Goal: Obtain resource: Download file/media

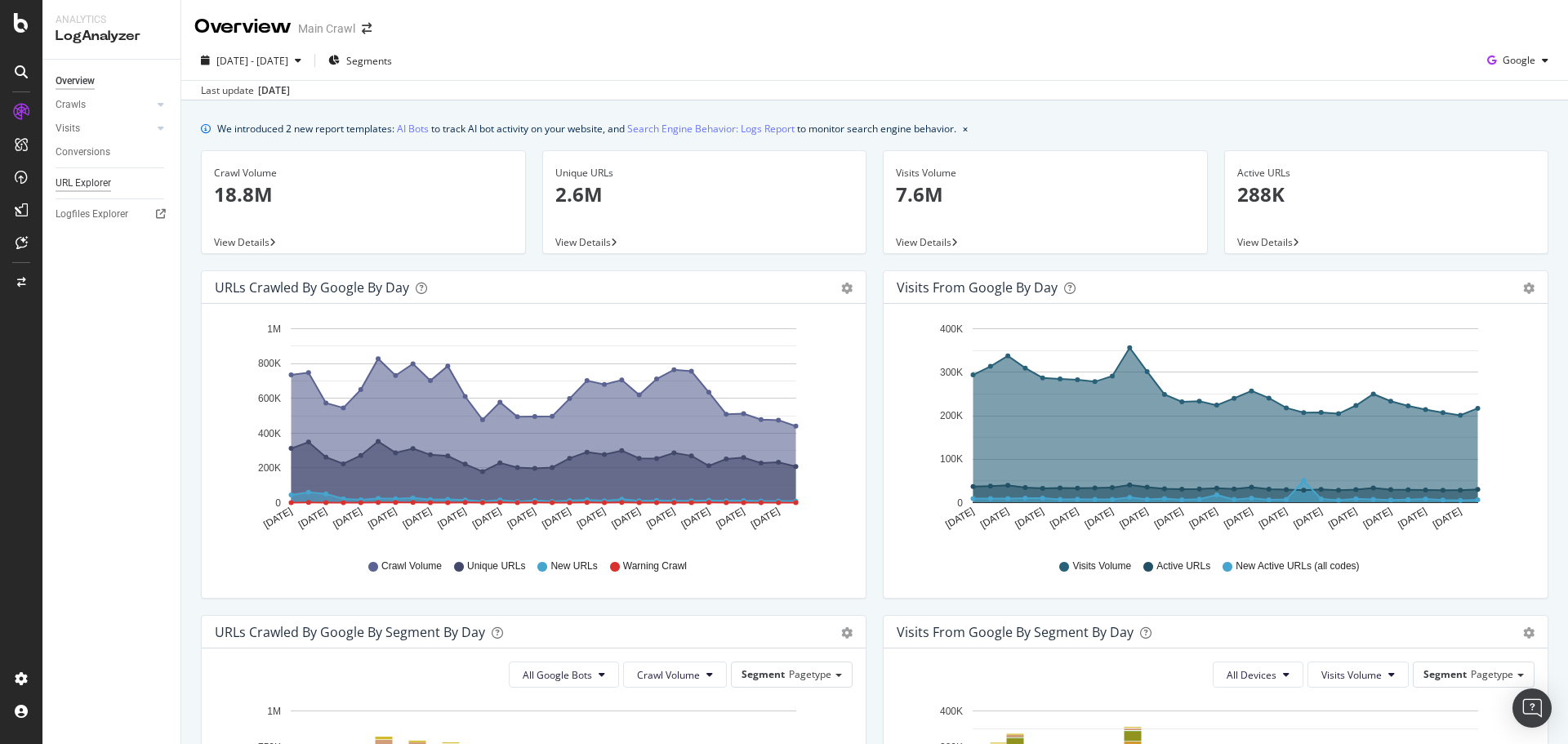
click at [93, 184] on div "URL Explorer" at bounding box center [83, 183] width 56 height 18
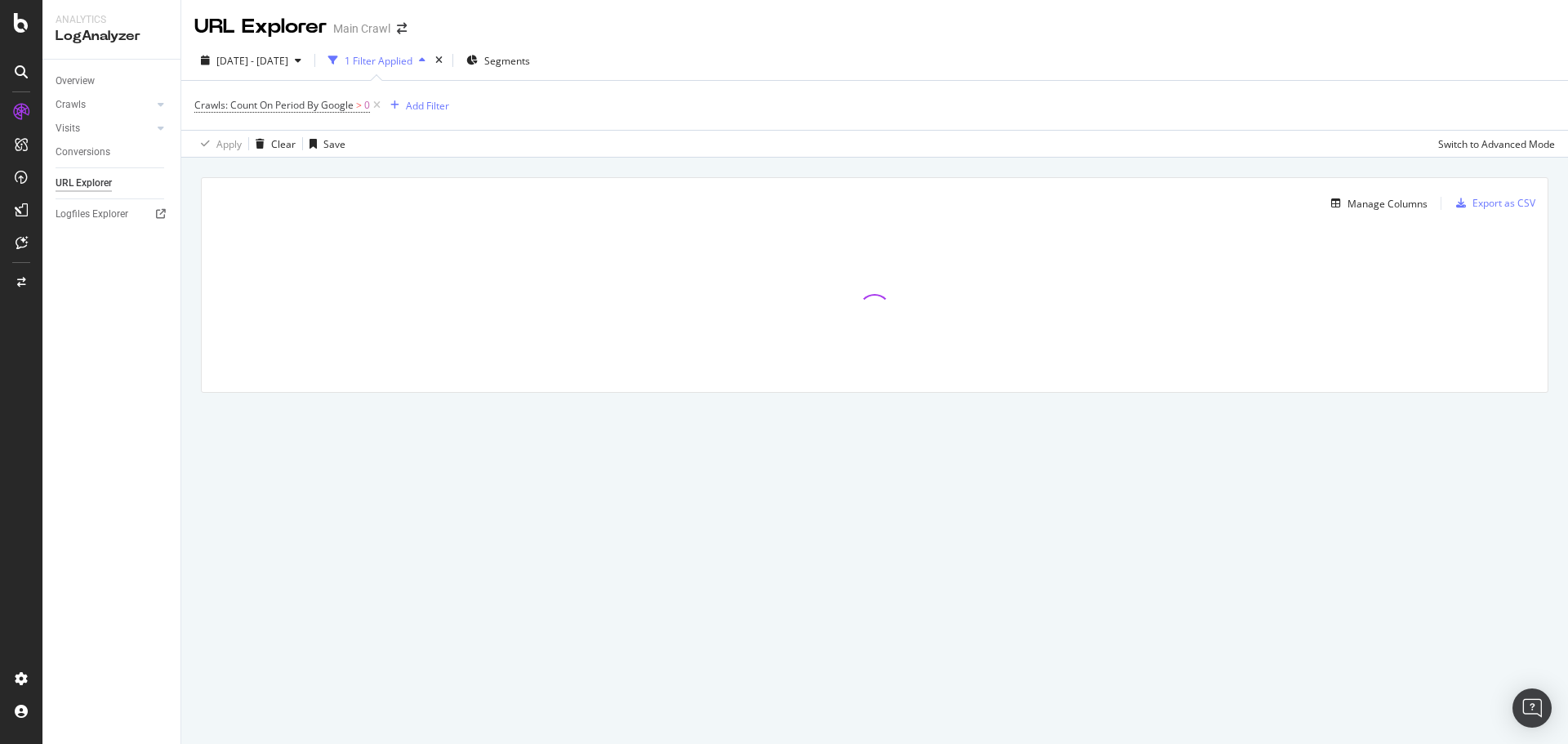
click at [570, 27] on div "URL Explorer Main Crawl" at bounding box center [875, 20] width 1387 height 41
click at [698, 51] on div "[DATE] - [DATE] 1 Filter Applied Segments" at bounding box center [875, 64] width 1387 height 33
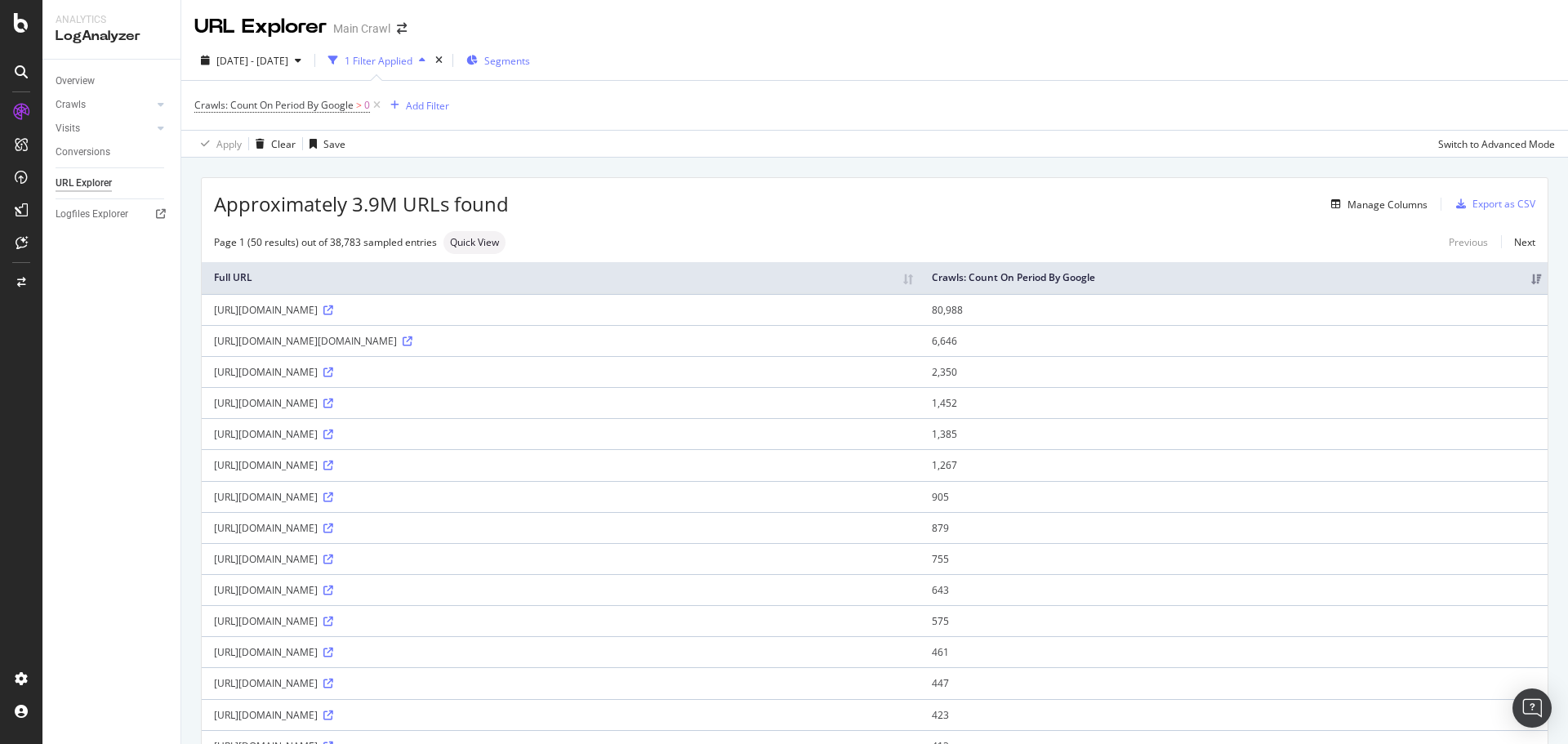
click at [530, 60] on span "Segments" at bounding box center [506, 60] width 46 height 14
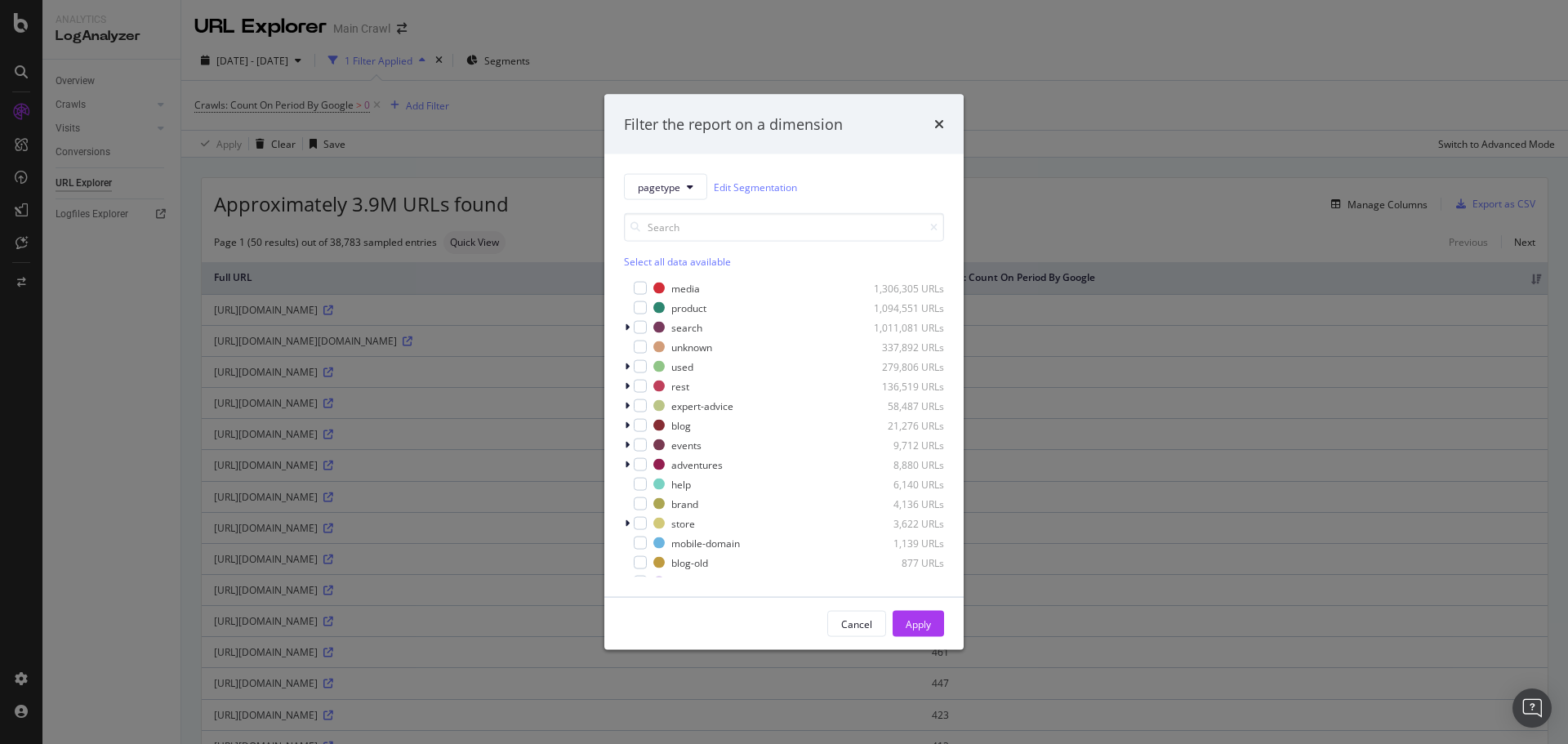
click at [861, 122] on div "Filter the report on a dimension" at bounding box center [784, 125] width 320 height 21
click at [887, 125] on div "Filter the report on a dimension" at bounding box center [784, 125] width 320 height 21
click at [940, 98] on div "Filter the report on a dimension" at bounding box center [783, 124] width 359 height 60
click at [939, 144] on div "Filter the report on a dimension" at bounding box center [783, 124] width 359 height 60
click at [625, 328] on icon "modal" at bounding box center [626, 327] width 5 height 10
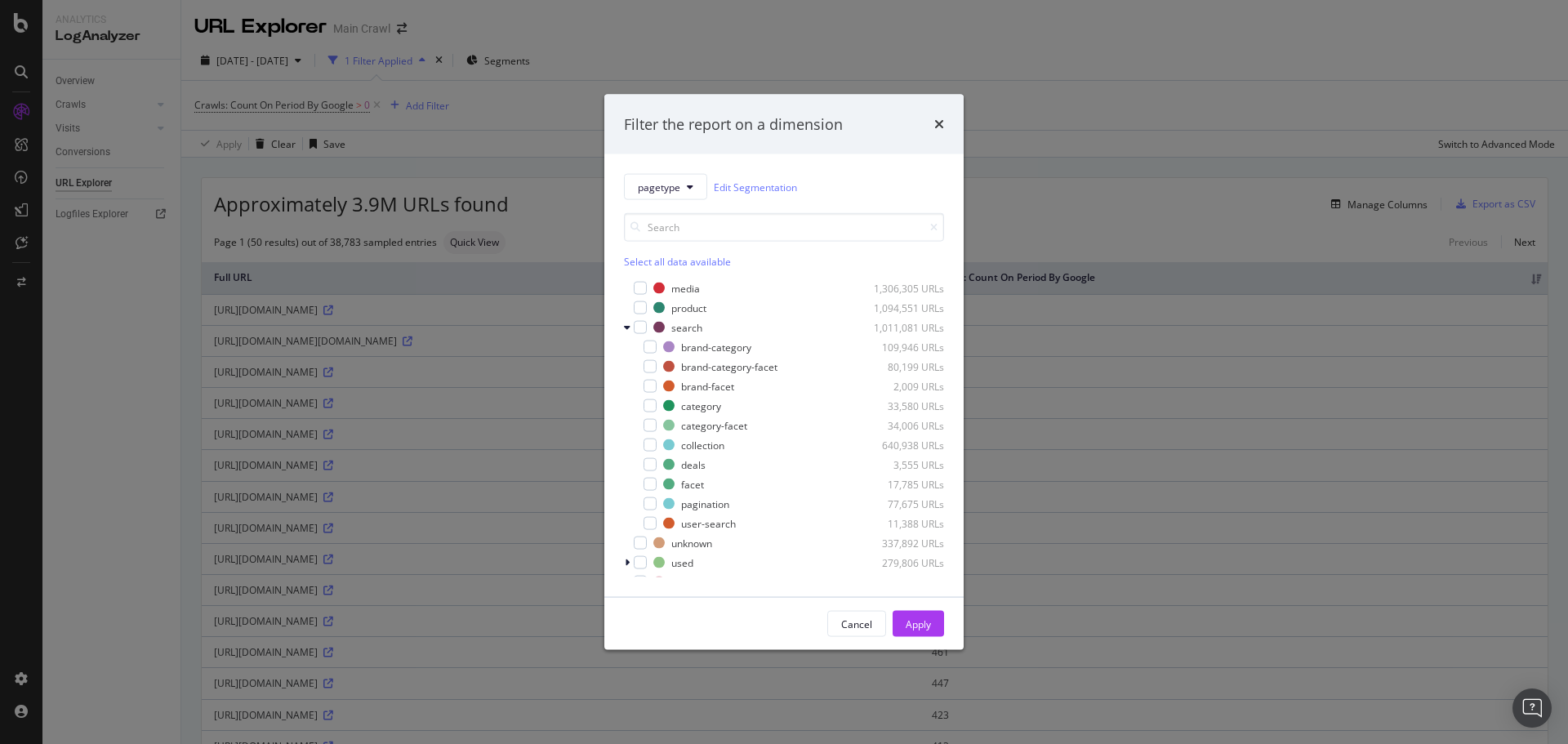
click at [609, 341] on div "pagetype Edit Segmentation Select all data available media 1,306,305 URLs produ…" at bounding box center [783, 375] width 359 height 442
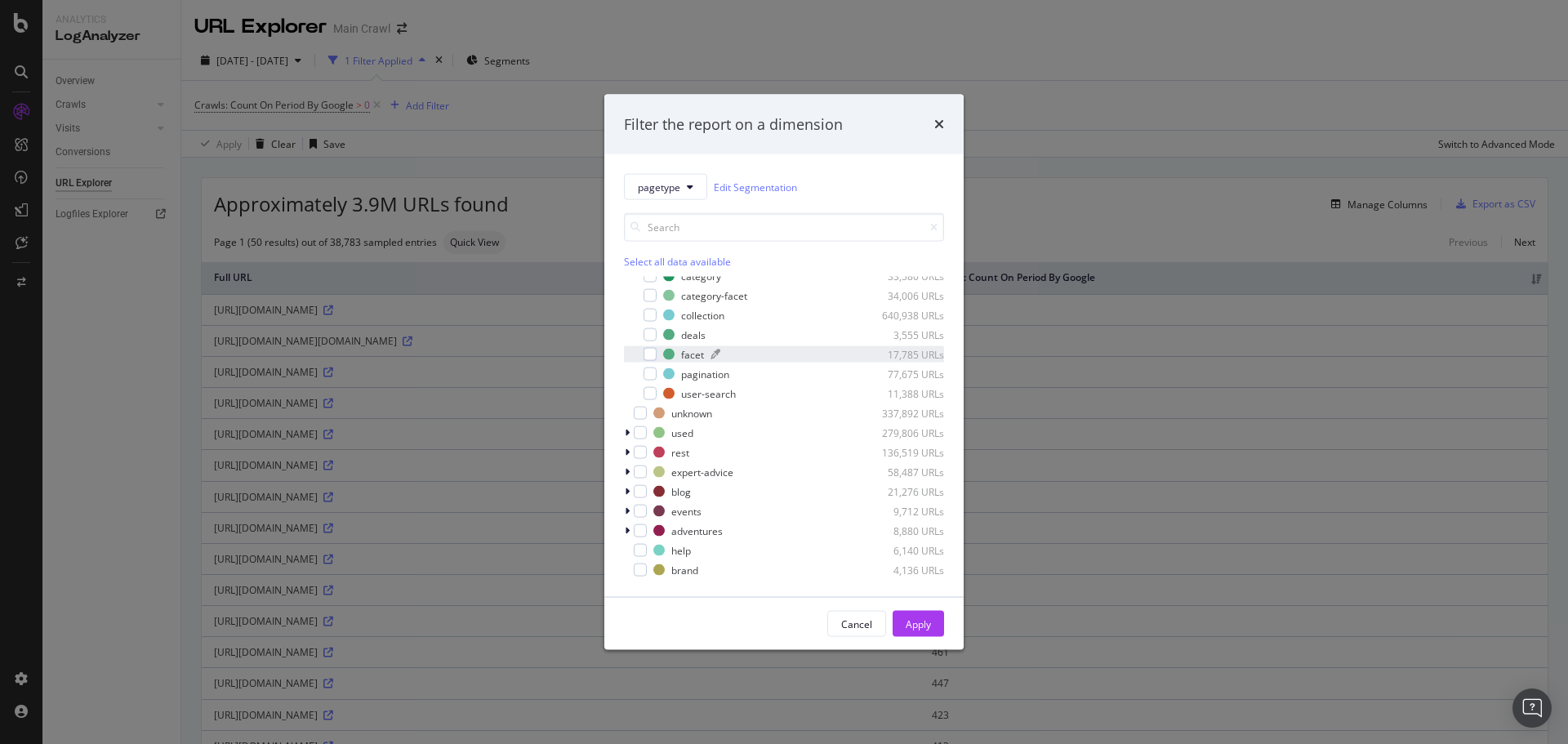
scroll to position [245, 0]
click at [627, 360] on icon "modal" at bounding box center [626, 356] width 5 height 10
click at [941, 130] on icon "times" at bounding box center [939, 124] width 10 height 13
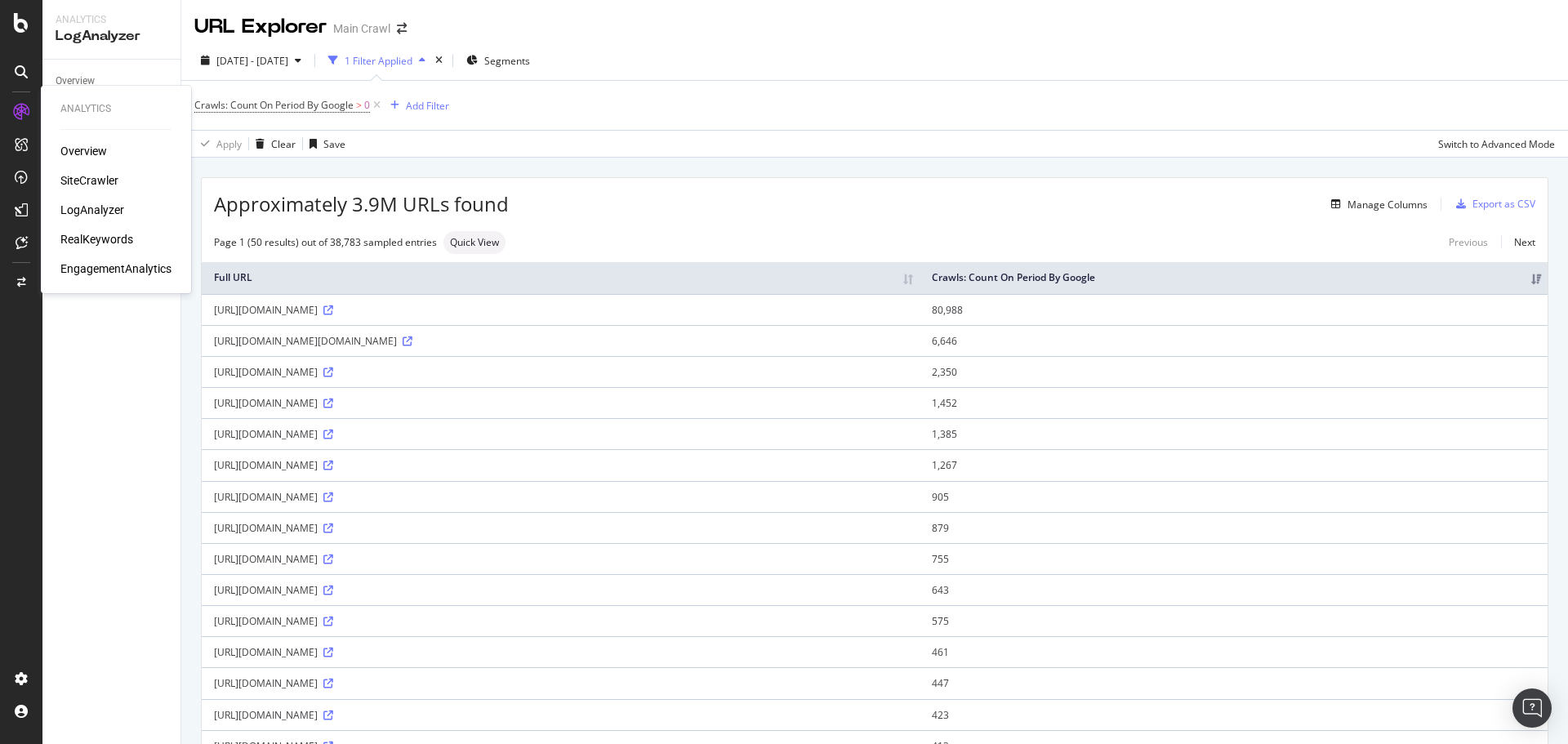
click at [99, 238] on div "RealKeywords" at bounding box center [96, 239] width 73 height 17
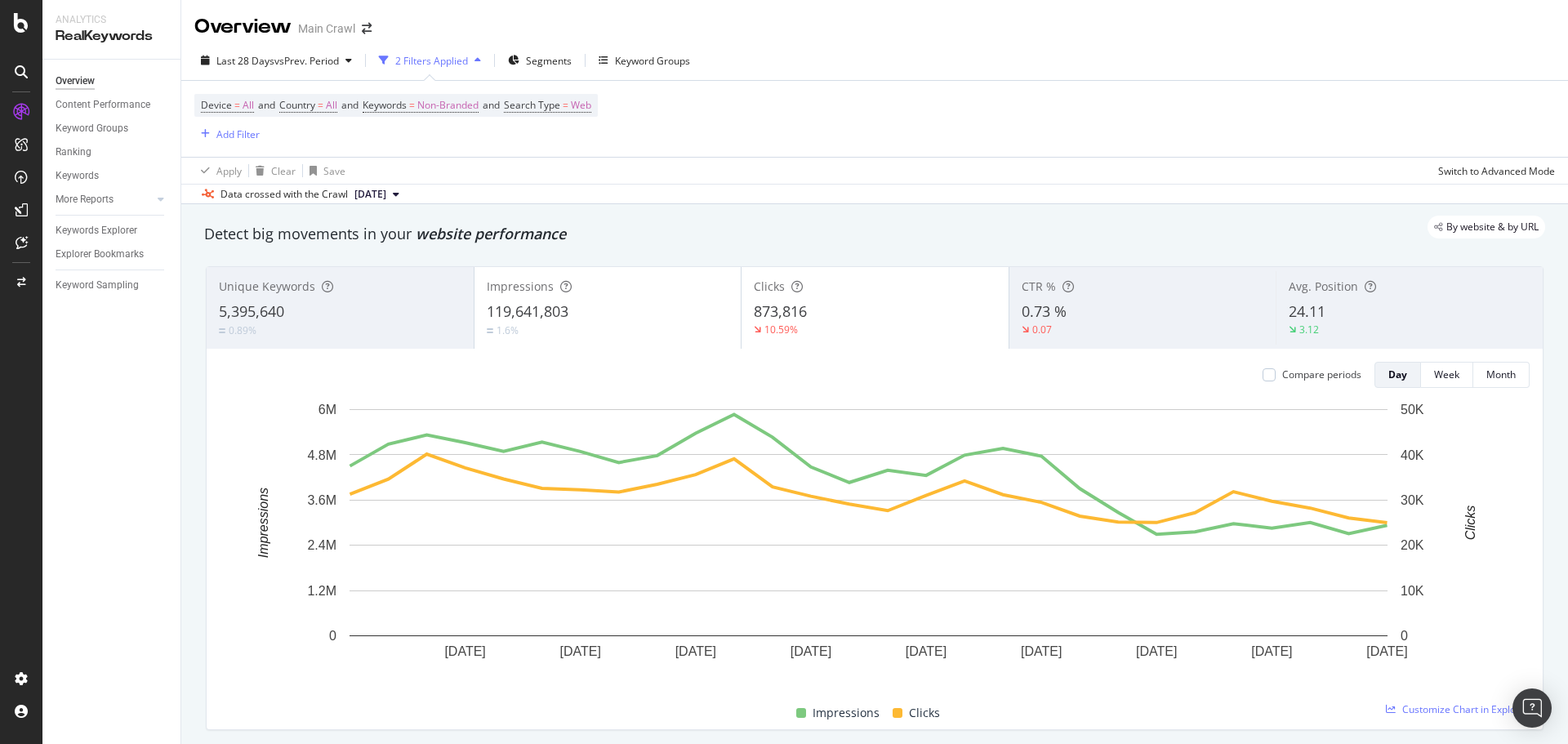
click at [1133, 129] on div "Device = All and Country = All and Keywords = Non-Branded and Search Type = Web…" at bounding box center [875, 119] width 1361 height 76
click at [1395, 179] on div "Apply Clear Save Switch to Advanced Mode" at bounding box center [875, 170] width 1387 height 27
click at [1351, 229] on div "By website & by URL" at bounding box center [866, 226] width 1357 height 22
click at [717, 48] on div "Last 28 Days vs Prev. Period 2 Filters Applied Segments Keyword Groups" at bounding box center [875, 64] width 1387 height 33
click at [110, 234] on div "Keywords Explorer" at bounding box center [96, 231] width 82 height 18
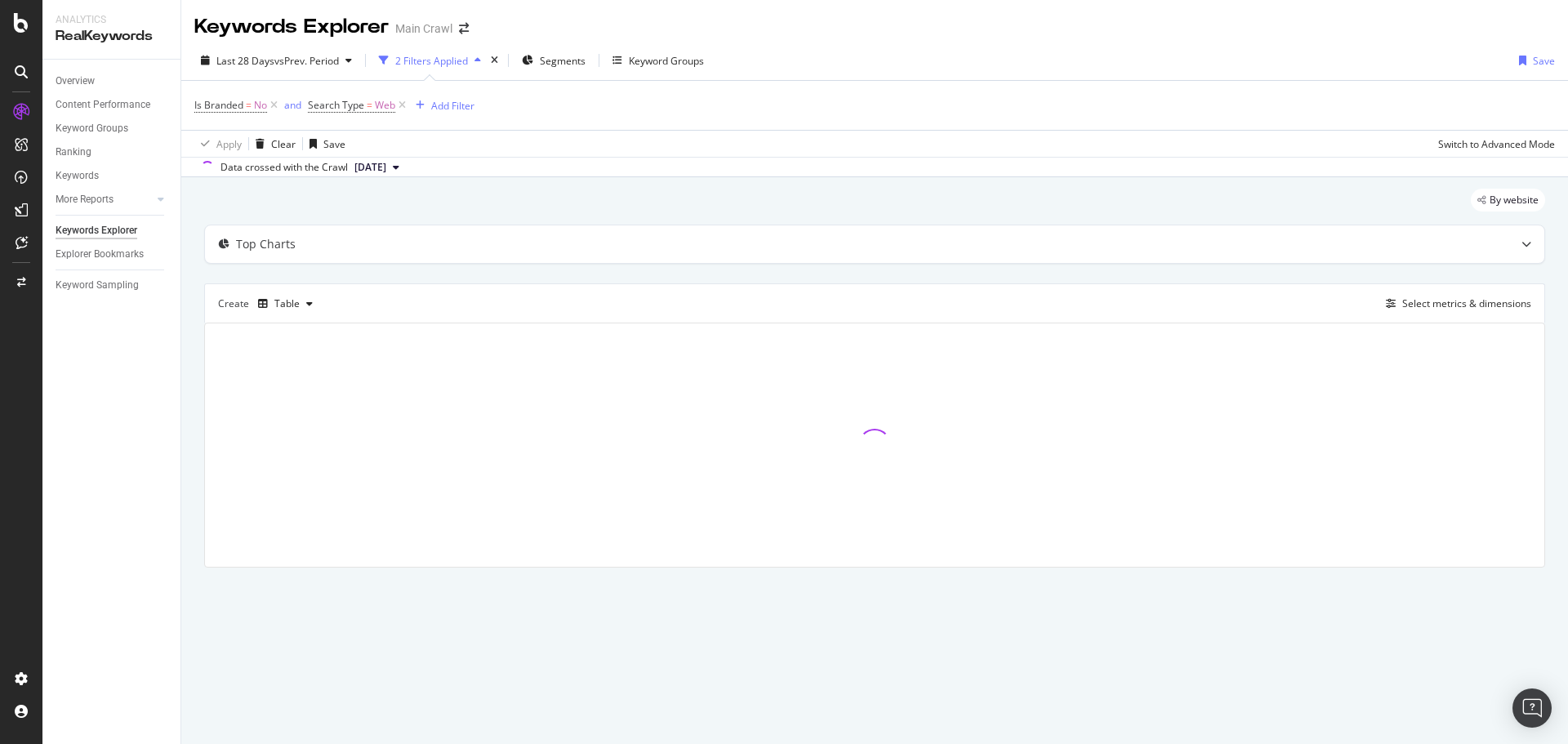
click at [783, 41] on div "Last 28 Days vs Prev. Period 2 Filters Applied Segments Keyword Groups Save Is …" at bounding box center [875, 109] width 1387 height 136
click at [1468, 46] on div "Last 28 Days vs Prev. Period 2 Filters Applied Segments Keyword Groups Save Is …" at bounding box center [875, 109] width 1387 height 136
click at [1544, 20] on div "Keywords Explorer Main Crawl" at bounding box center [875, 20] width 1387 height 41
click at [1442, 59] on div "Last 28 Days vs Prev. Period 2 Filters Applied Segments Keyword Groups Save" at bounding box center [875, 64] width 1387 height 33
click at [1391, 142] on div "Apply Clear Save Switch to Advanced Mode" at bounding box center [875, 143] width 1387 height 27
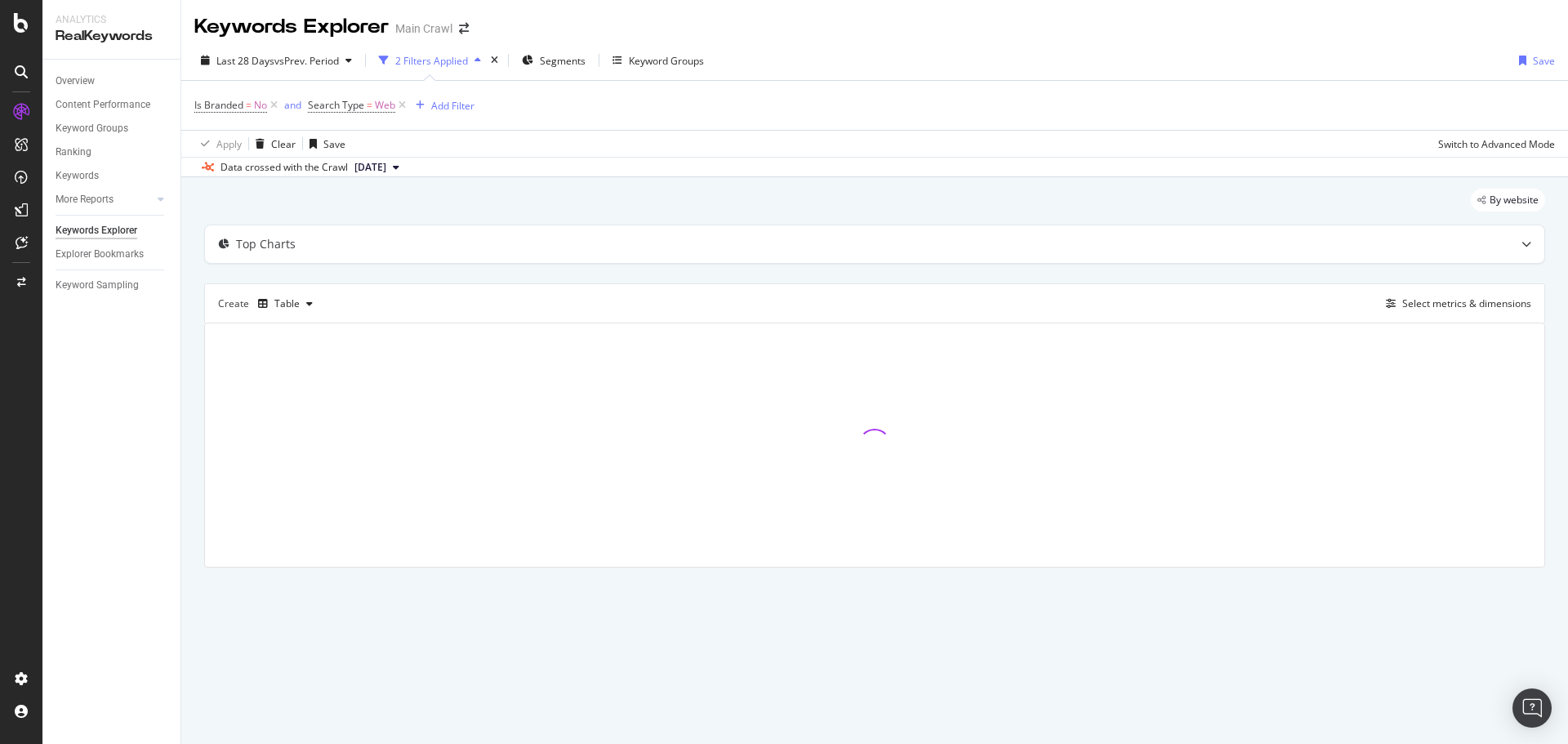
click at [1459, 194] on div "By website" at bounding box center [875, 206] width 1341 height 36
click at [756, 59] on div "Last 28 Days vs Prev. Period 2 Filters Applied Segments Keyword Groups Save" at bounding box center [875, 64] width 1387 height 33
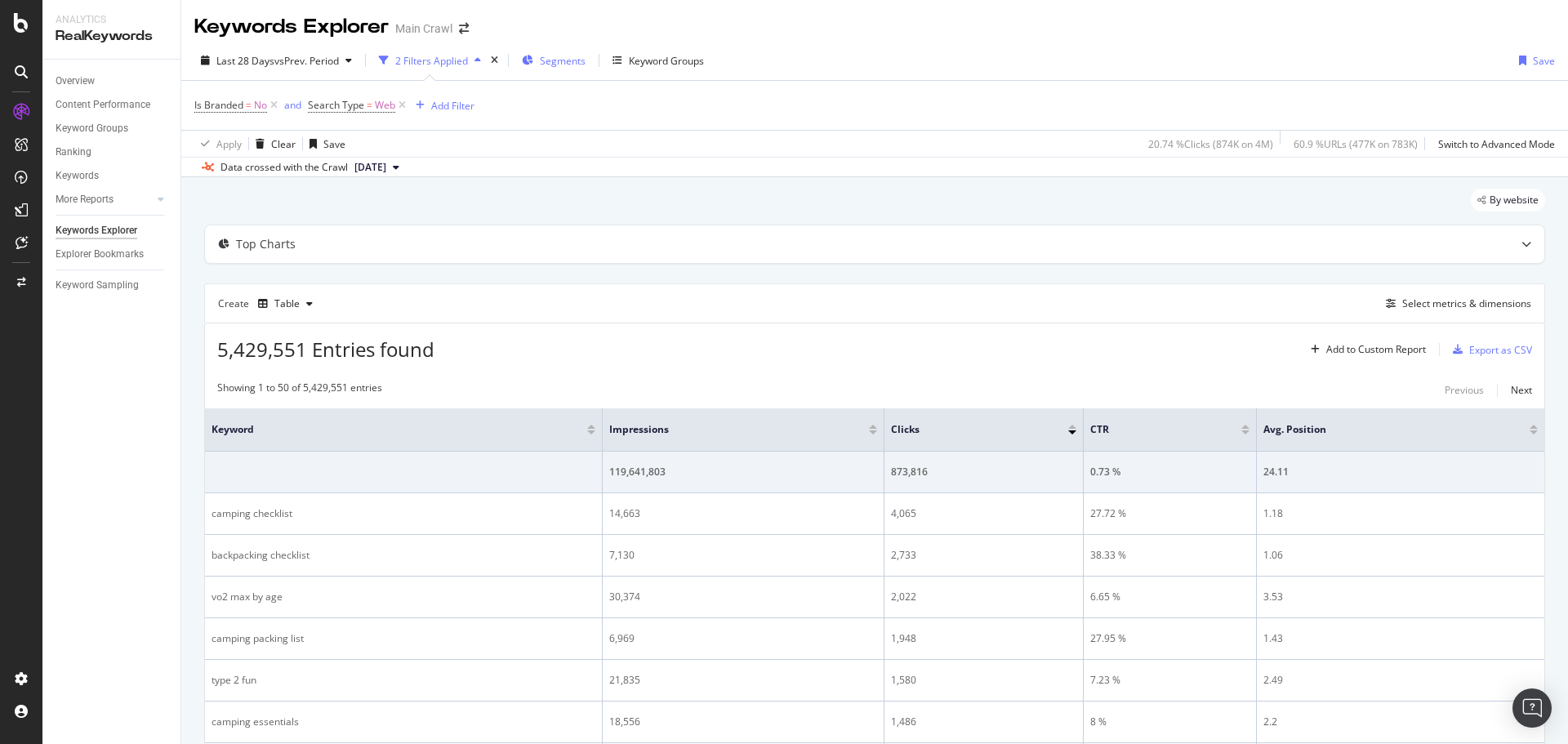
click at [581, 60] on span "Segments" at bounding box center [562, 60] width 46 height 14
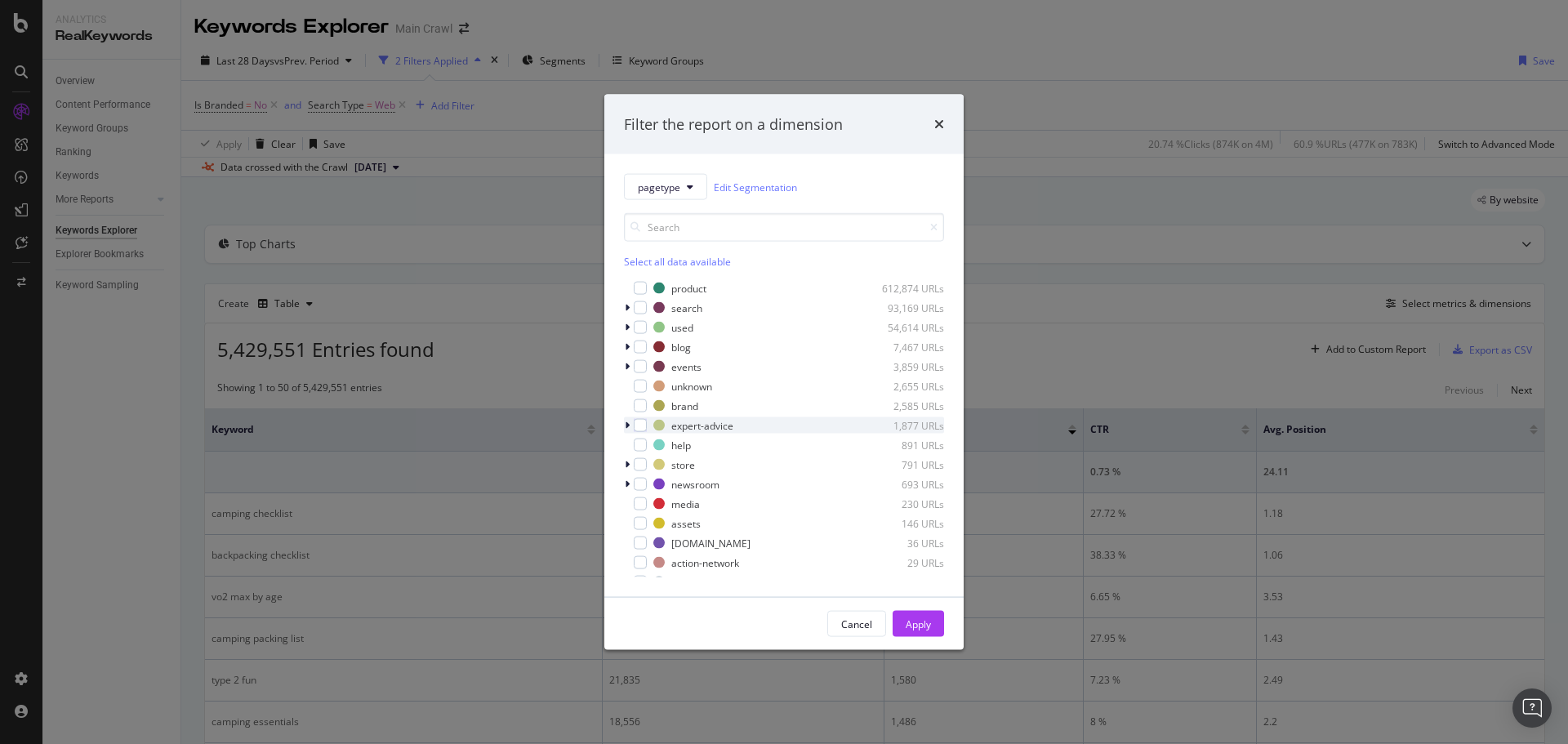
click at [624, 427] on div "modal" at bounding box center [629, 425] width 10 height 17
click at [674, 185] on span "pagetype" at bounding box center [659, 186] width 43 height 14
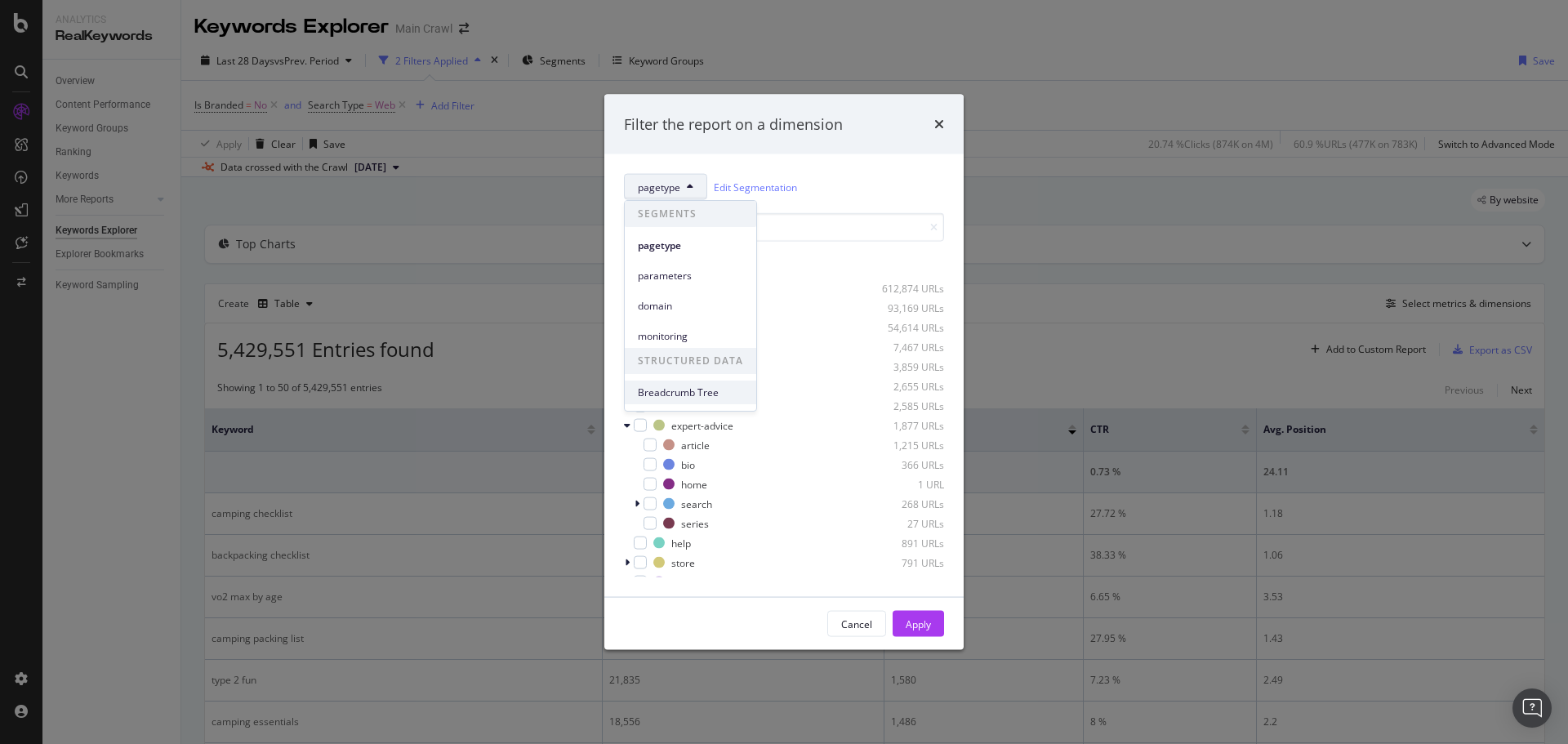
click at [710, 387] on span "Breadcrumb Tree" at bounding box center [691, 392] width 105 height 15
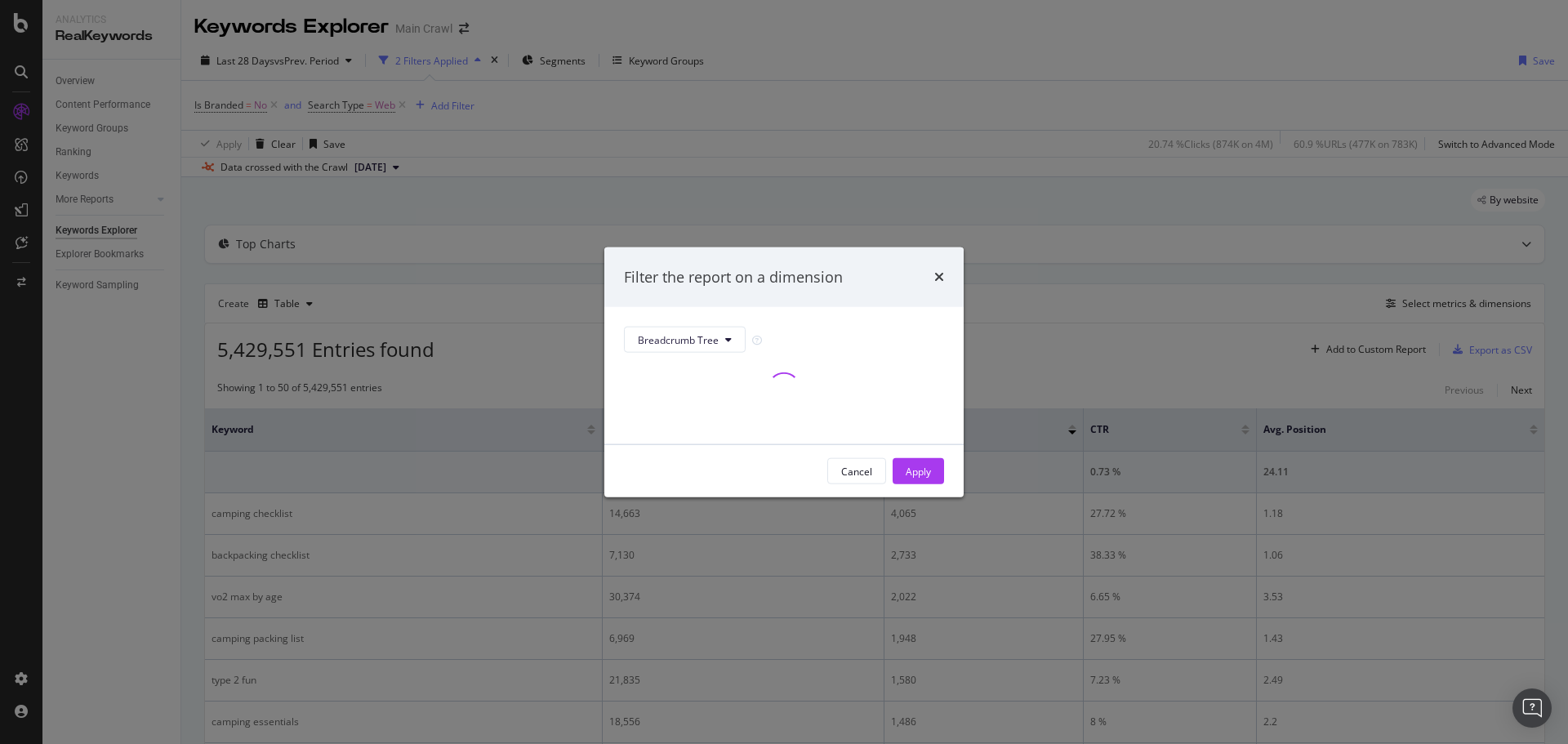
click at [862, 272] on div "Filter the report on a dimension" at bounding box center [784, 277] width 320 height 21
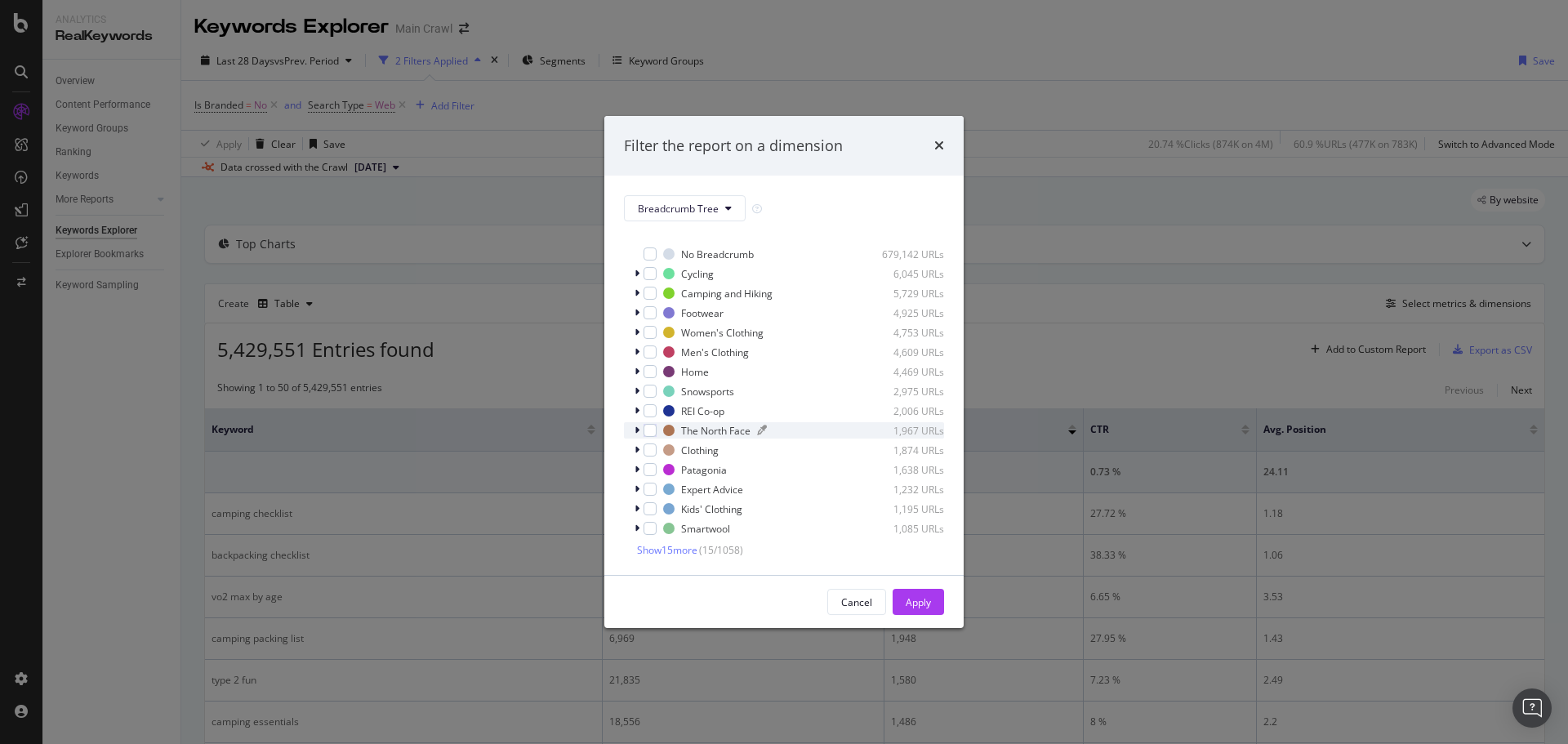
scroll to position [14, 0]
click at [634, 489] on div "modal" at bounding box center [639, 487] width 10 height 17
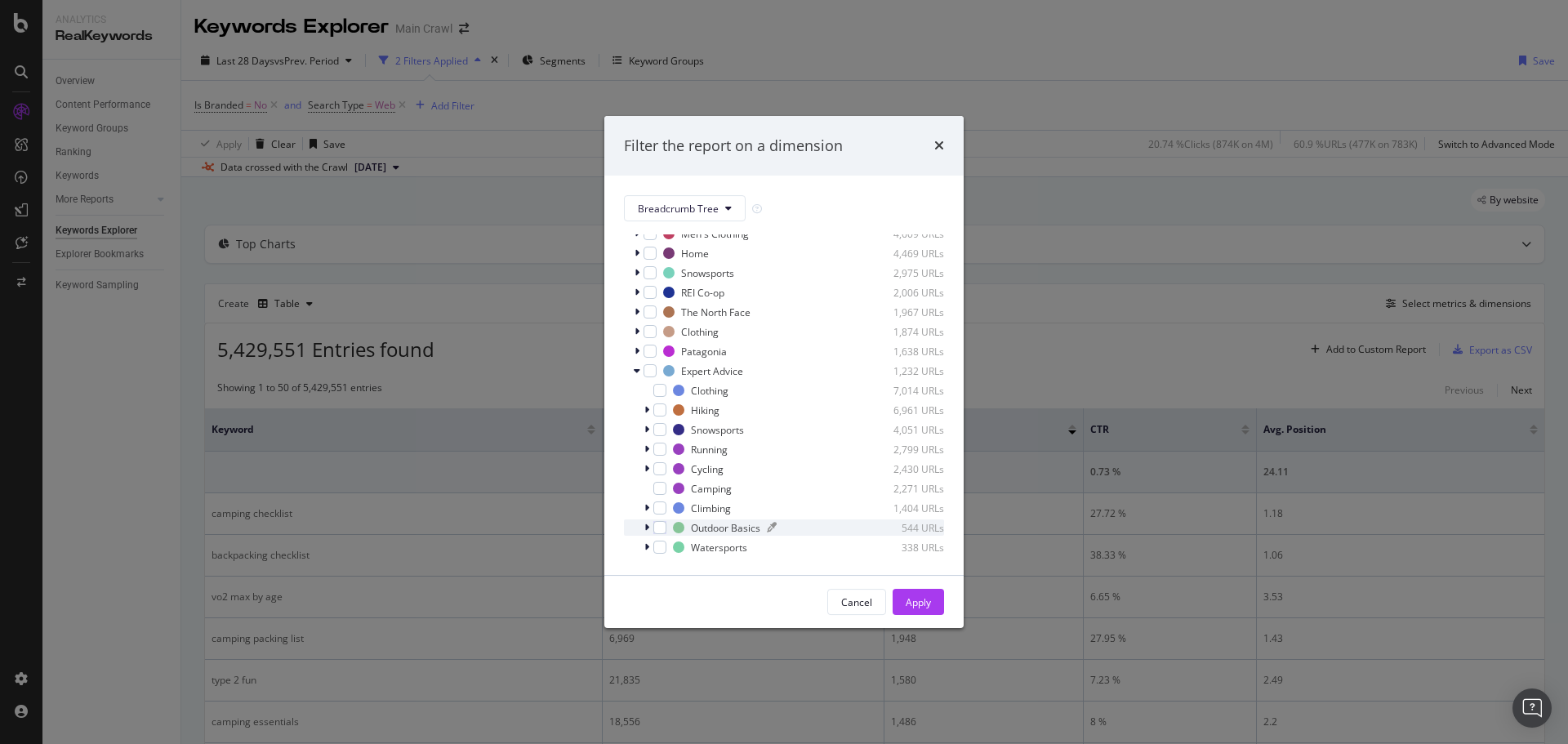
scroll to position [209, 0]
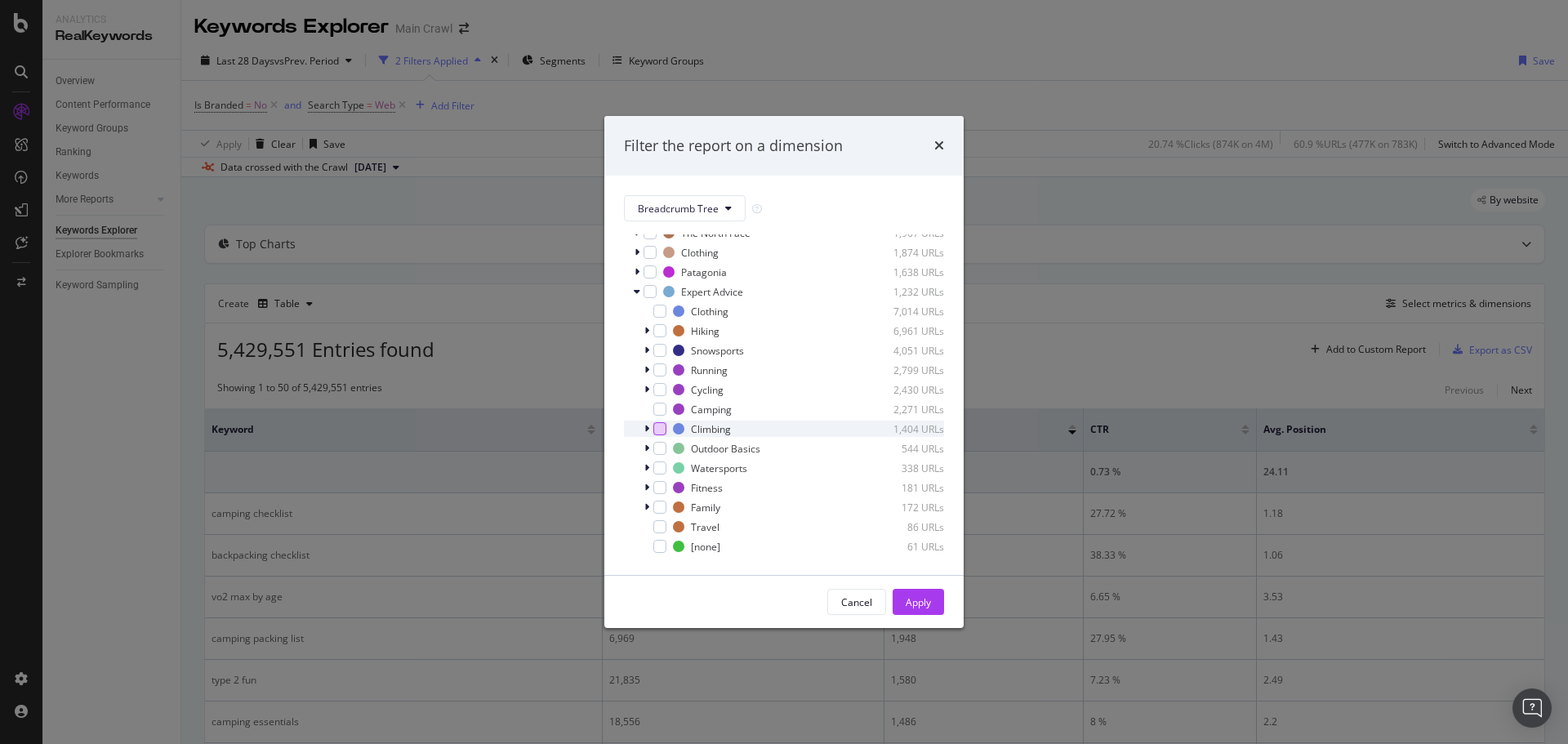
click at [661, 430] on div "modal" at bounding box center [659, 428] width 13 height 13
click at [923, 604] on div "Apply" at bounding box center [918, 602] width 25 height 14
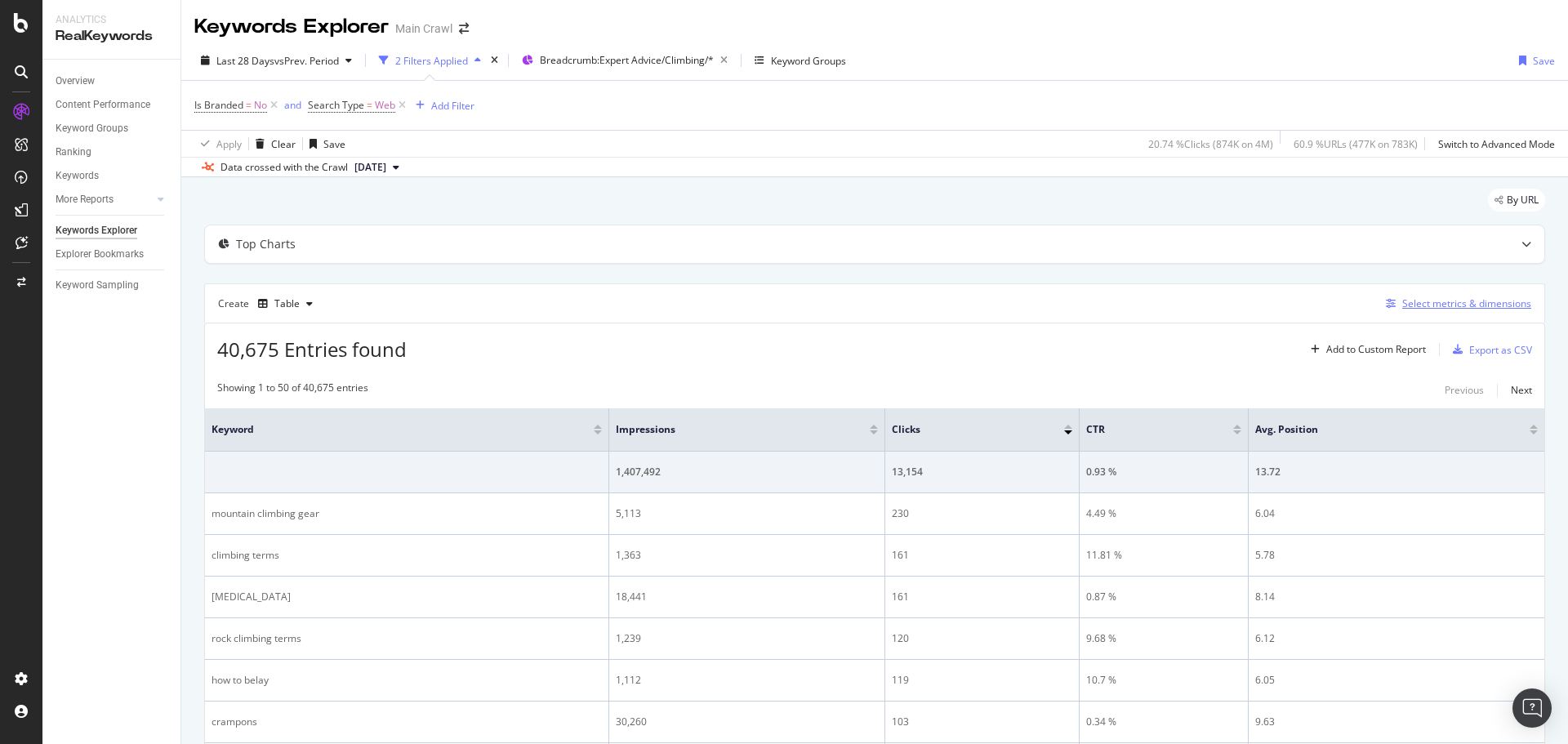
click at [1402, 308] on div "Select metrics & dimensions" at bounding box center [1467, 303] width 129 height 14
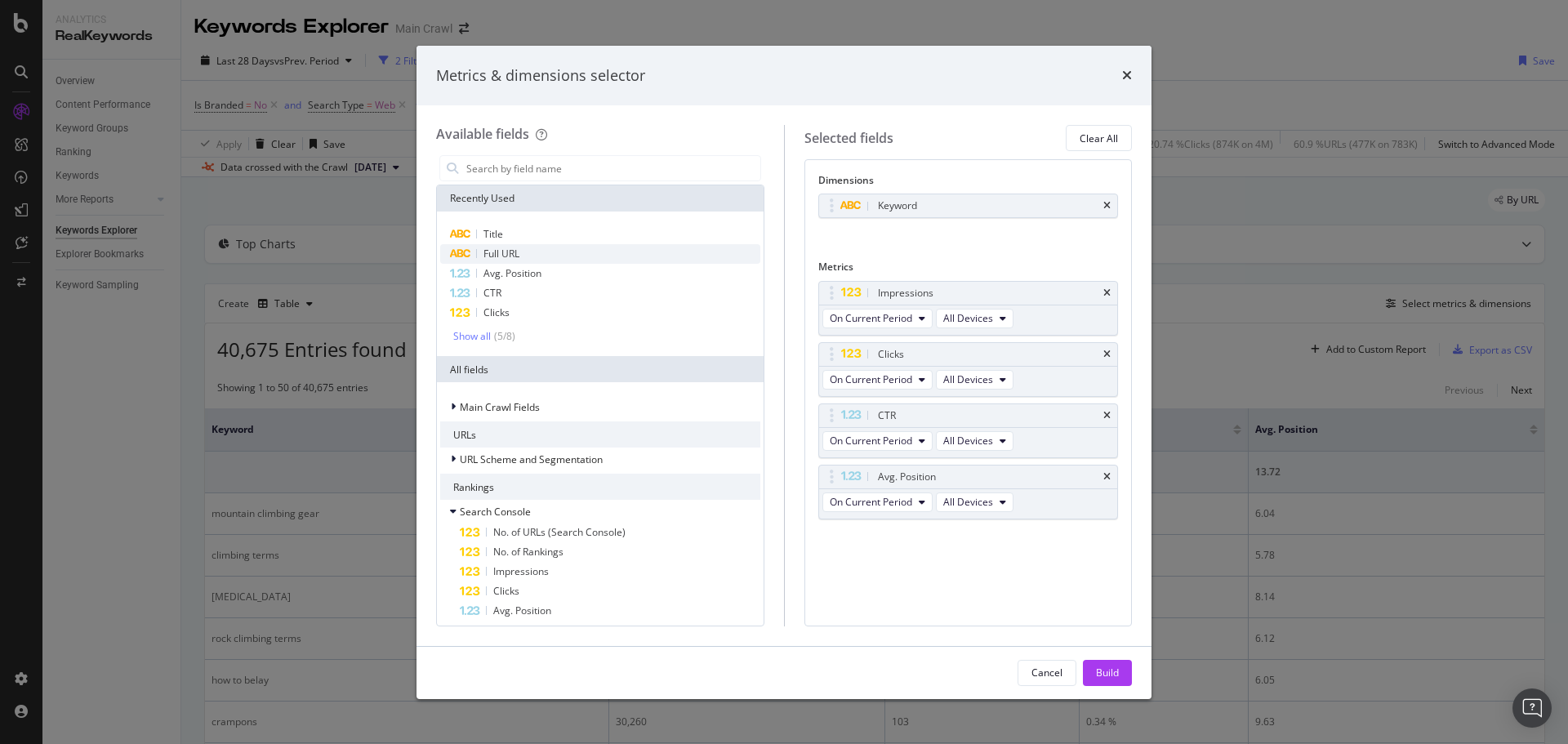
click at [508, 256] on span "Full URL" at bounding box center [501, 253] width 36 height 14
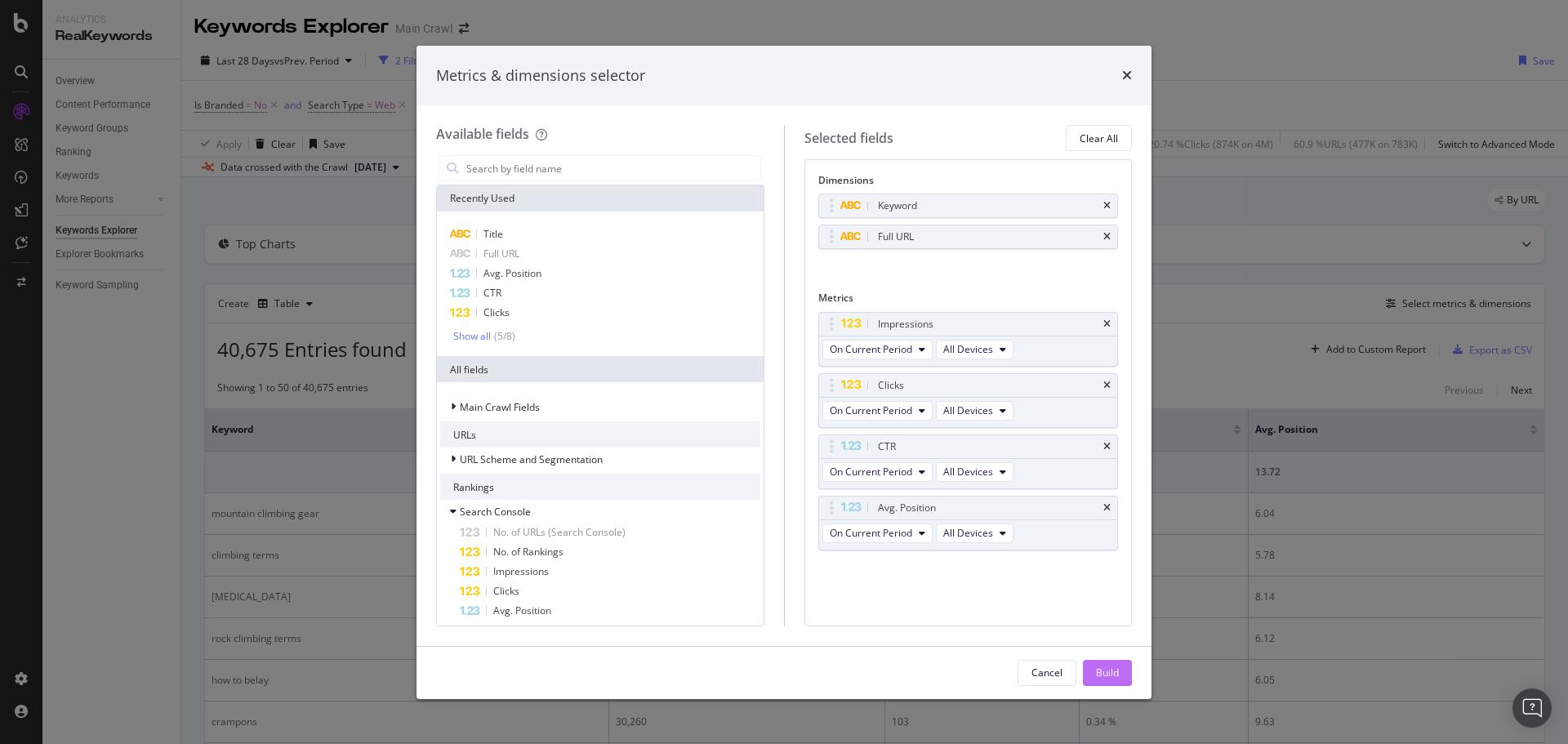
click at [1122, 668] on button "Build" at bounding box center [1107, 672] width 49 height 26
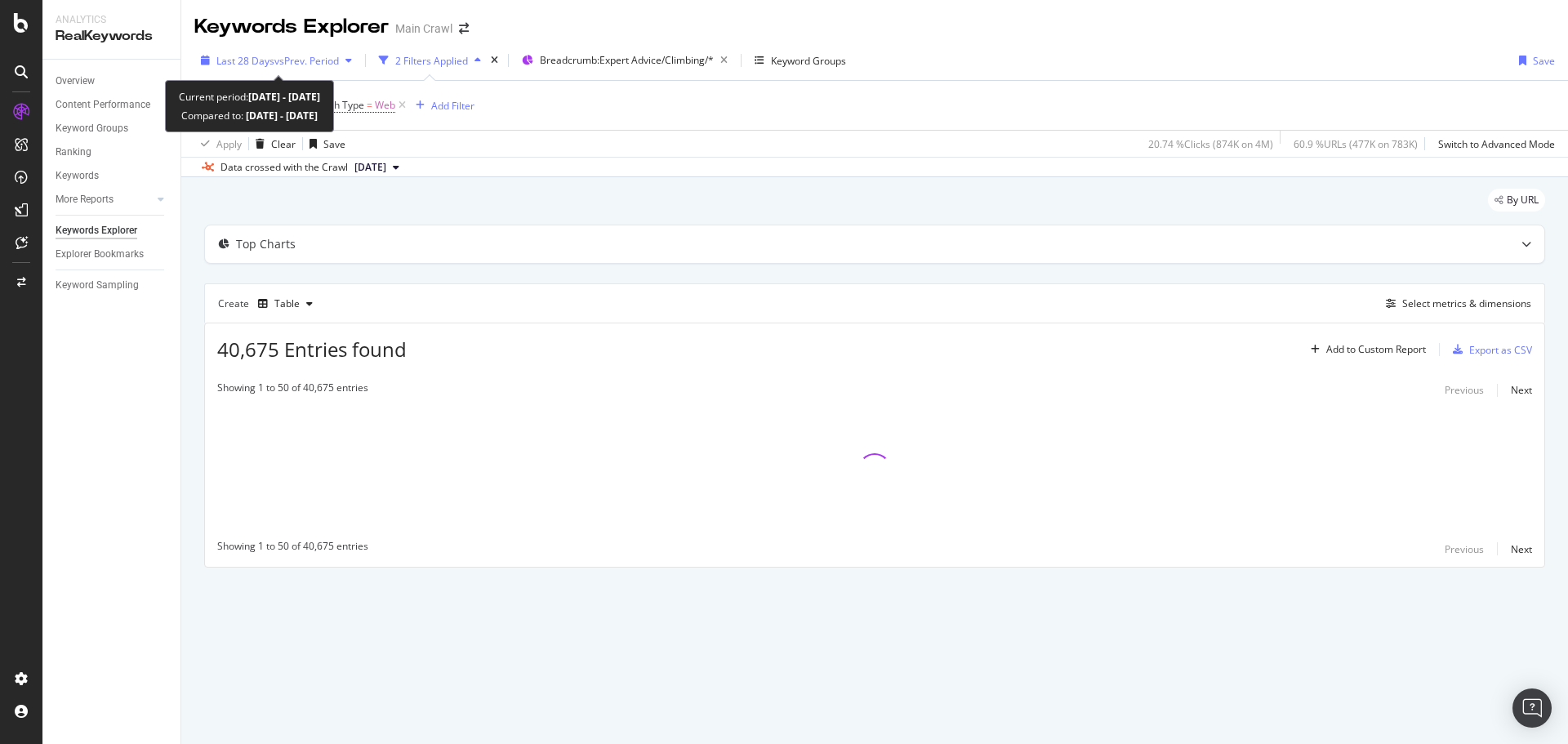
click at [294, 56] on span "vs Prev. Period" at bounding box center [307, 60] width 64 height 14
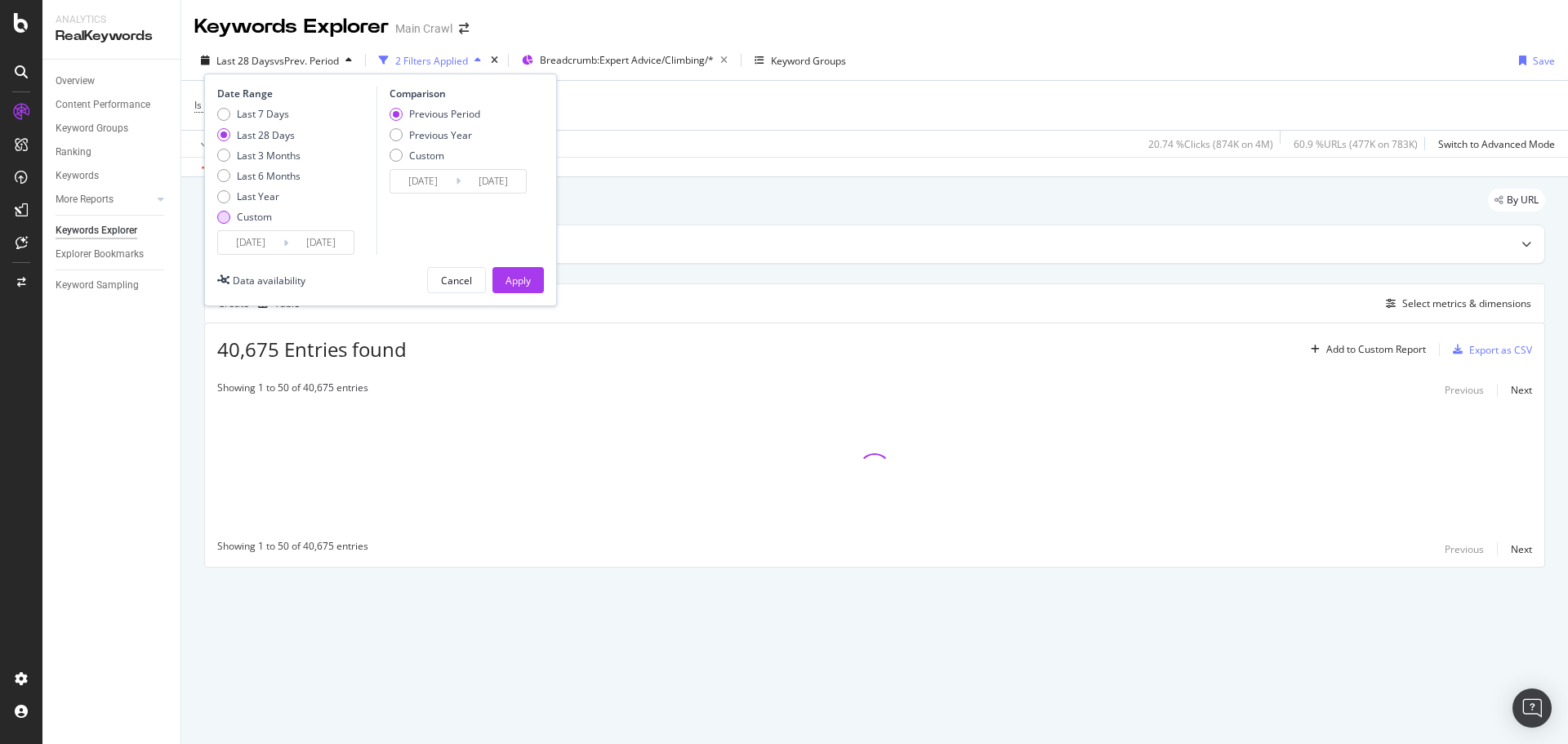
click at [251, 216] on div "Custom" at bounding box center [254, 216] width 35 height 14
click at [270, 254] on input "[DATE]" at bounding box center [250, 242] width 65 height 22
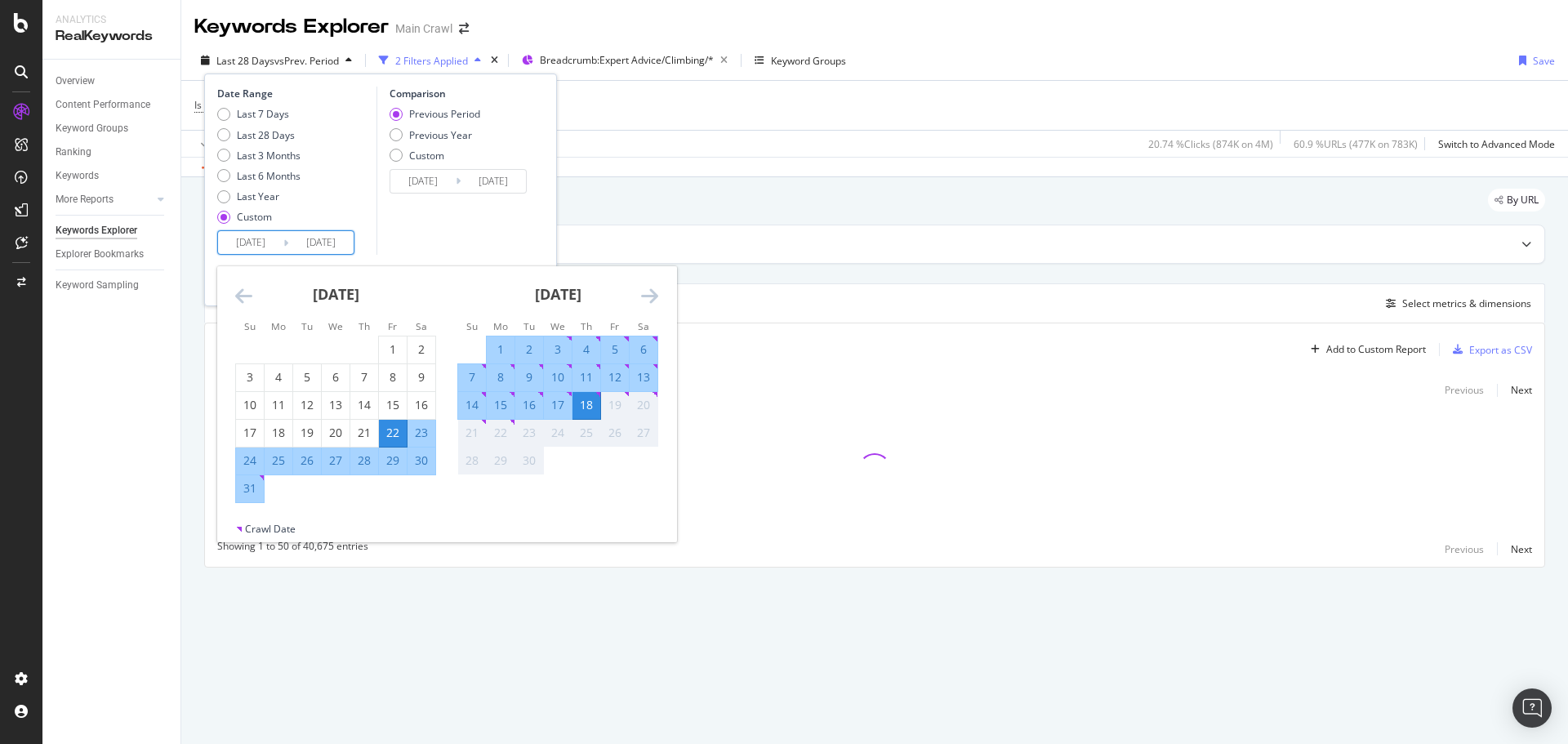
click at [240, 296] on icon "Move backward to switch to the previous month." at bounding box center [243, 295] width 18 height 19
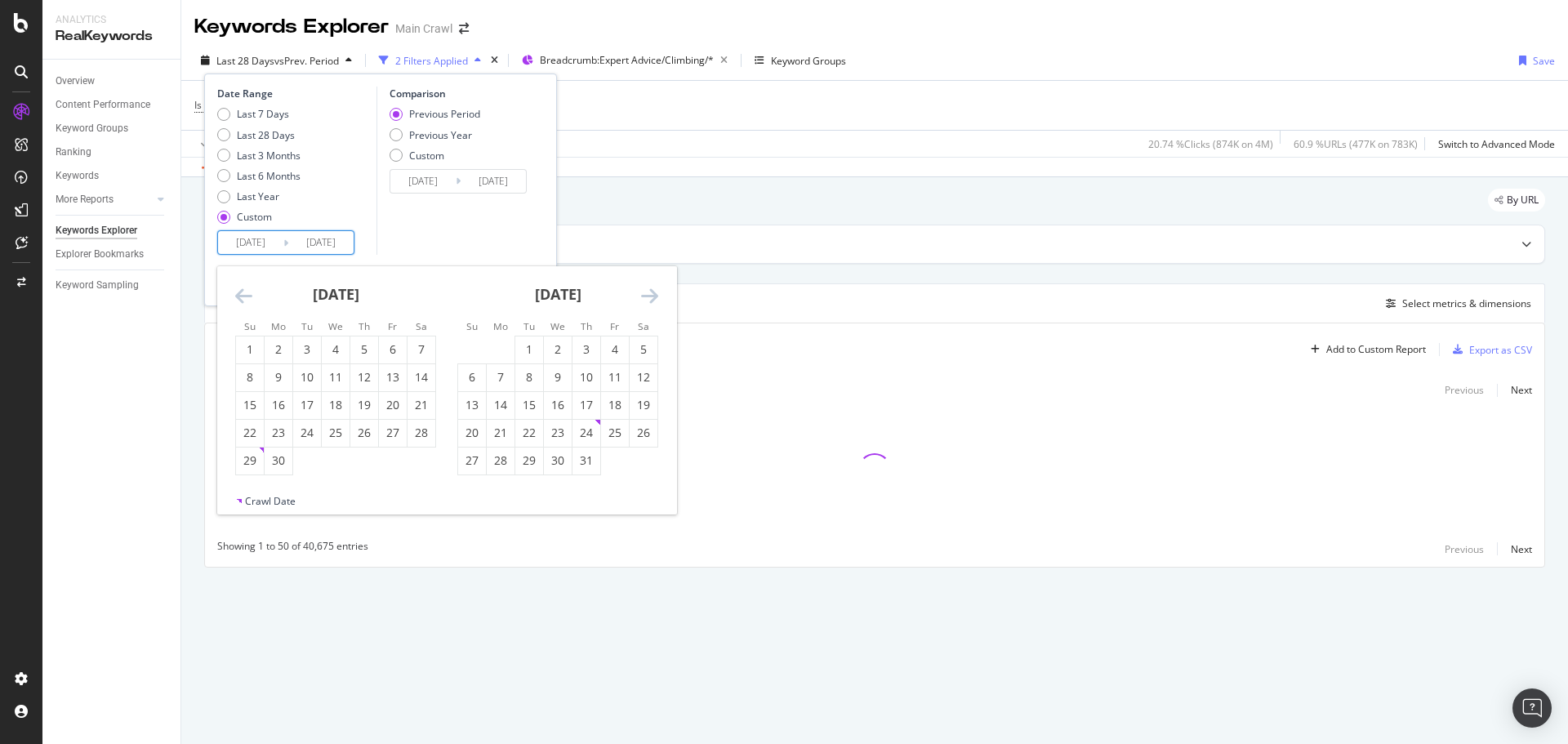
click at [240, 296] on icon "Move backward to switch to the previous month." at bounding box center [243, 295] width 18 height 19
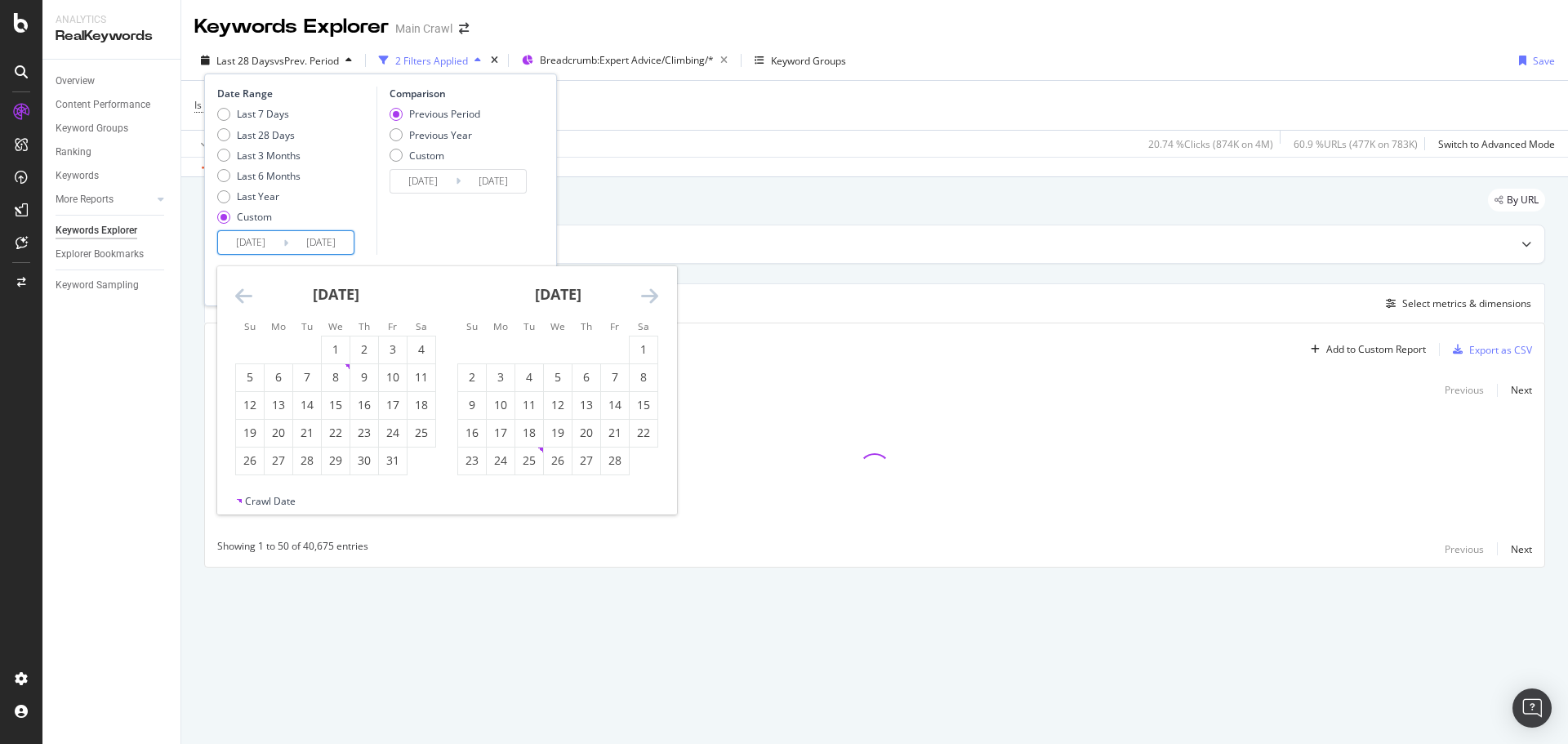
click at [240, 296] on icon "Move backward to switch to the previous month." at bounding box center [243, 295] width 18 height 19
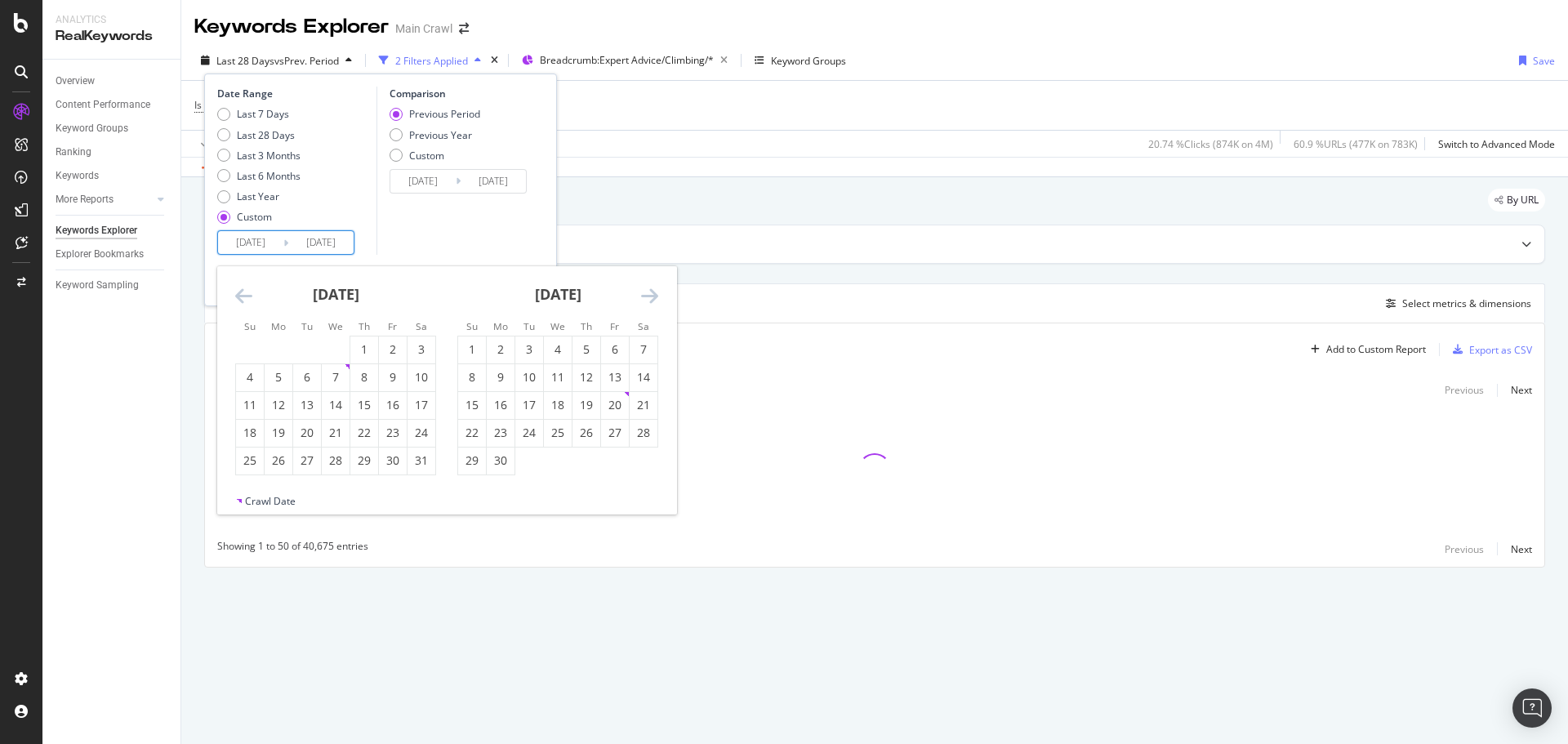
click at [240, 296] on icon "Move backward to switch to the previous month." at bounding box center [243, 295] width 18 height 19
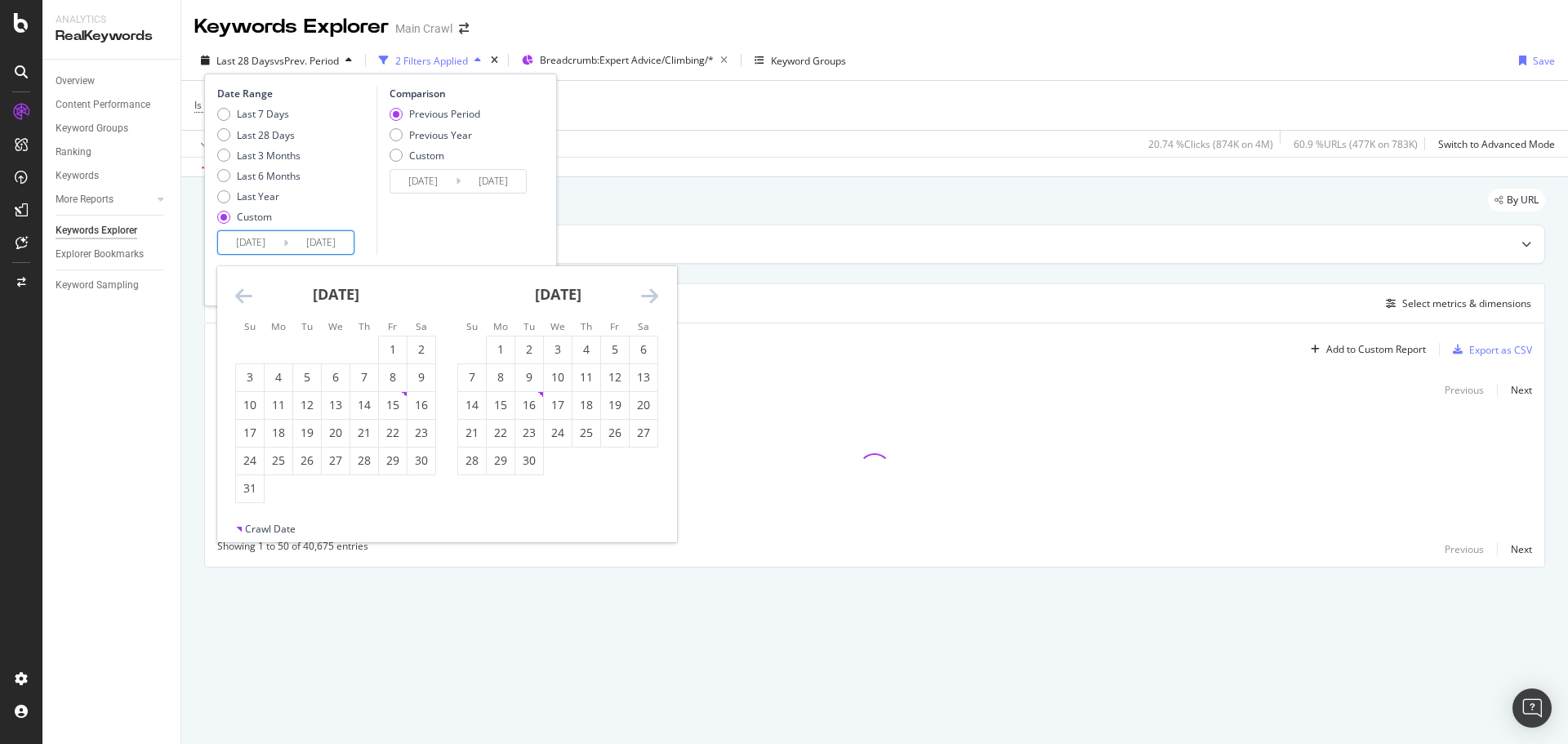
click at [240, 296] on icon "Move backward to switch to the previous month." at bounding box center [243, 295] width 18 height 19
click at [490, 347] on div "1" at bounding box center [501, 349] width 28 height 17
type input "[DATE]"
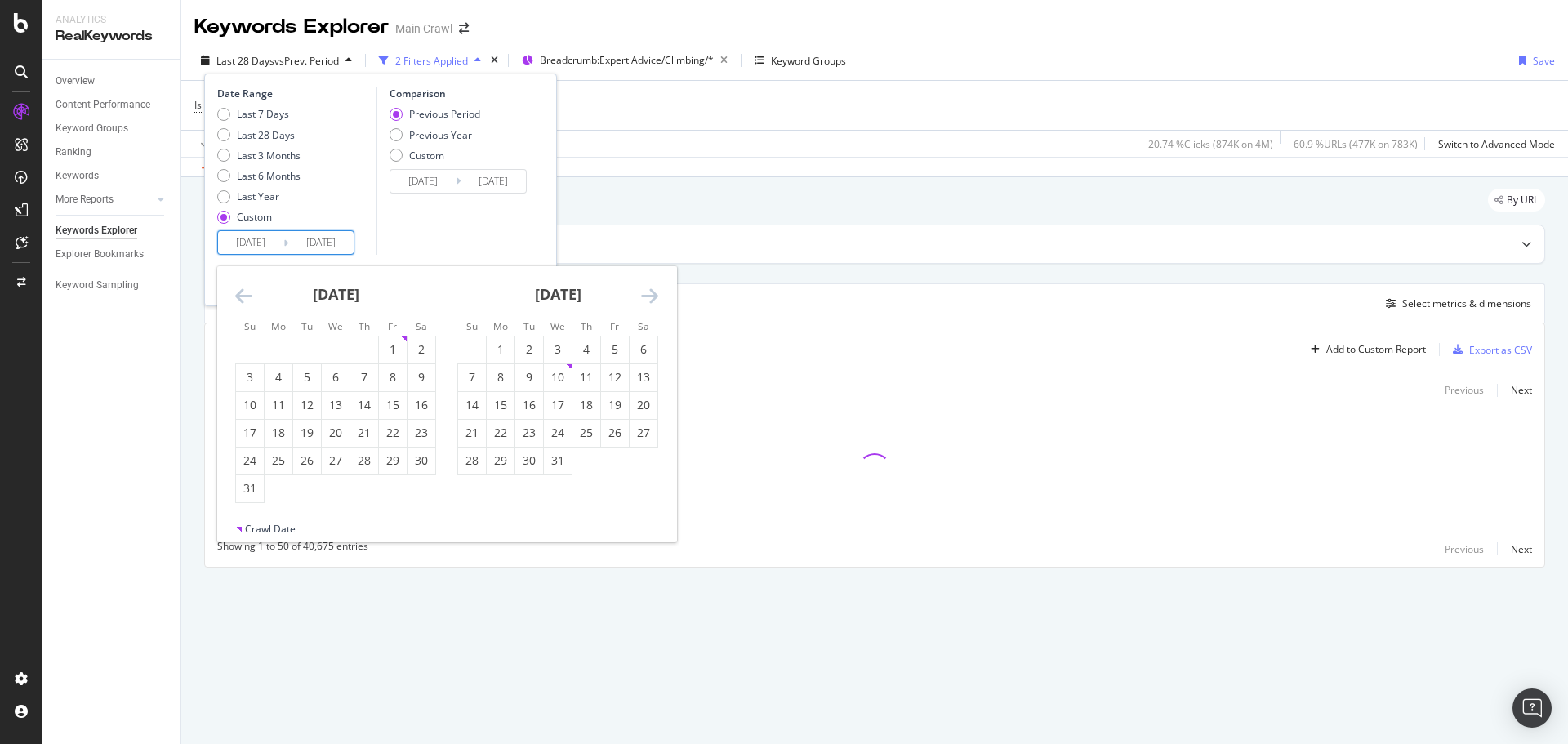
type input "[DATE]"
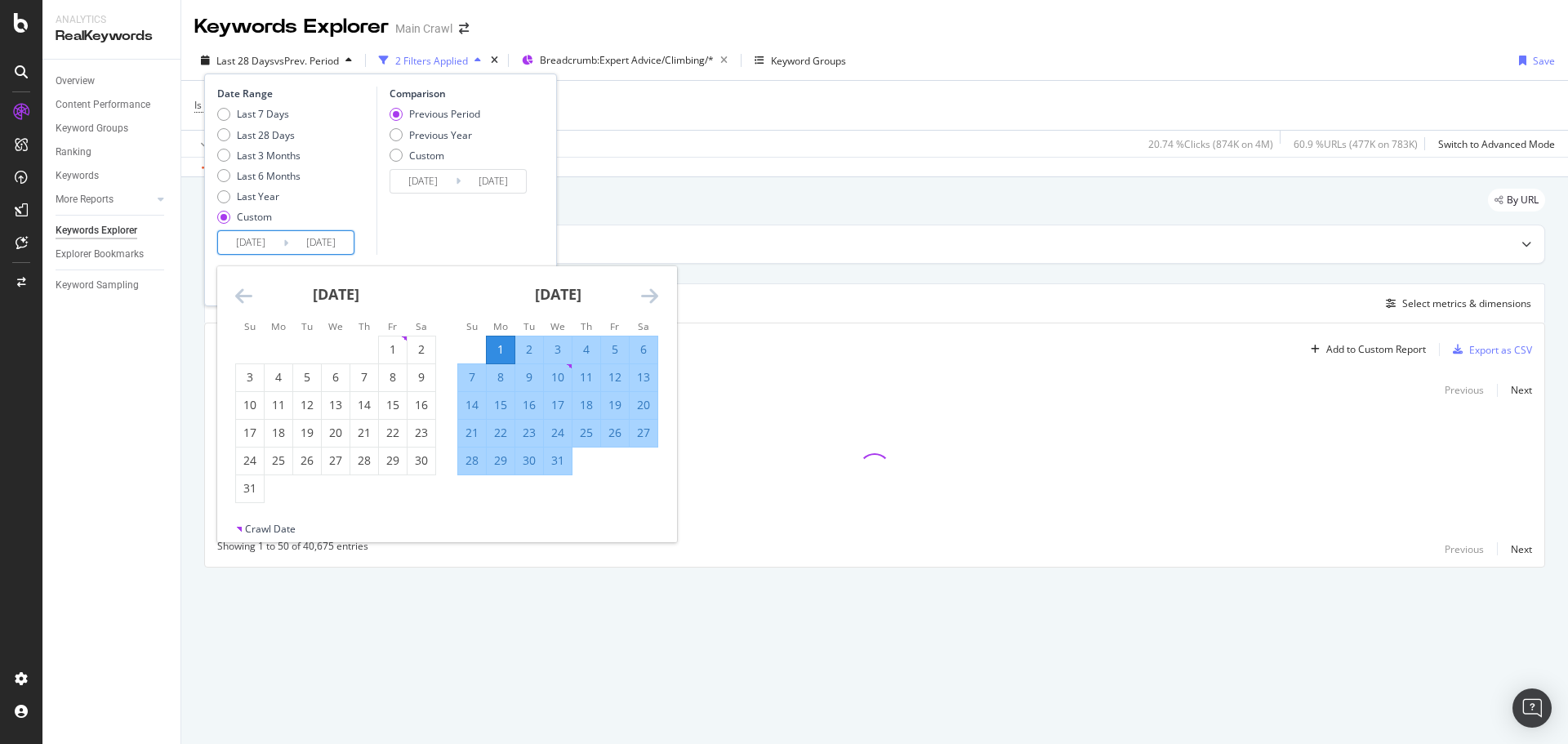
click at [638, 296] on div "[DATE]" at bounding box center [558, 300] width 201 height 69
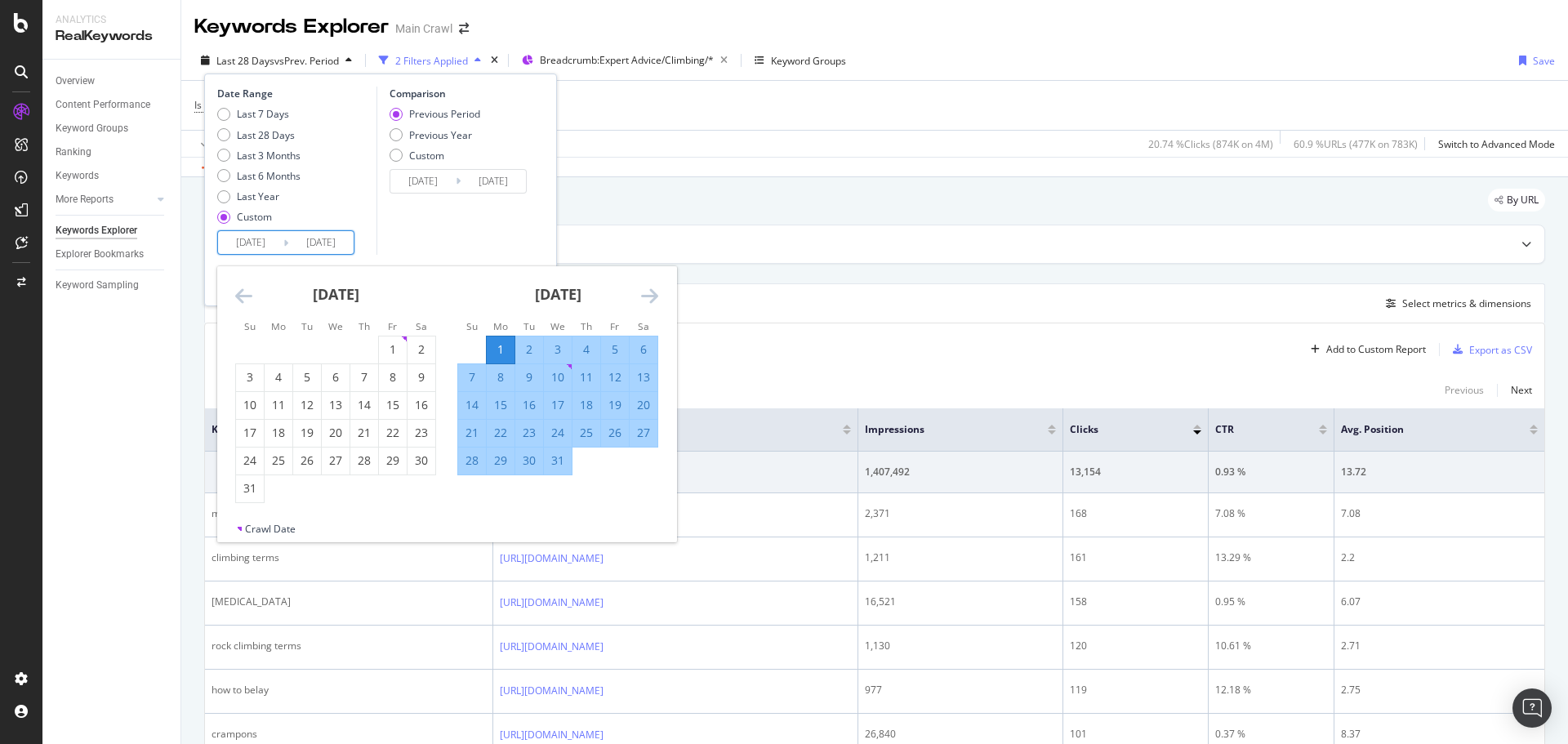
click at [650, 296] on icon "Move forward to switch to the next month." at bounding box center [650, 295] width 18 height 19
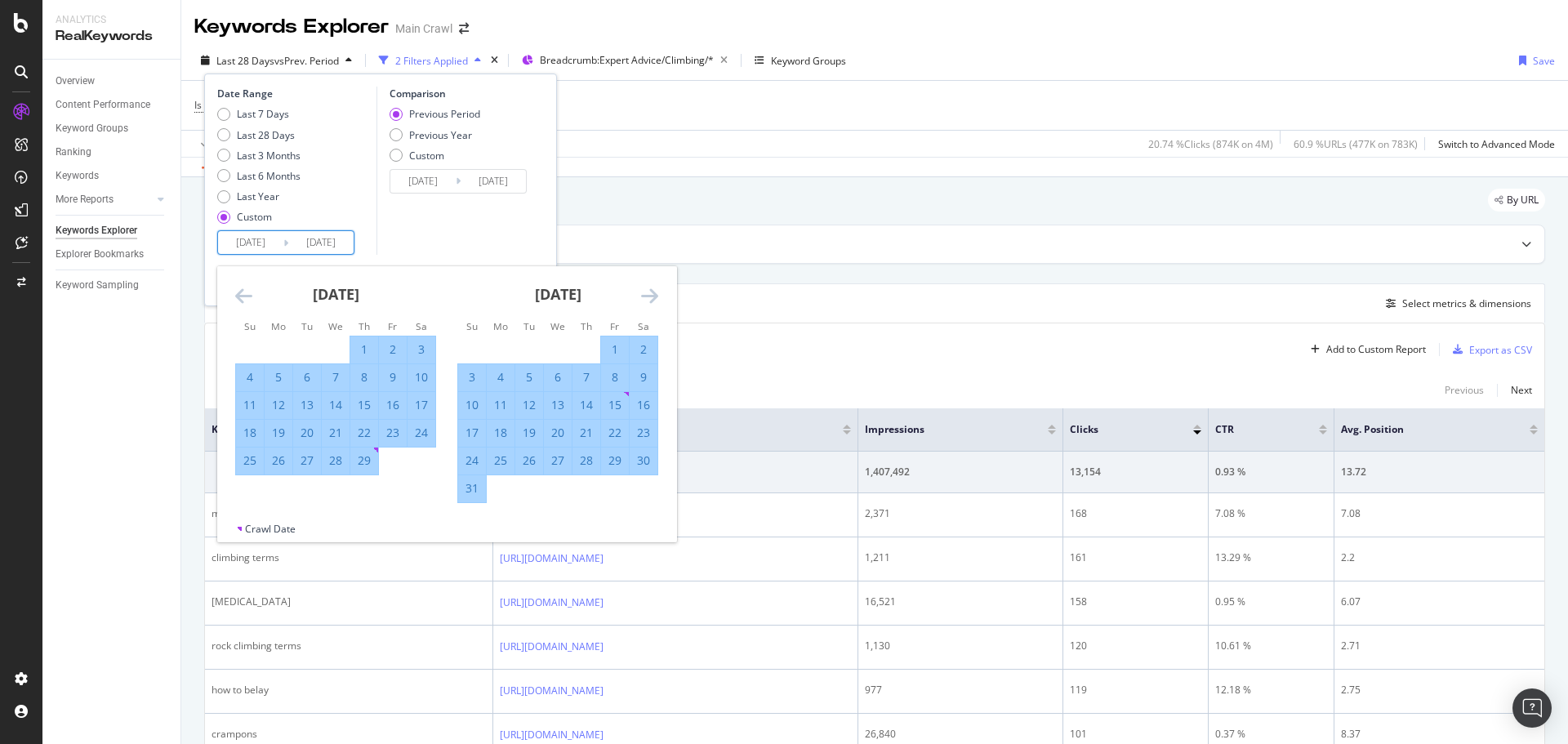
click at [650, 296] on icon "Move forward to switch to the next month." at bounding box center [650, 295] width 18 height 19
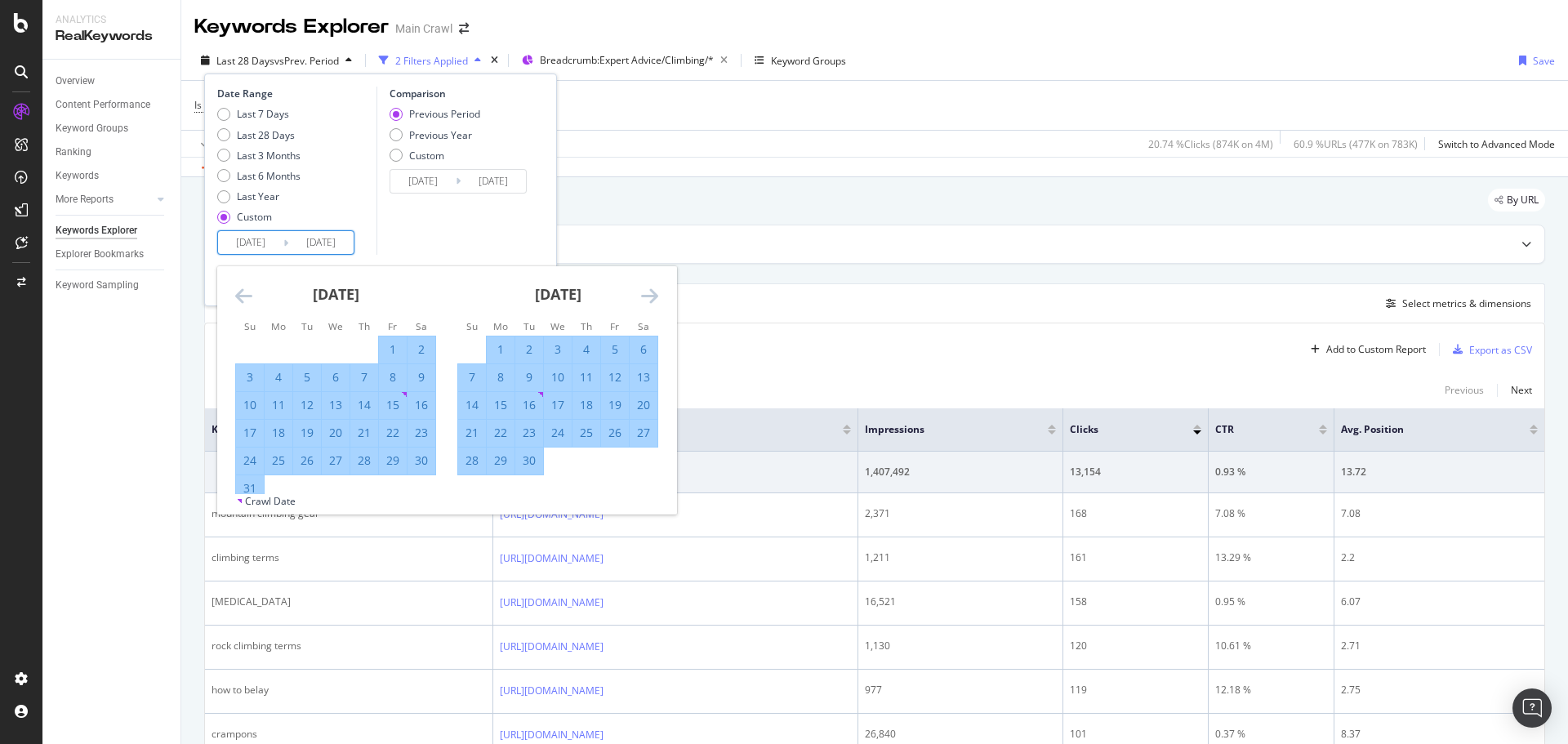
click at [650, 296] on icon "Move forward to switch to the next month." at bounding box center [650, 295] width 18 height 19
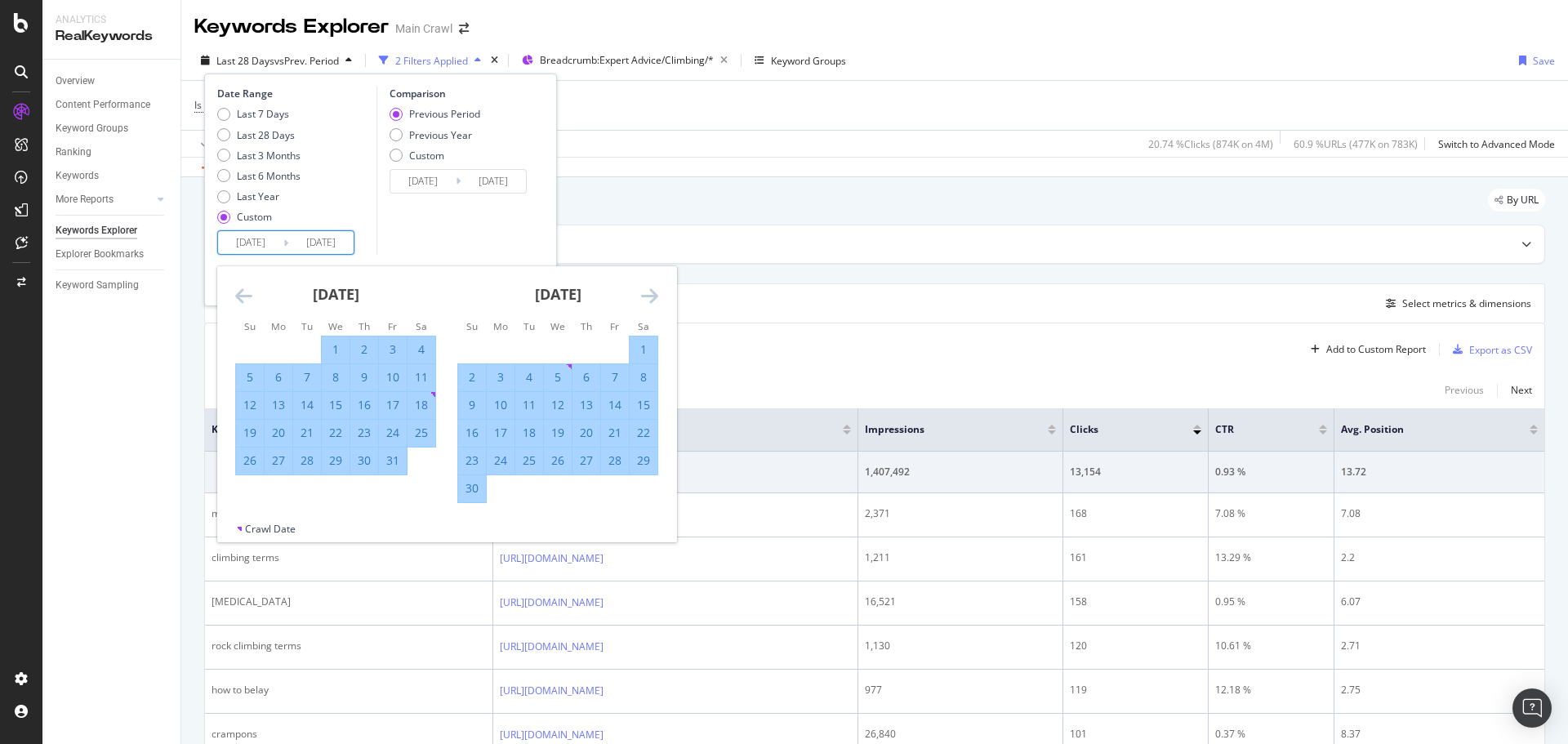
click at [650, 296] on icon "Move forward to switch to the next month." at bounding box center [650, 295] width 18 height 19
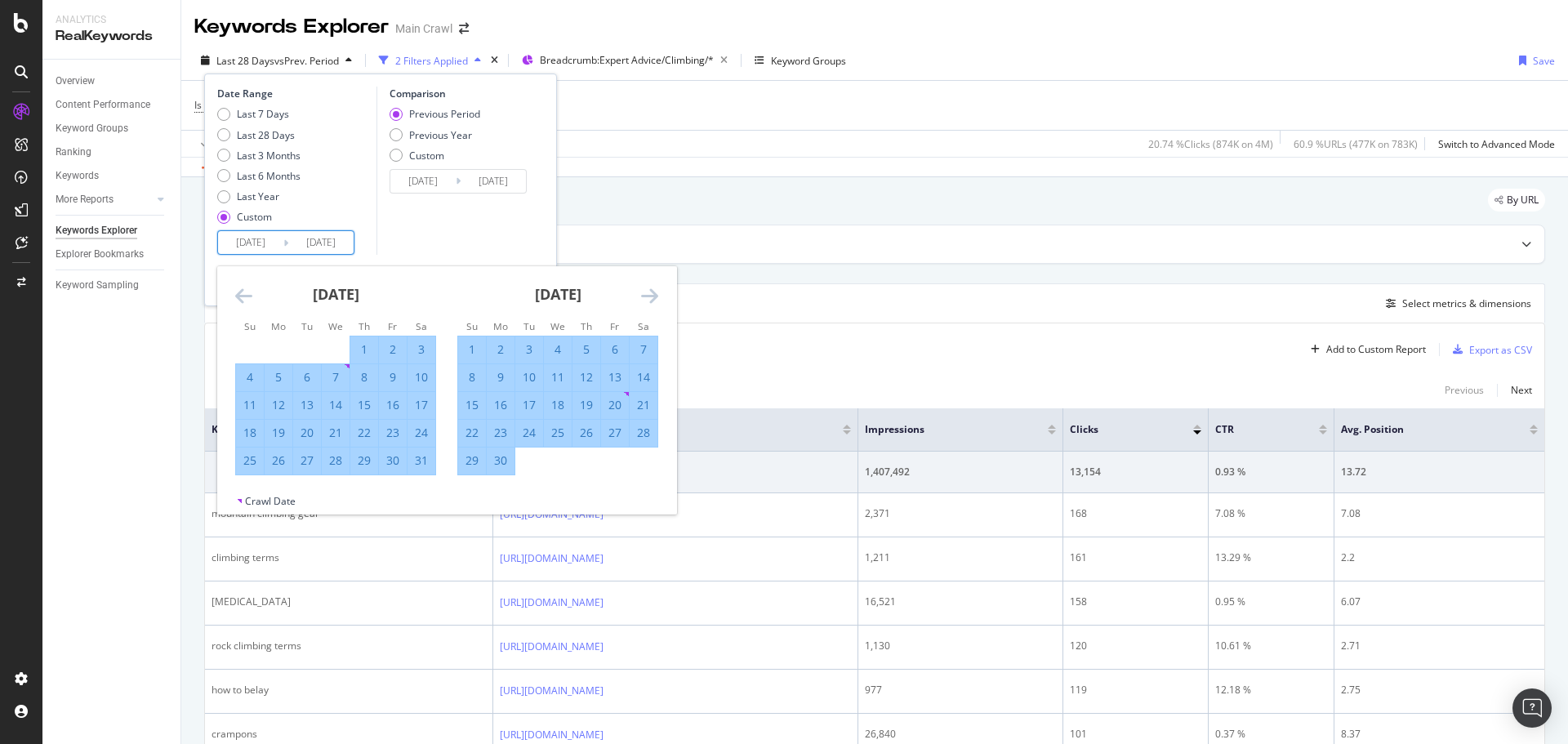
click at [650, 296] on icon "Move forward to switch to the next month." at bounding box center [650, 295] width 18 height 19
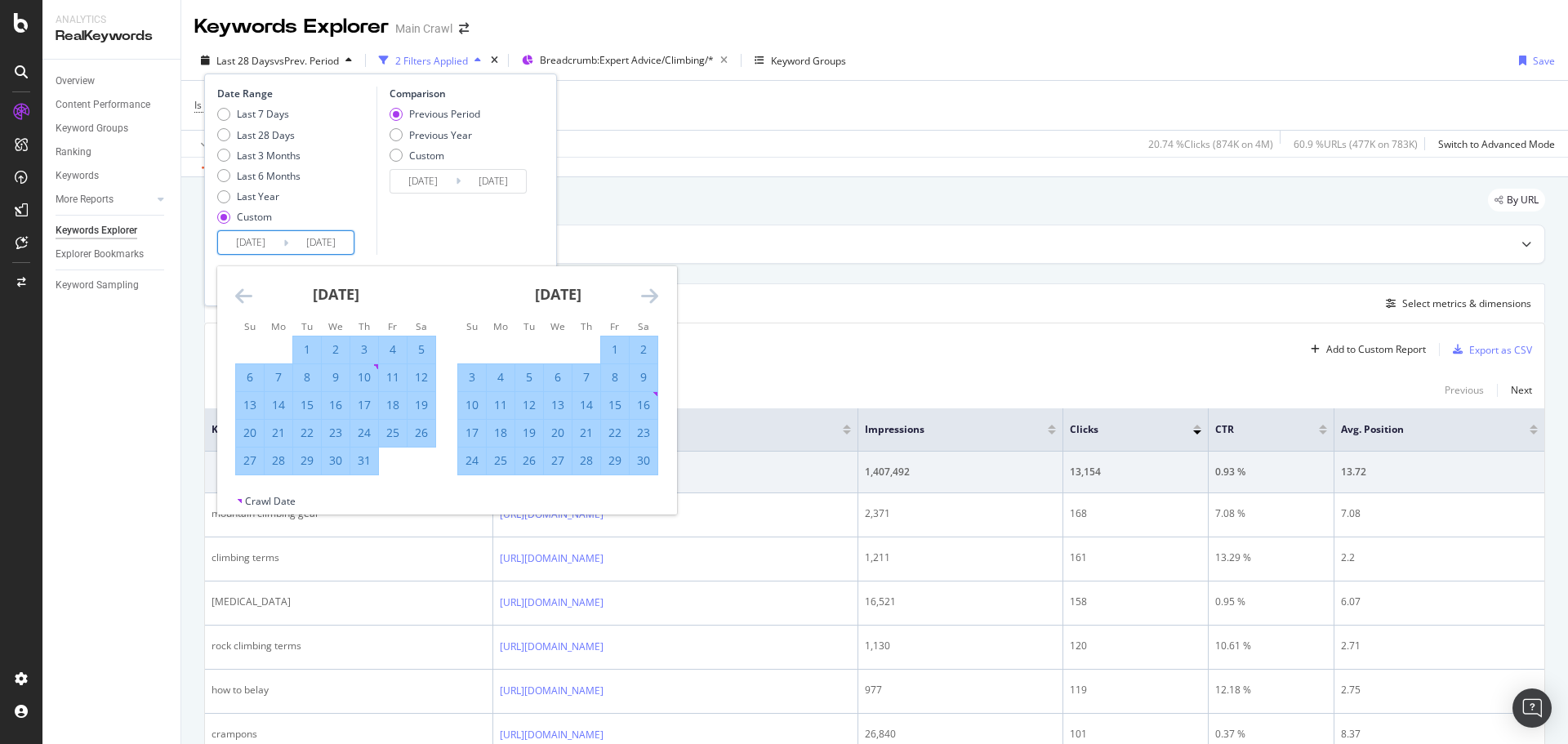
click at [650, 296] on icon "Move forward to switch to the next month." at bounding box center [650, 295] width 18 height 19
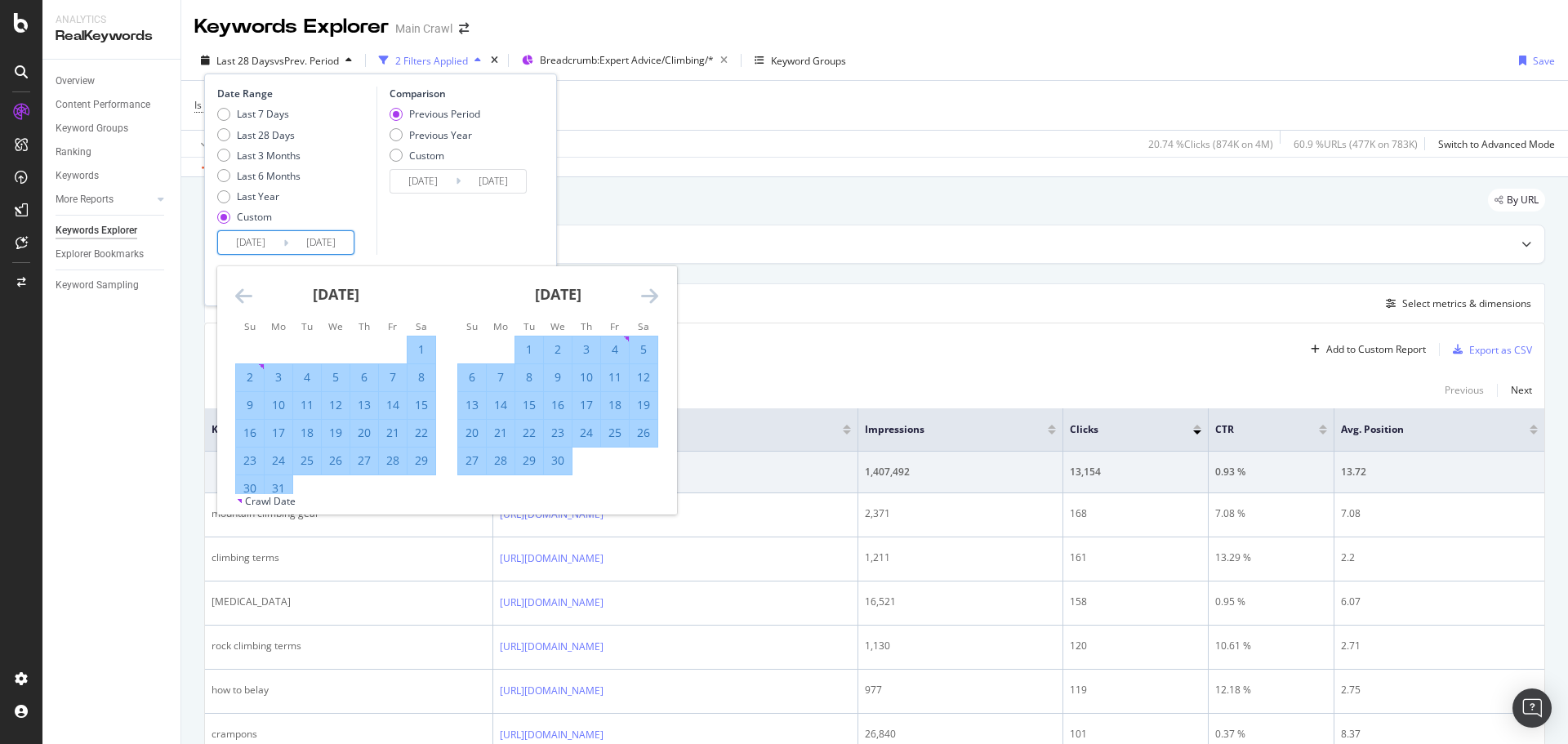
click at [650, 296] on icon "Move forward to switch to the next month." at bounding box center [650, 295] width 18 height 19
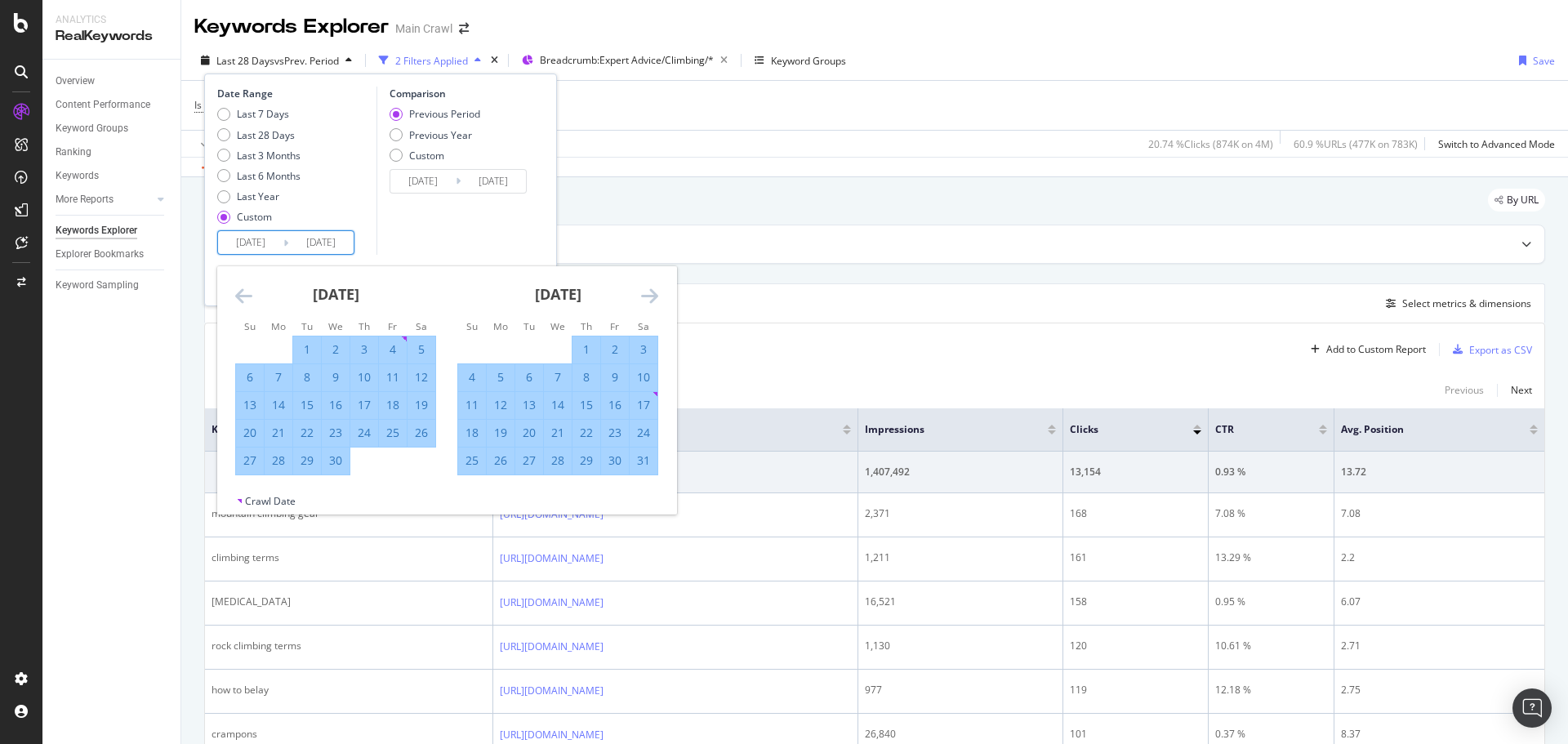
click at [650, 296] on icon "Move forward to switch to the next month." at bounding box center [650, 295] width 18 height 19
click at [467, 491] on div "31" at bounding box center [471, 488] width 28 height 17
type input "[DATE]"
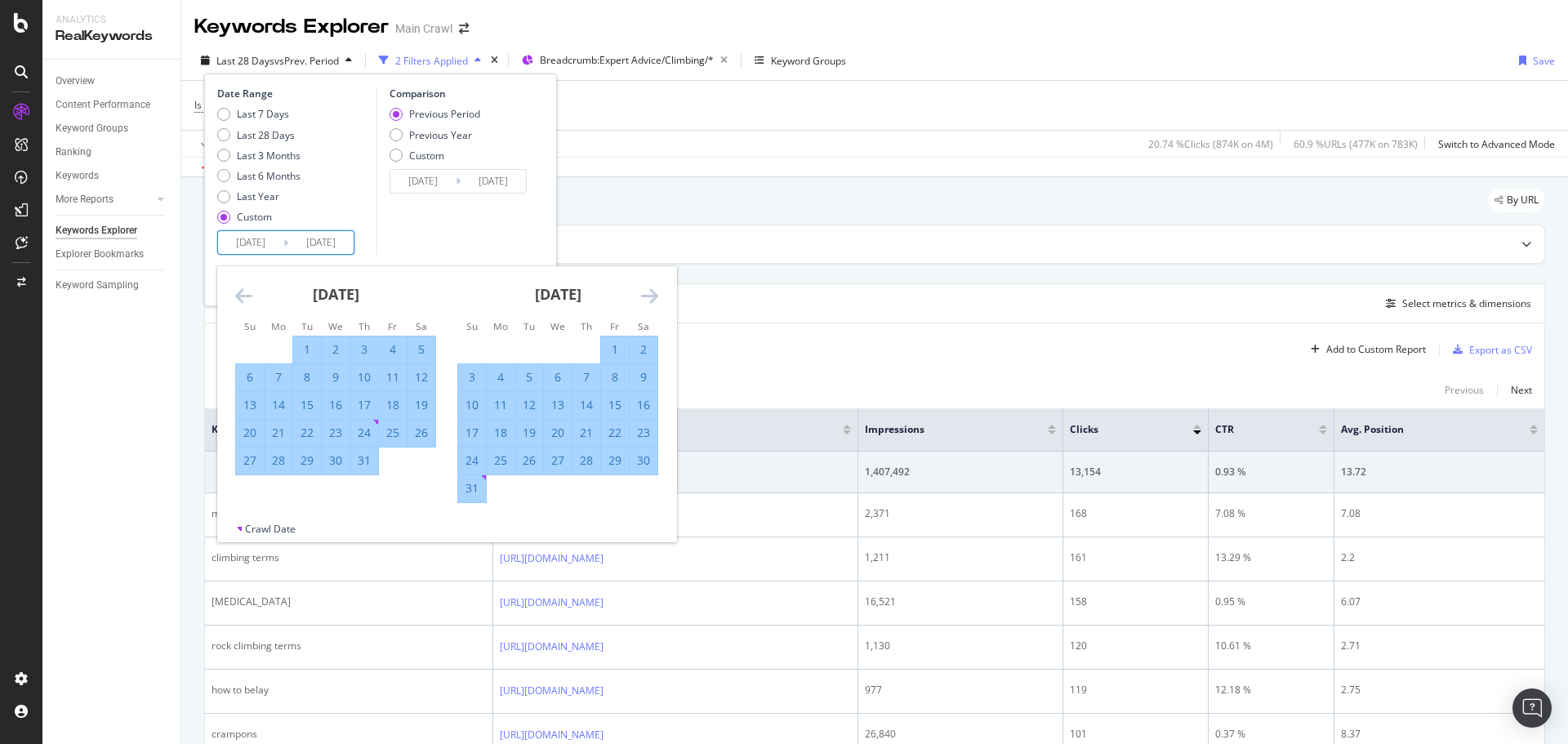
type input "[DATE]"
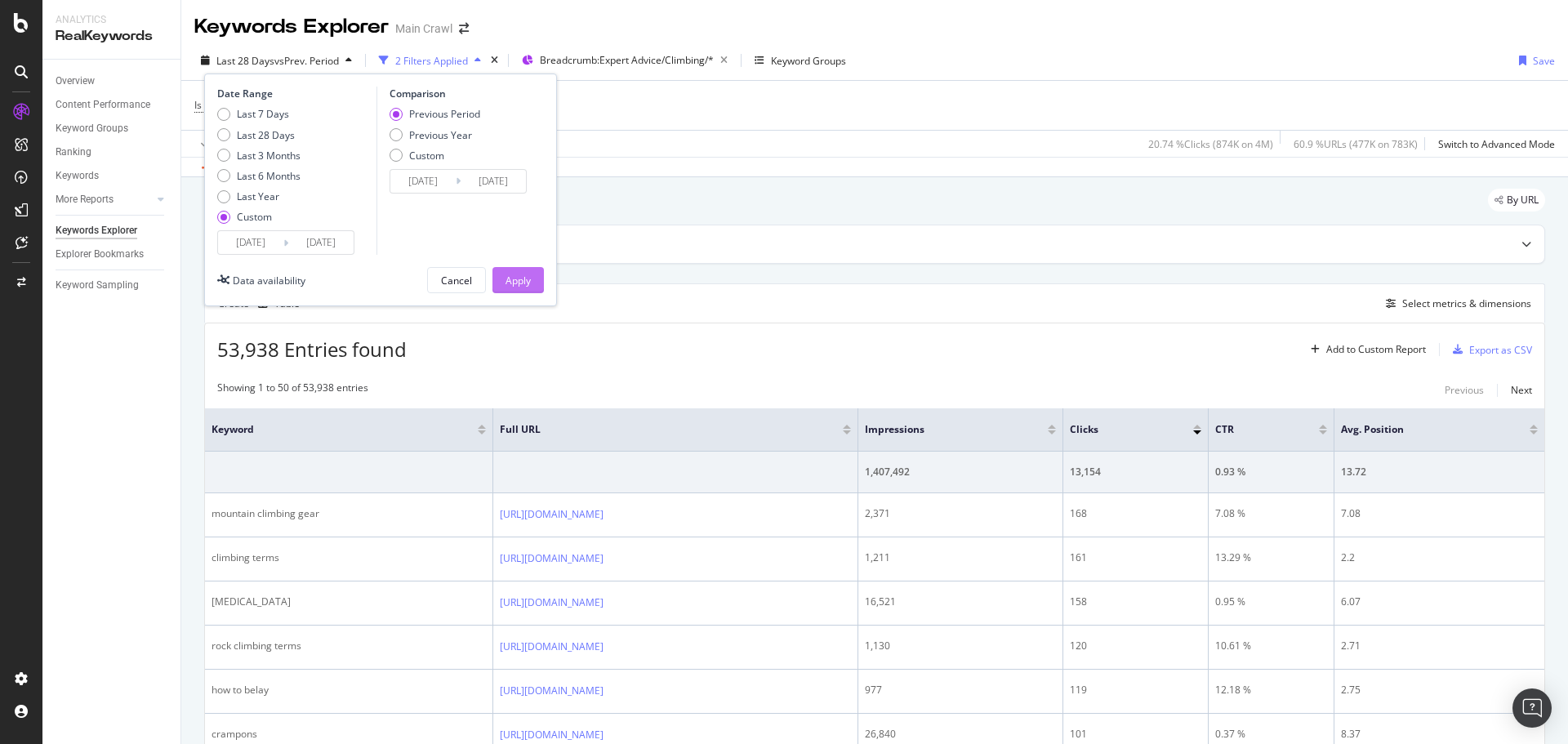
click at [524, 285] on div "Apply" at bounding box center [518, 280] width 25 height 14
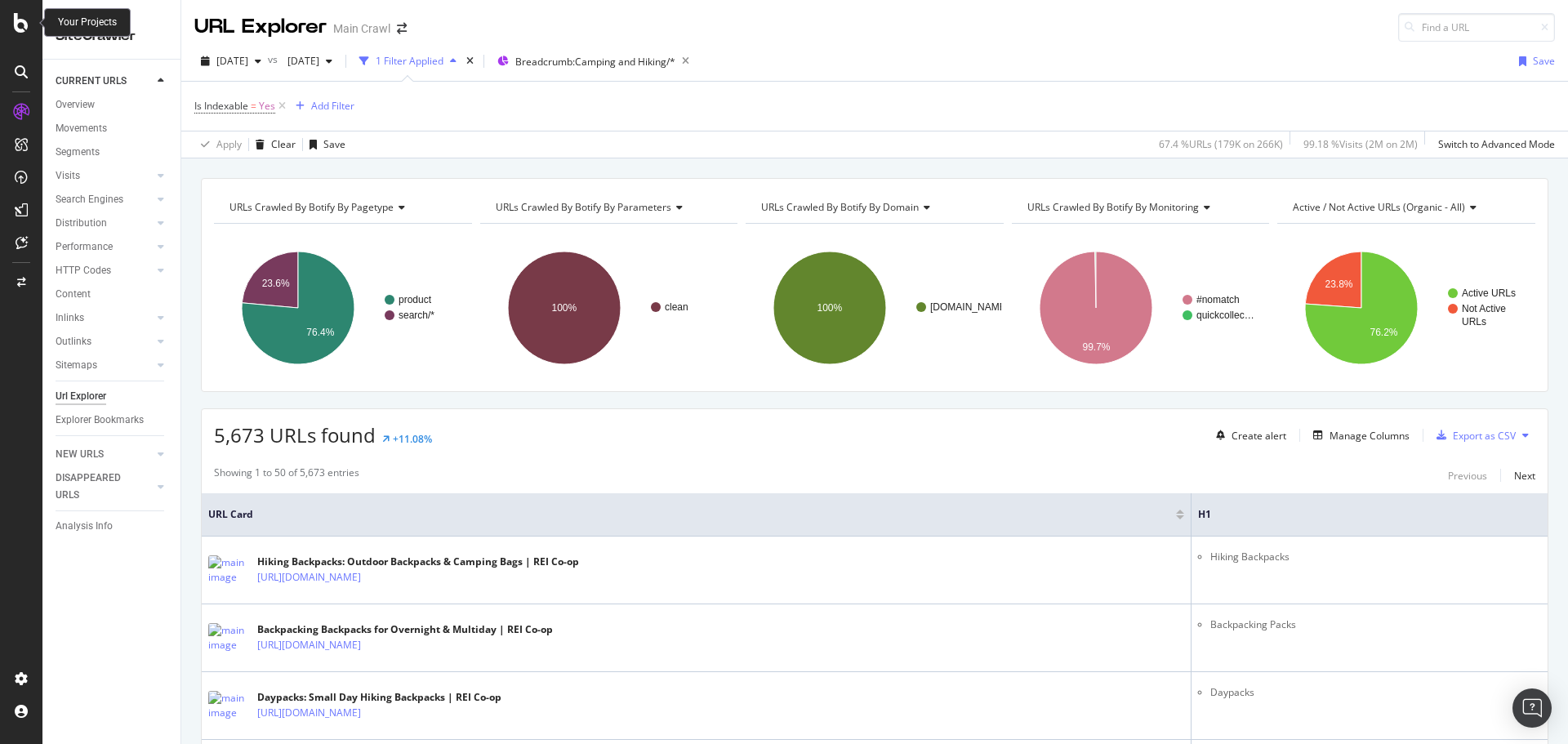
click at [16, 22] on icon at bounding box center [20, 22] width 15 height 19
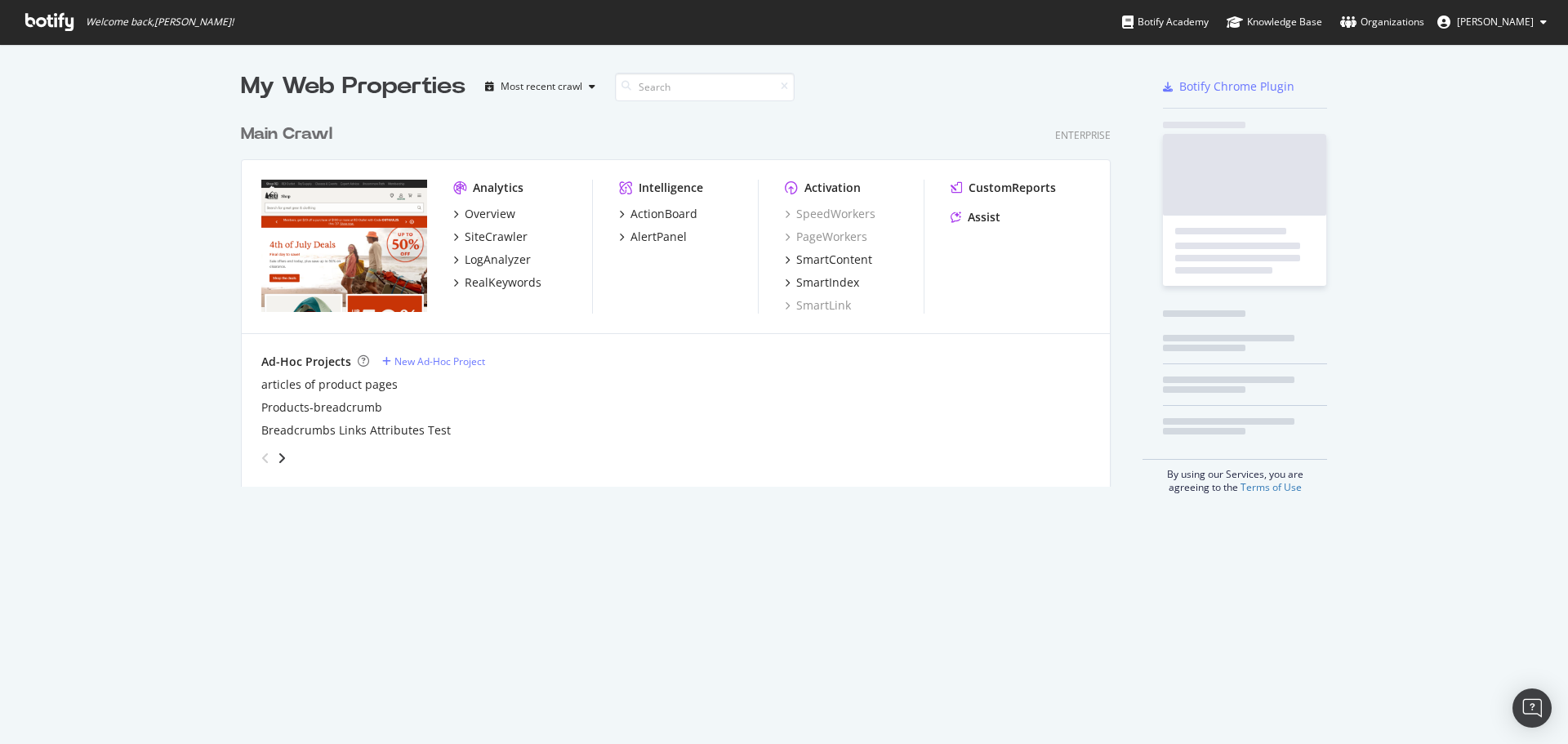
scroll to position [731, 1544]
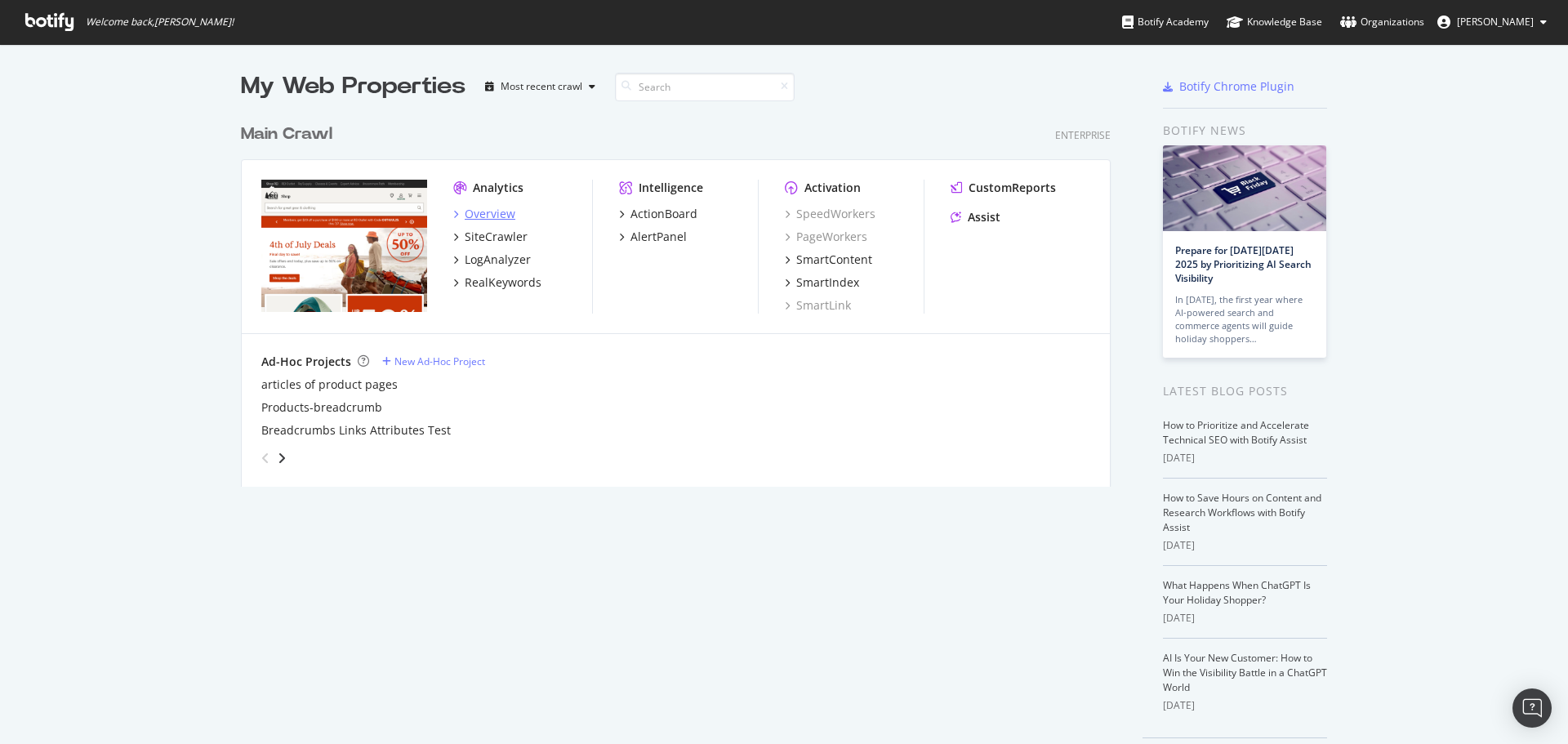
click at [493, 216] on div "Overview" at bounding box center [490, 213] width 51 height 17
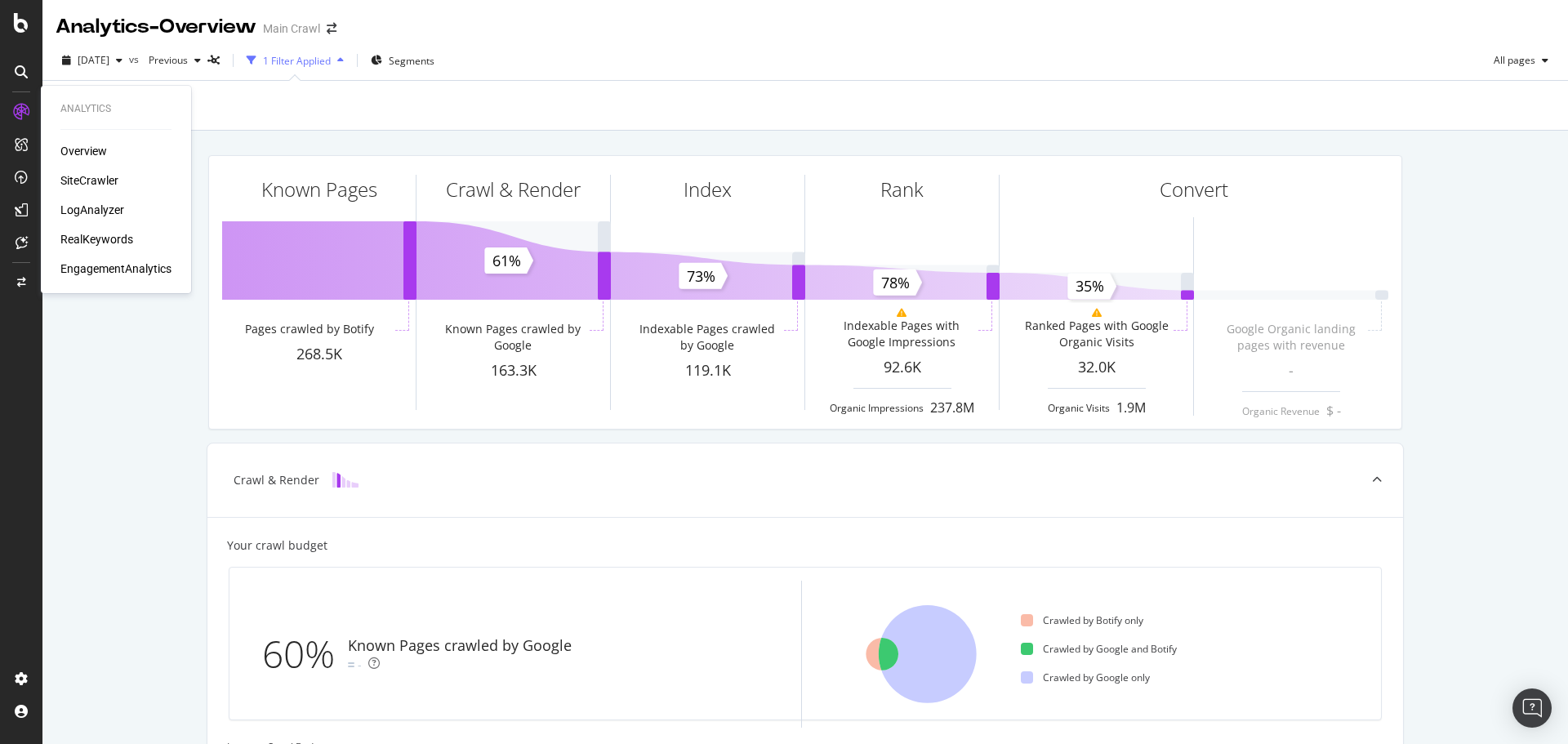
click at [114, 245] on div "RealKeywords" at bounding box center [96, 239] width 73 height 17
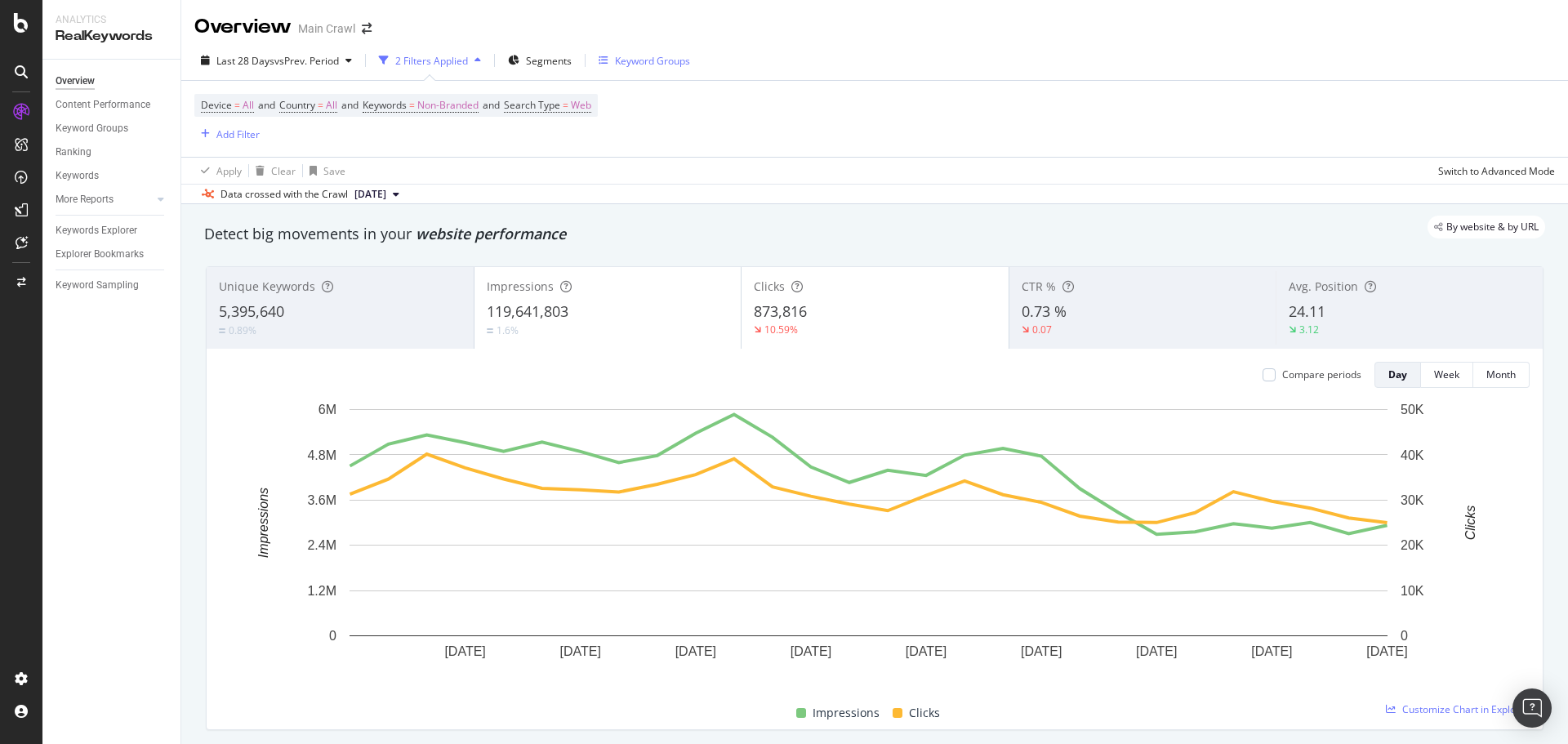
click at [655, 69] on div "Keyword Groups" at bounding box center [645, 59] width 92 height 24
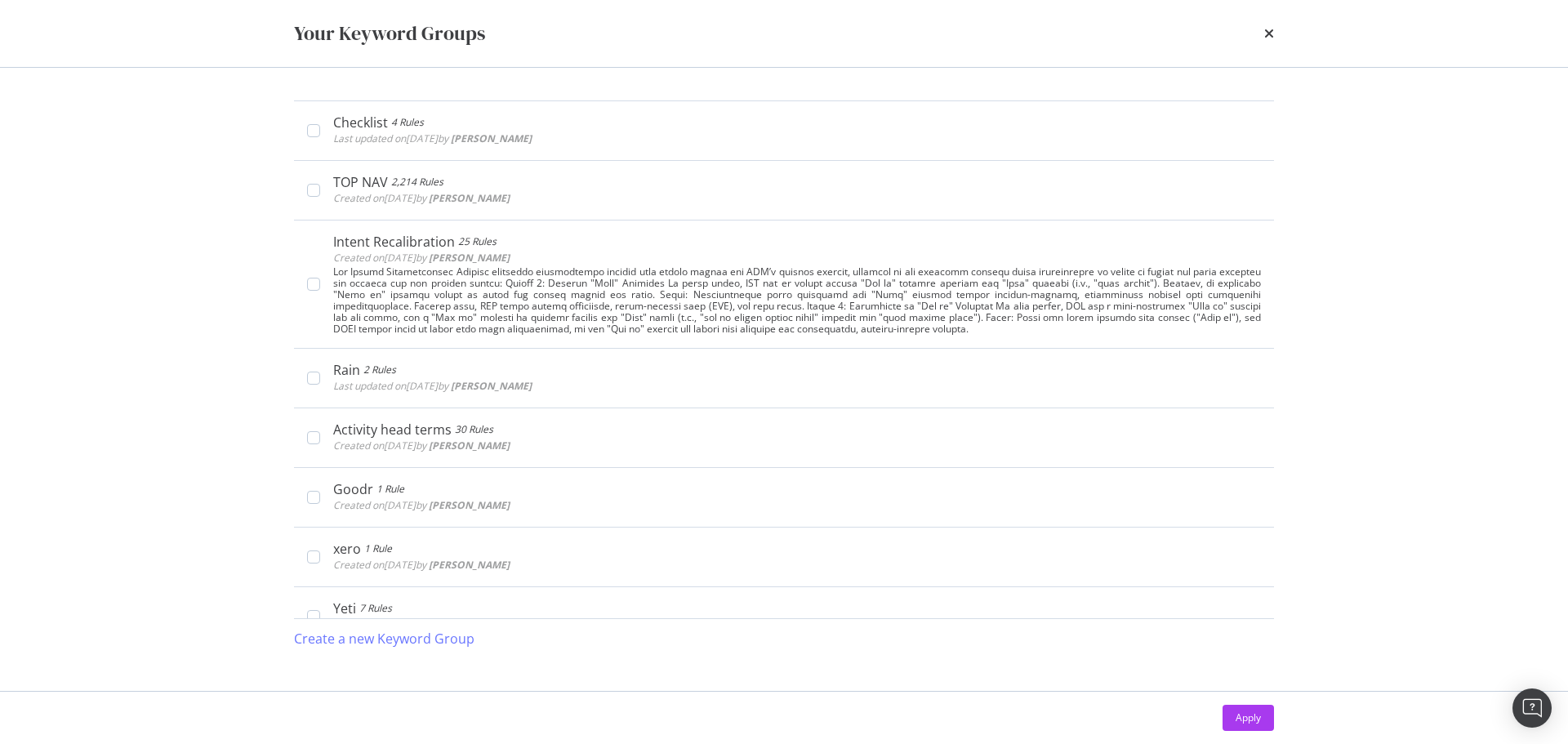
click at [1261, 33] on div "Your Keyword Groups" at bounding box center [784, 33] width 980 height 28
click at [1267, 33] on icon "times" at bounding box center [1269, 33] width 10 height 13
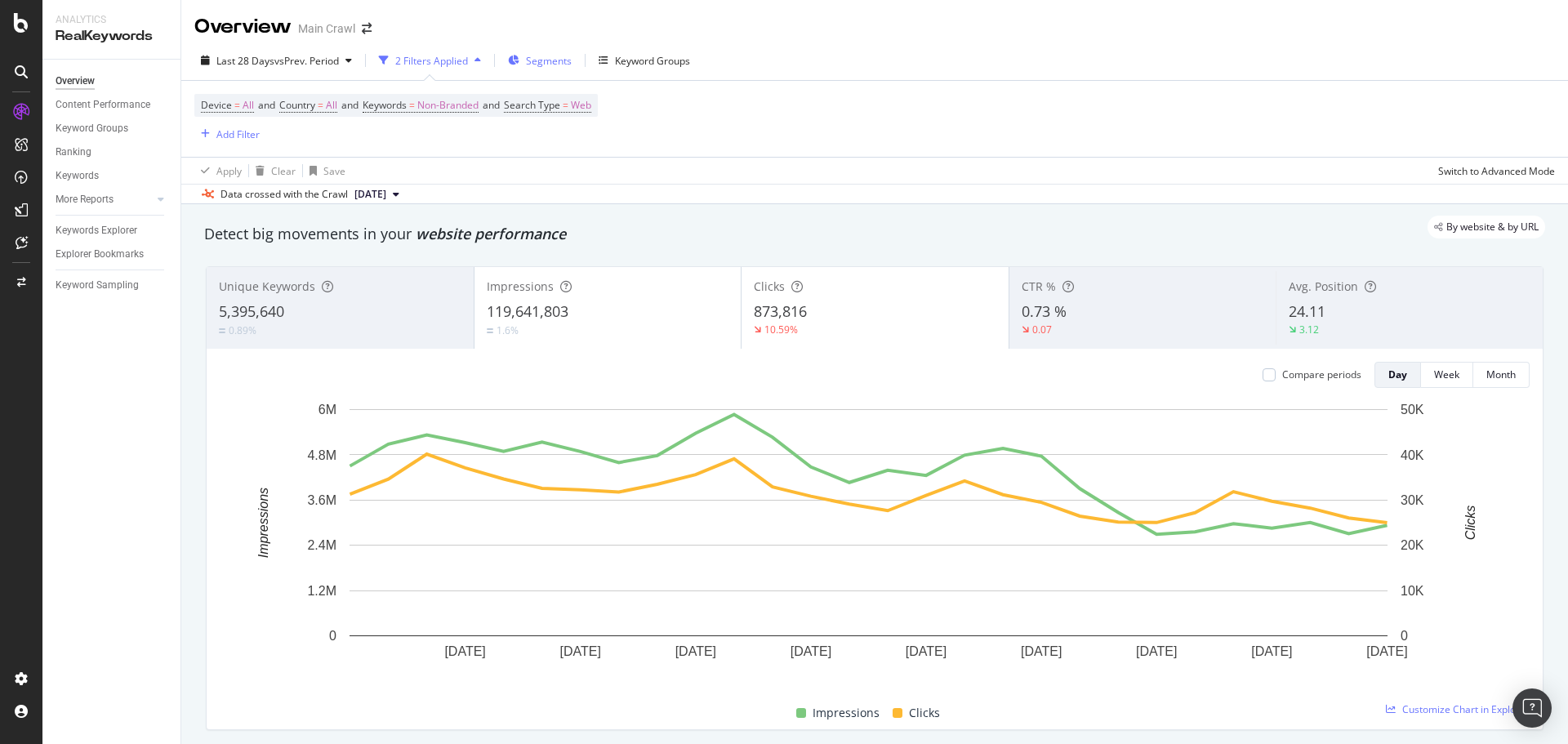
click at [555, 63] on span "Segments" at bounding box center [548, 60] width 46 height 14
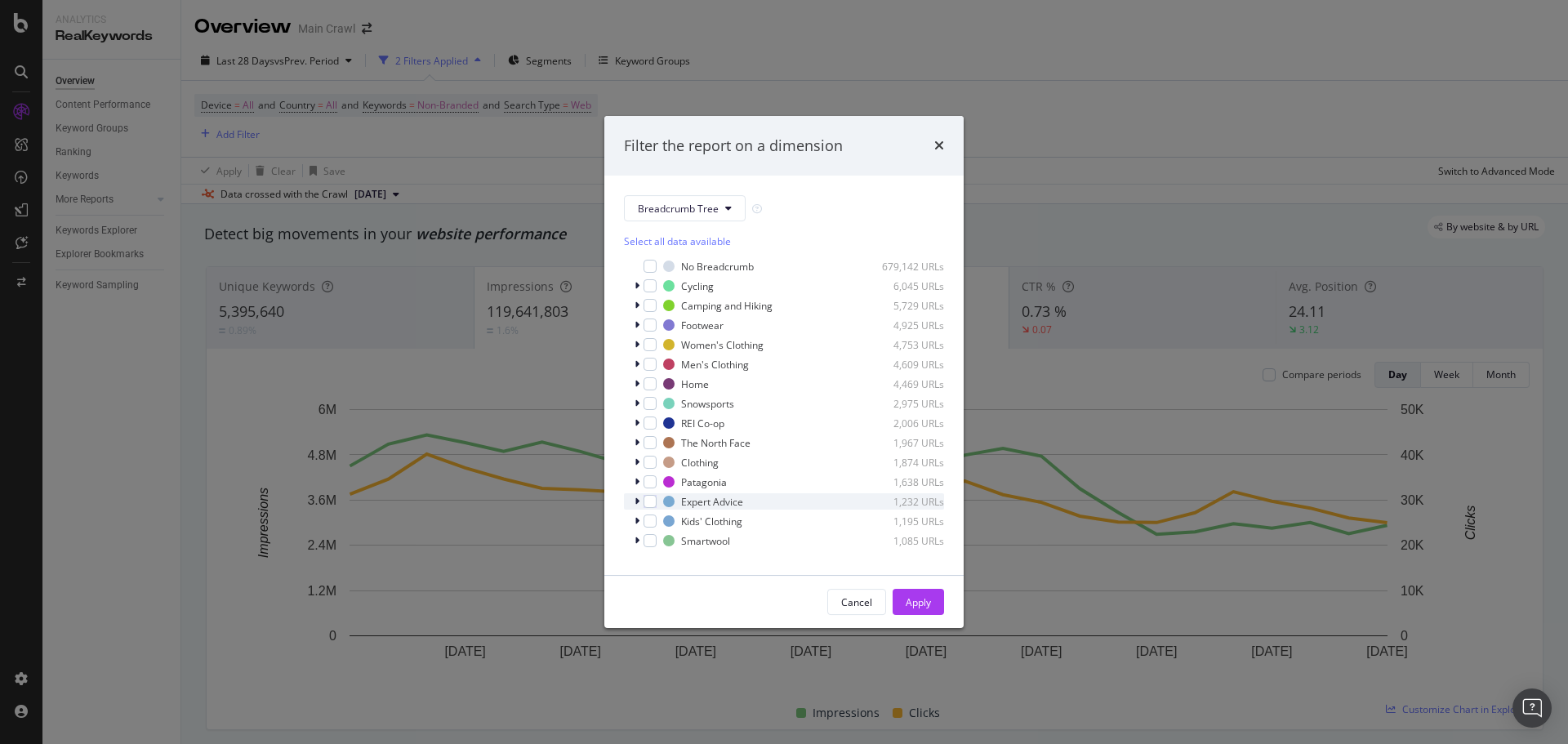
click at [632, 502] on div "Expert Advice 1,232 URLs" at bounding box center [784, 501] width 320 height 17
click at [940, 154] on div "times" at bounding box center [939, 146] width 10 height 21
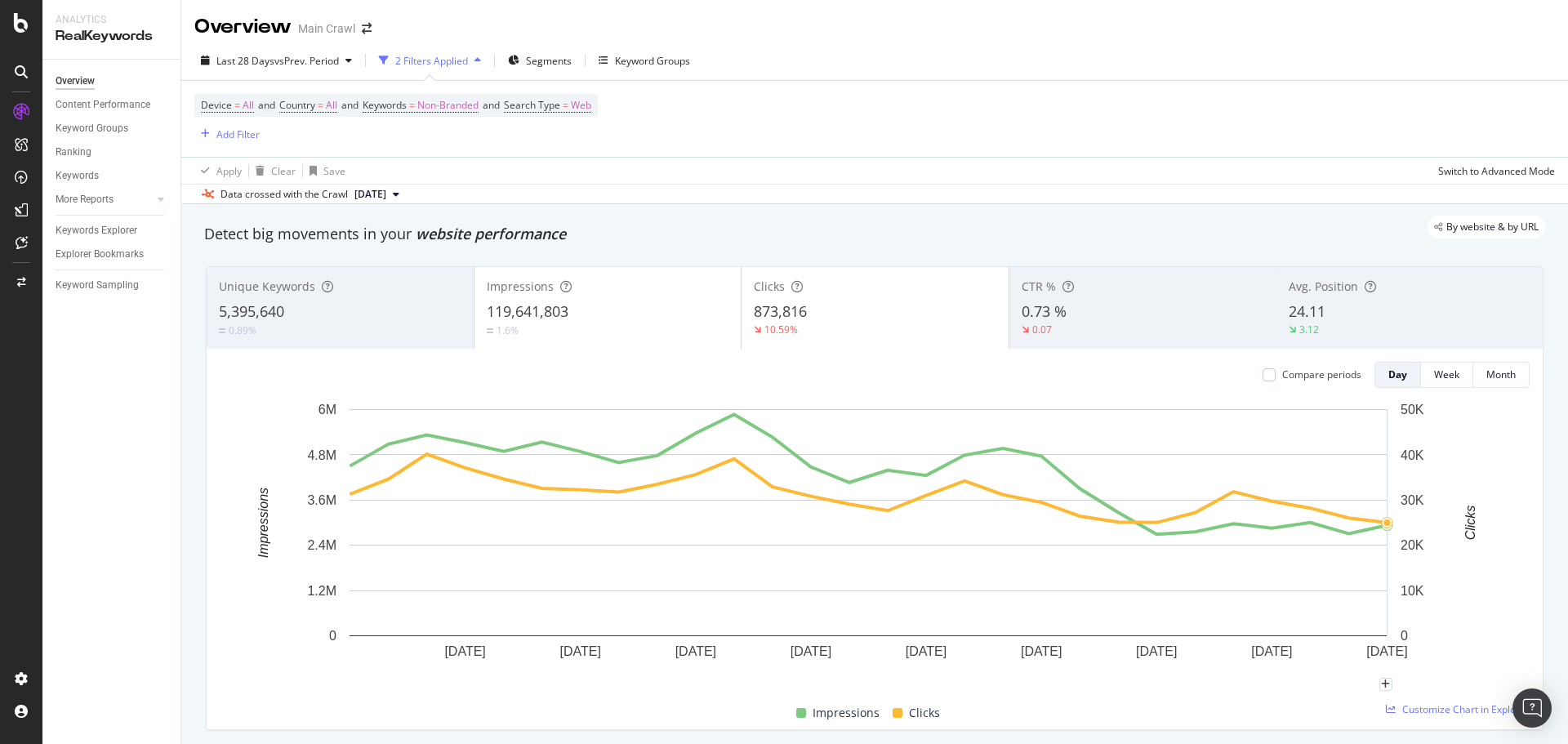
click at [1495, 59] on div "Last 28 Days vs Prev. Period 2 Filters Applied Segments Keyword Groups" at bounding box center [875, 64] width 1387 height 33
click at [1405, 176] on div "Apply Clear Save Switch to Advanced Mode" at bounding box center [875, 170] width 1387 height 27
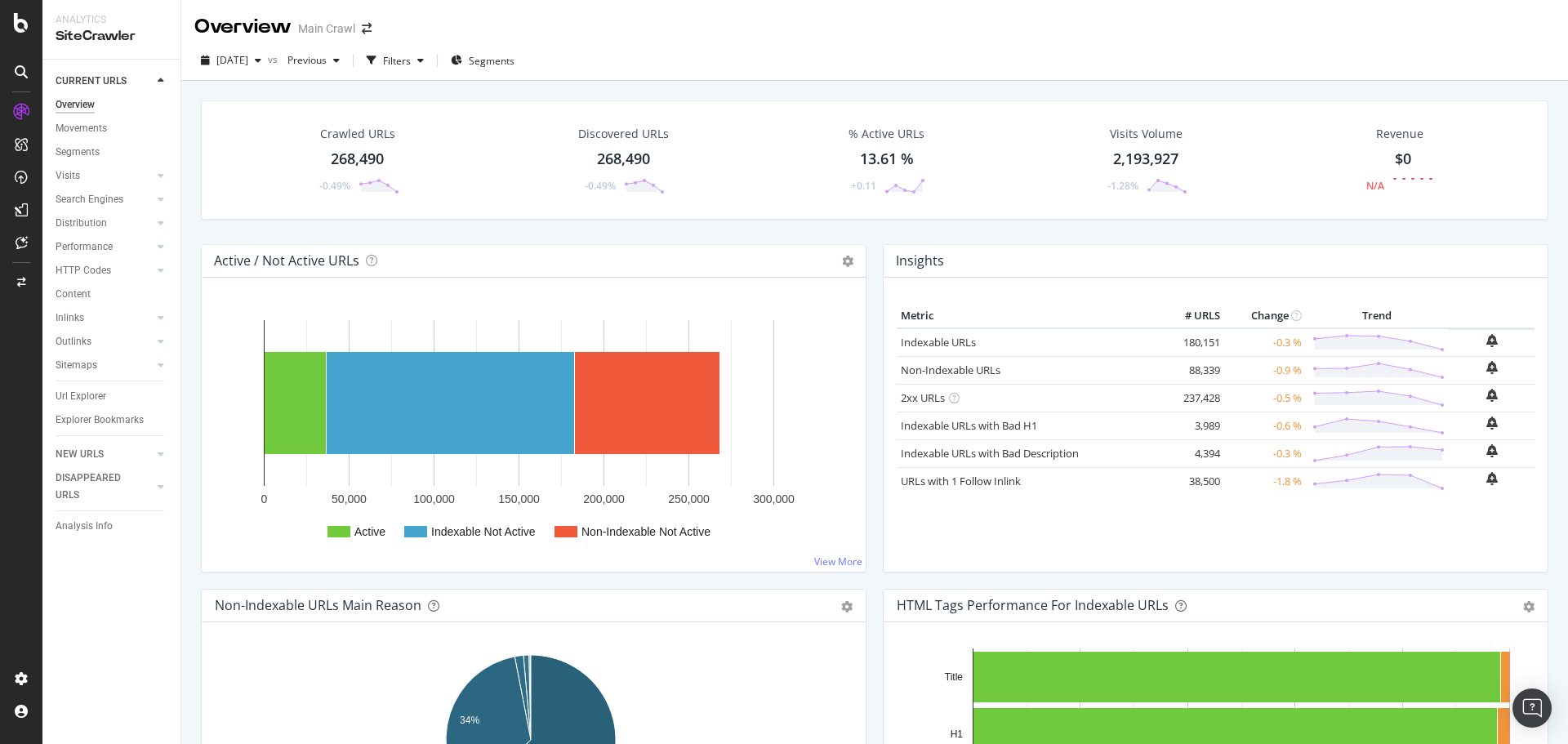
click at [706, 215] on div "Crawled URLs 268,490 -0.49% Discovered URLs 268,490 -0.49% % Active URLs 13.61 …" at bounding box center [874, 160] width 1347 height 119
click at [514, 60] on span "Segments" at bounding box center [491, 60] width 46 height 14
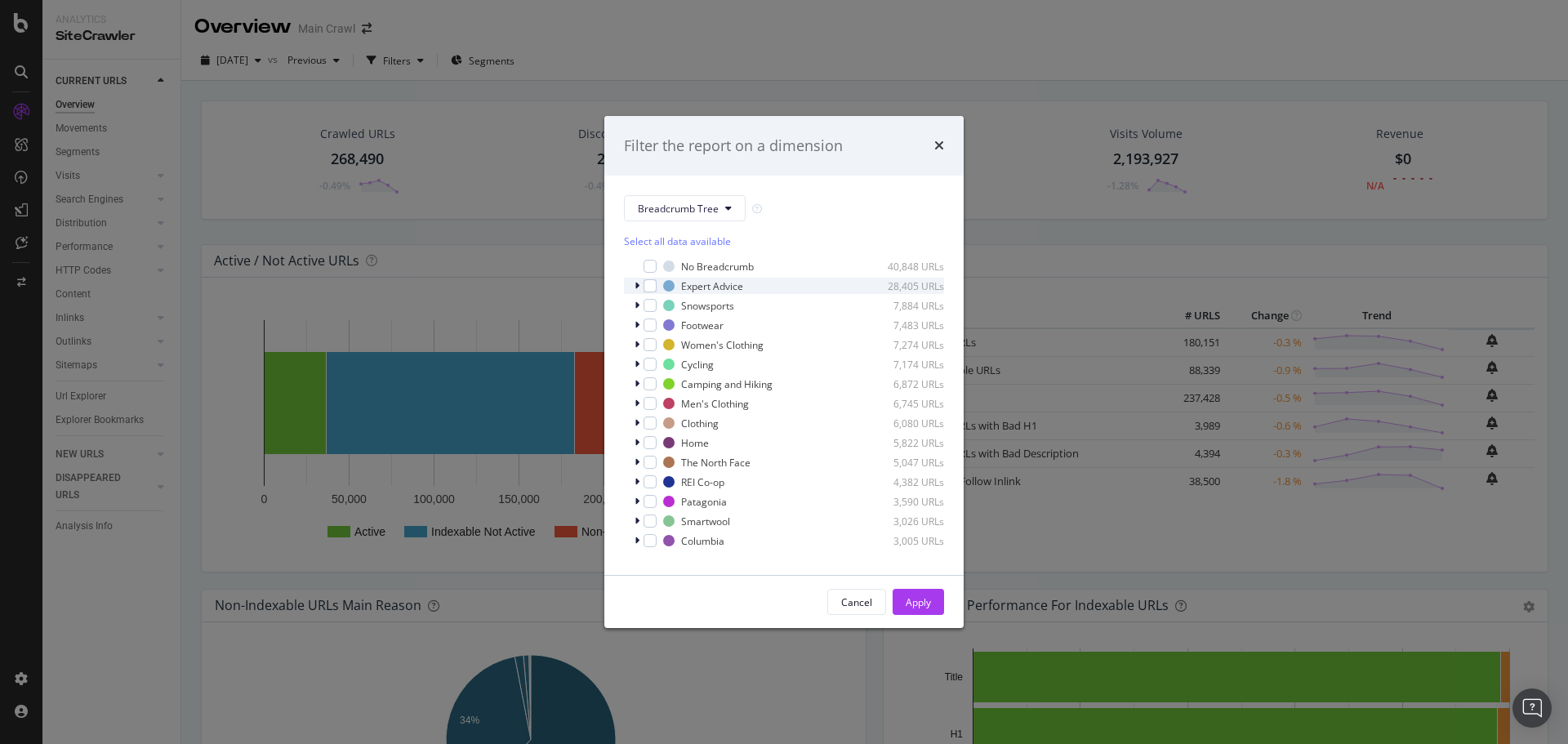
click at [634, 286] on div "modal" at bounding box center [639, 285] width 10 height 17
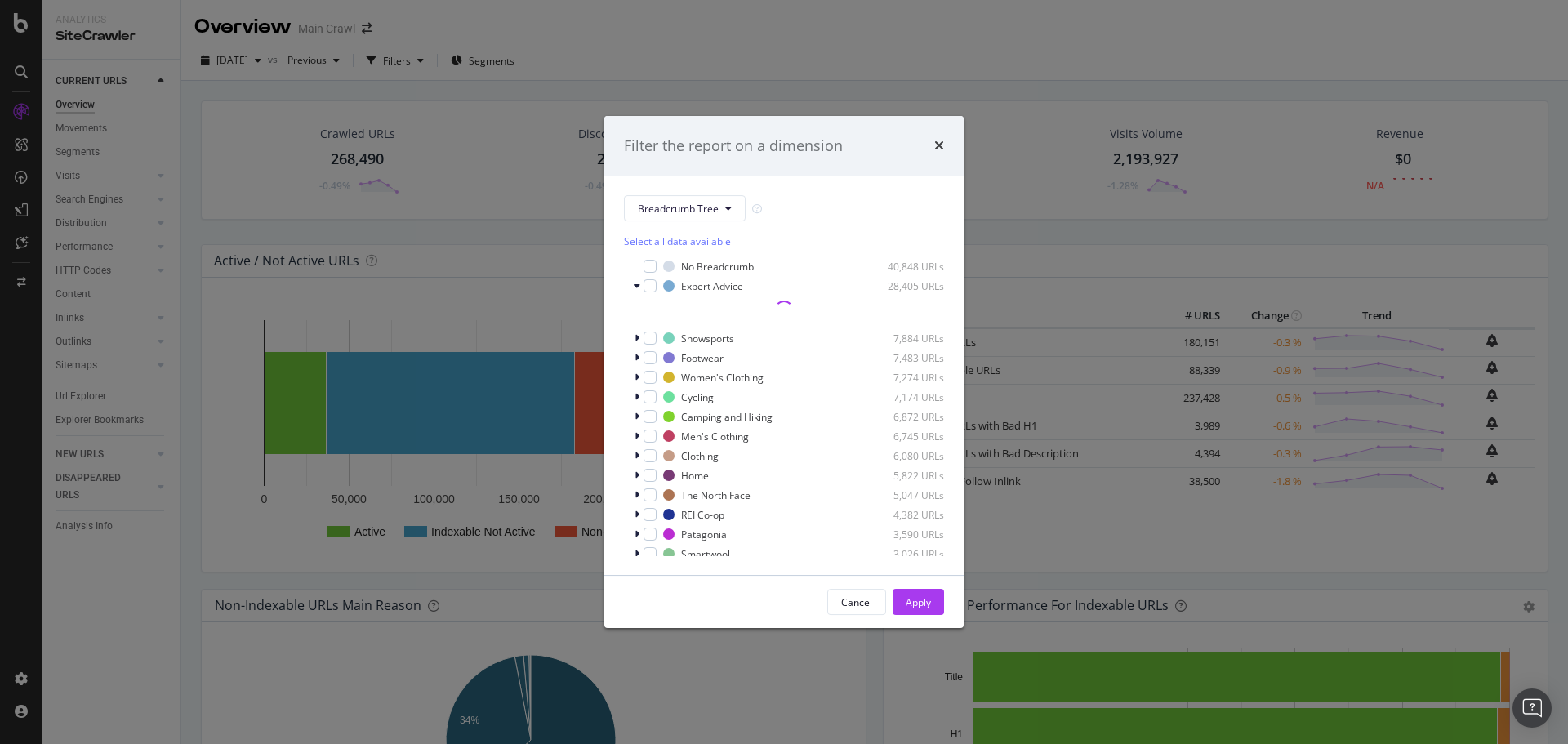
click at [945, 148] on div "Filter the report on a dimension" at bounding box center [783, 146] width 359 height 60
click at [943, 147] on icon "times" at bounding box center [939, 145] width 10 height 13
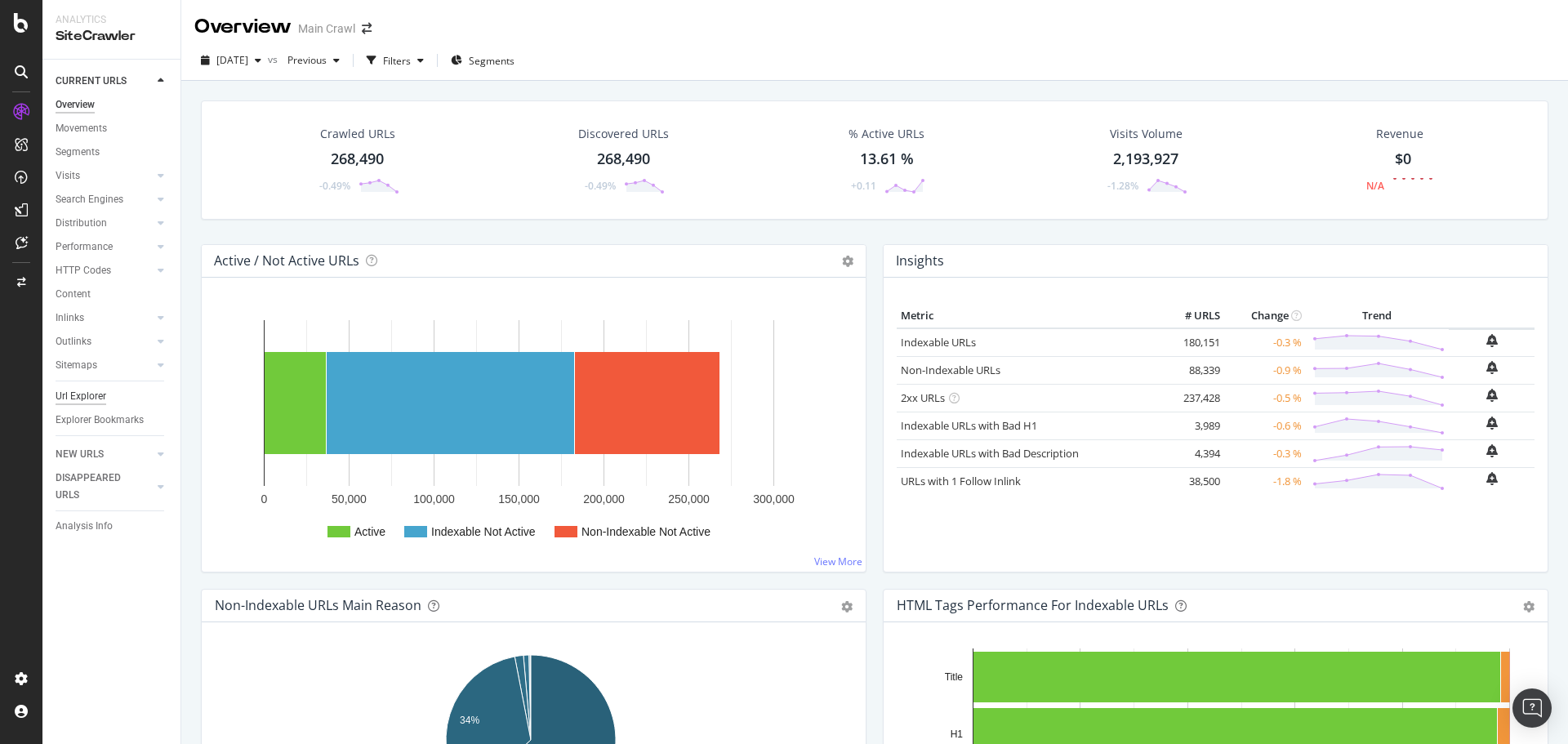
click at [82, 399] on div "Url Explorer" at bounding box center [81, 396] width 51 height 18
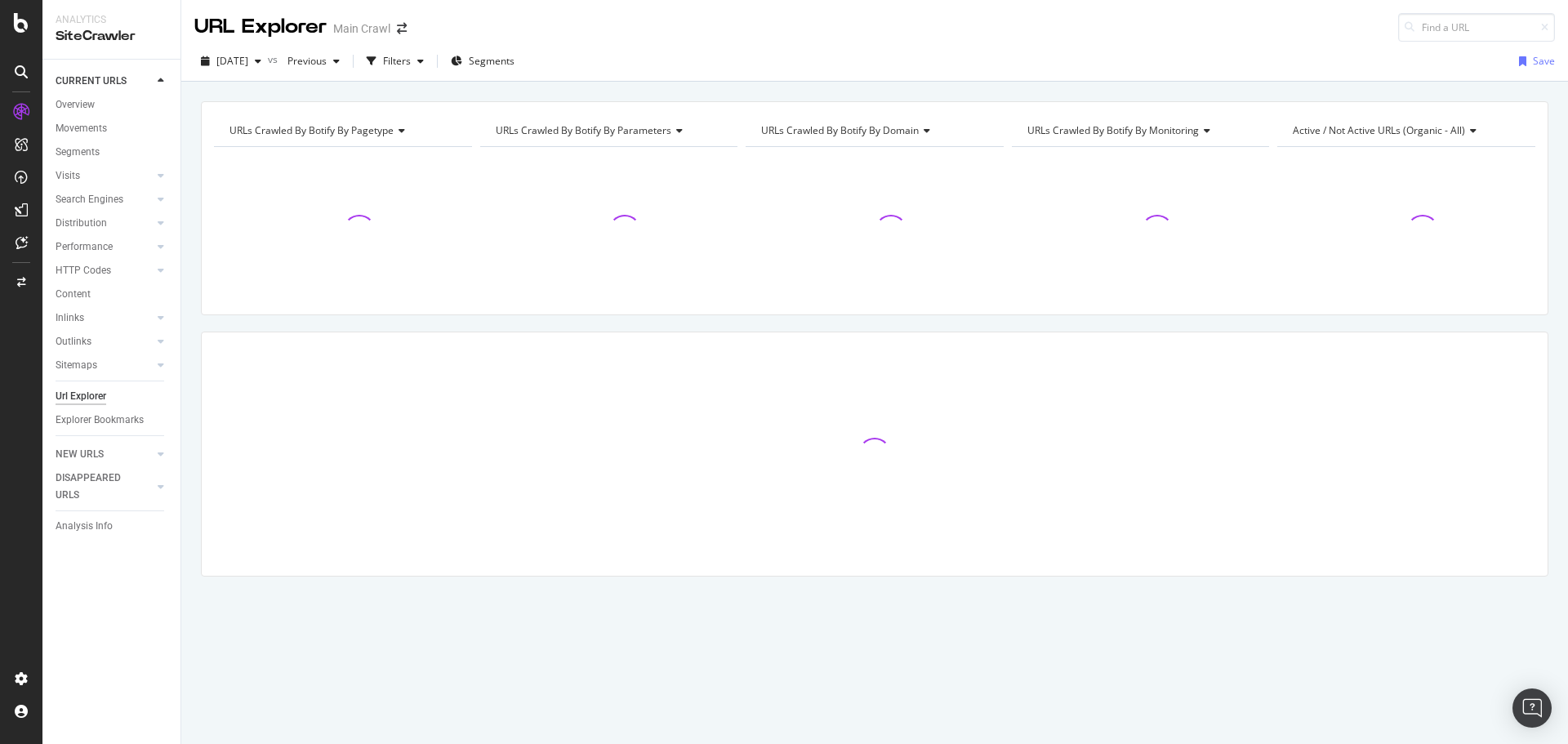
click at [680, 37] on div "URL Explorer Main Crawl" at bounding box center [875, 20] width 1387 height 42
click at [1368, 24] on div "URL Explorer Main Crawl" at bounding box center [875, 20] width 1387 height 42
click at [1359, 21] on div "URL Explorer Main Crawl" at bounding box center [875, 20] width 1387 height 42
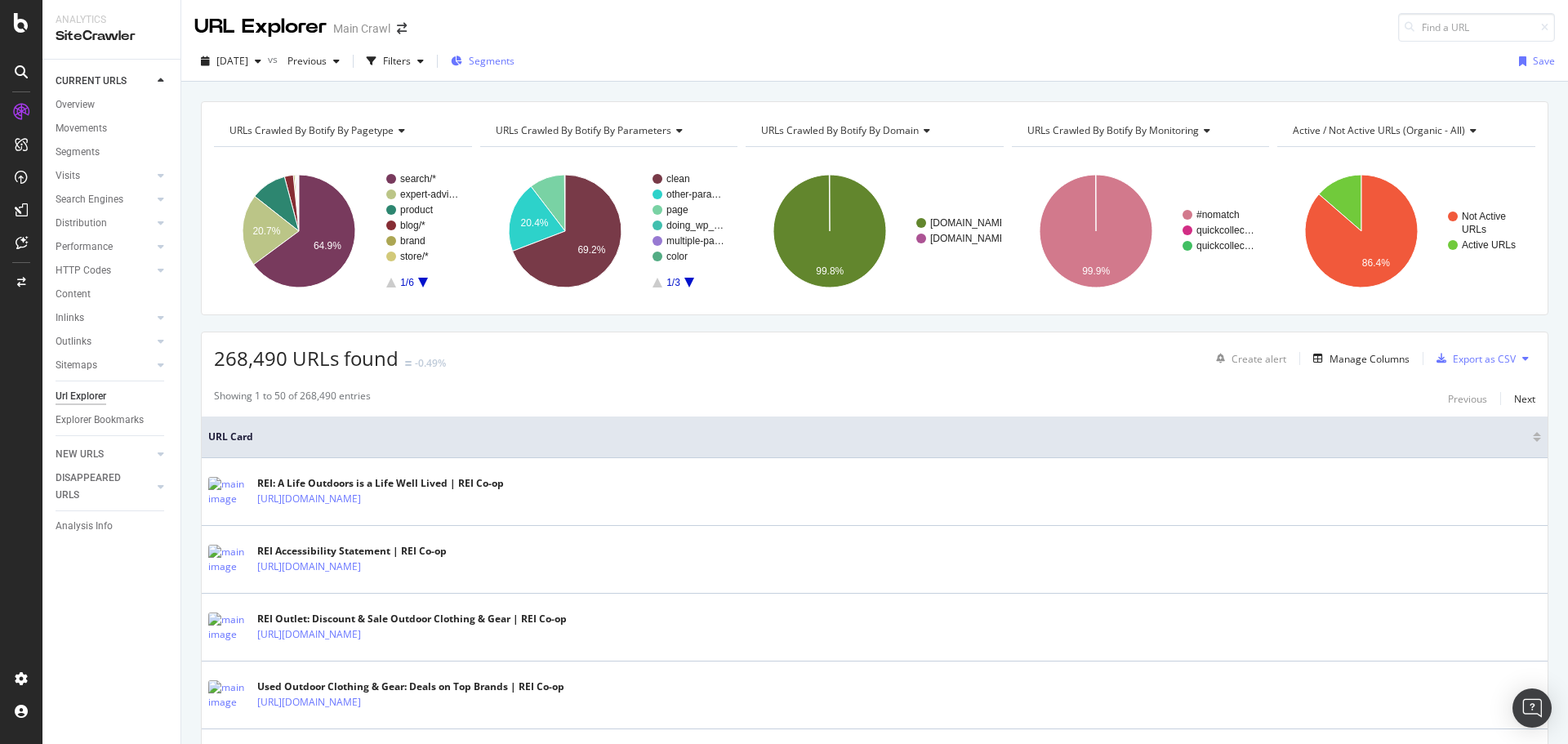
click at [510, 59] on span "Segments" at bounding box center [491, 60] width 46 height 14
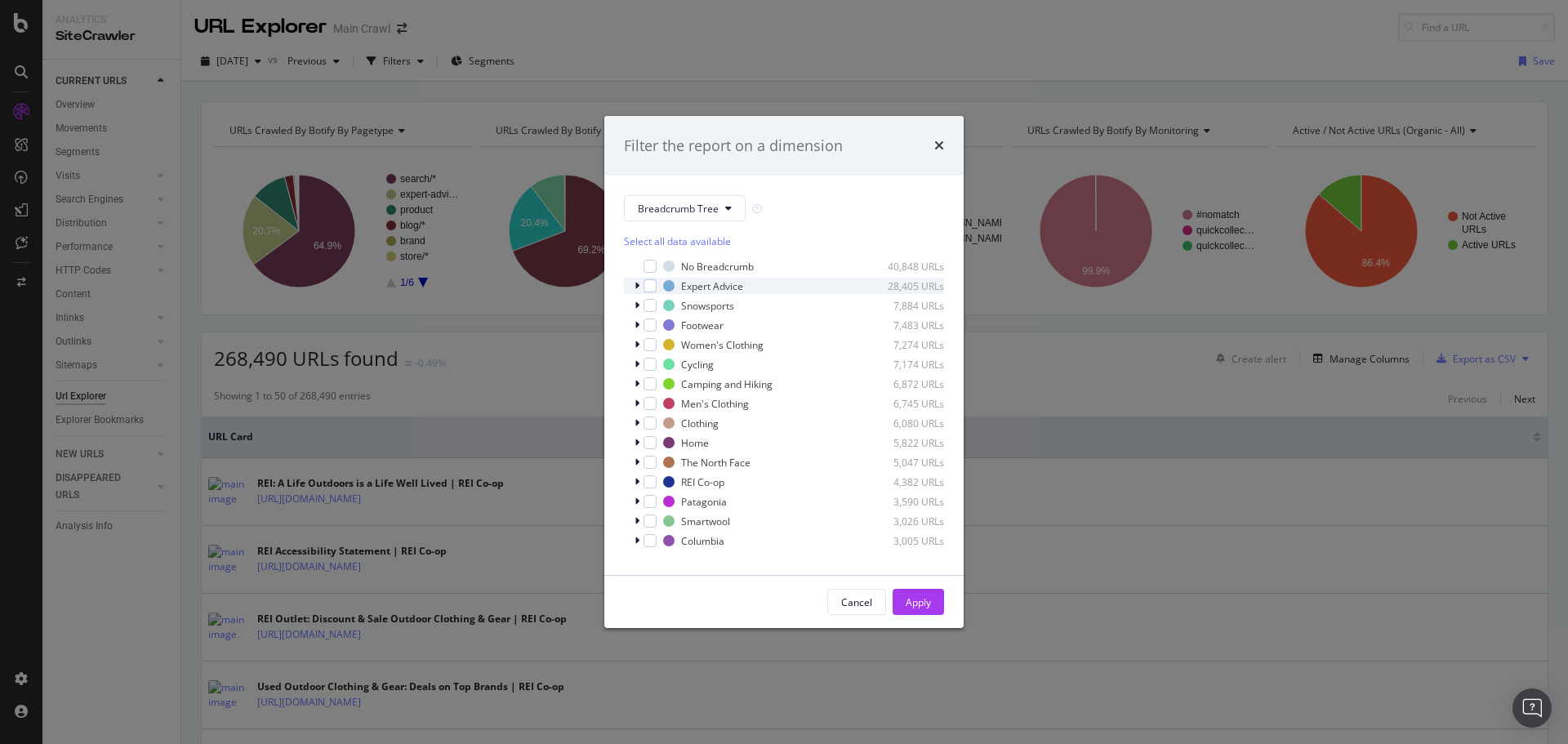
click at [634, 288] on div "modal" at bounding box center [639, 285] width 10 height 17
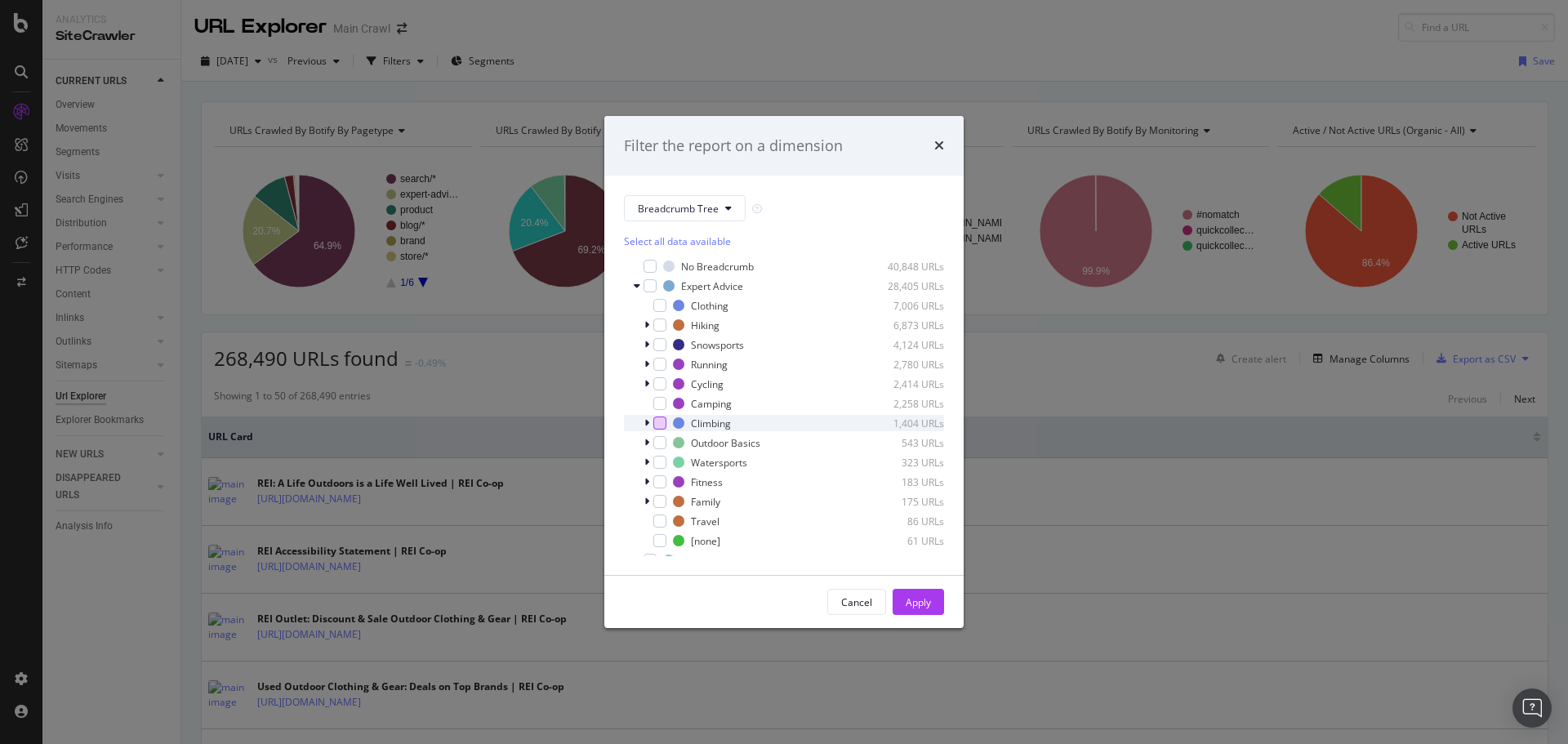
click at [658, 421] on div "modal" at bounding box center [659, 423] width 13 height 13
drag, startPoint x: 926, startPoint y: 606, endPoint x: 669, endPoint y: 427, distance: 313.2
click at [925, 606] on div "Apply" at bounding box center [918, 602] width 25 height 14
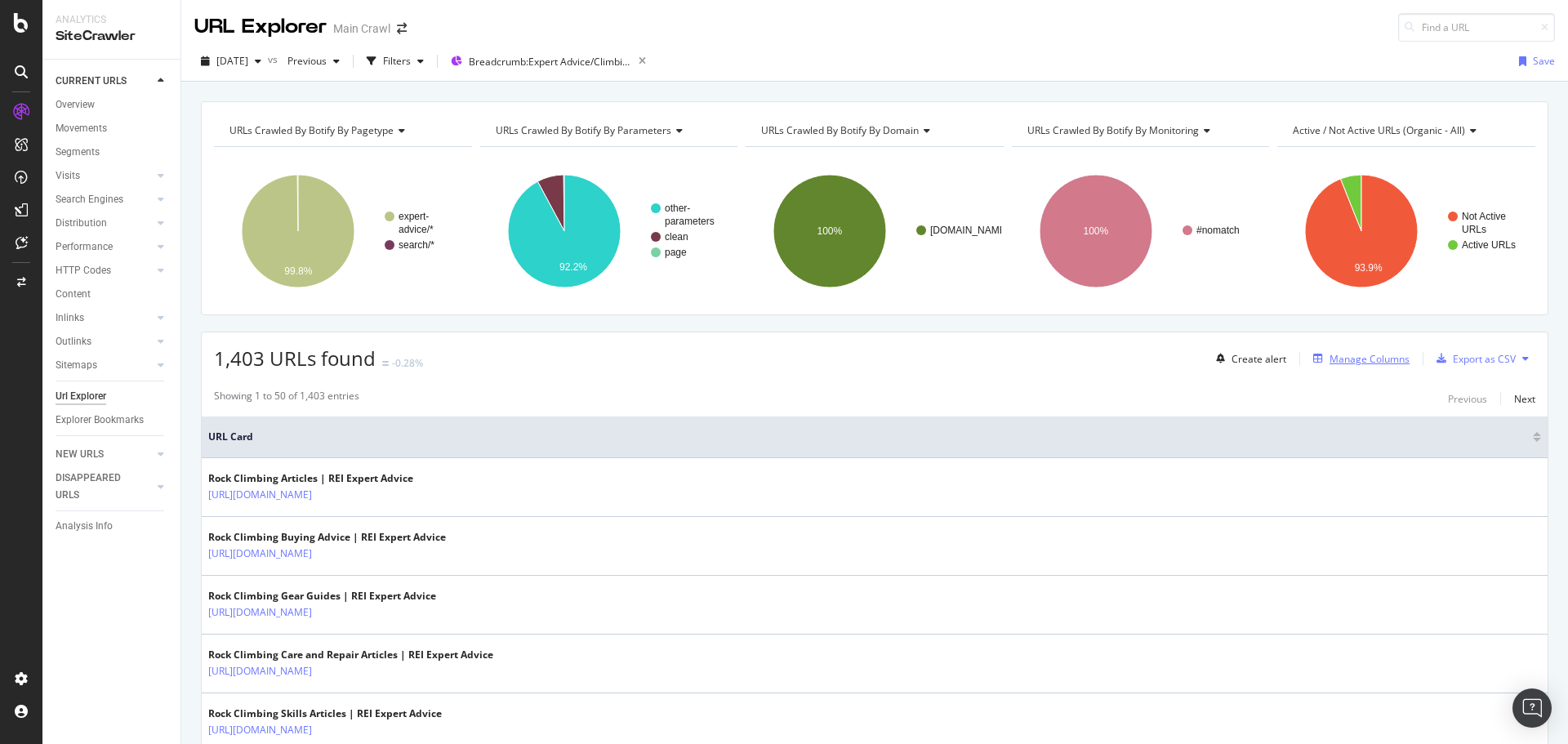
click at [1336, 362] on div "Manage Columns" at bounding box center [1369, 358] width 80 height 14
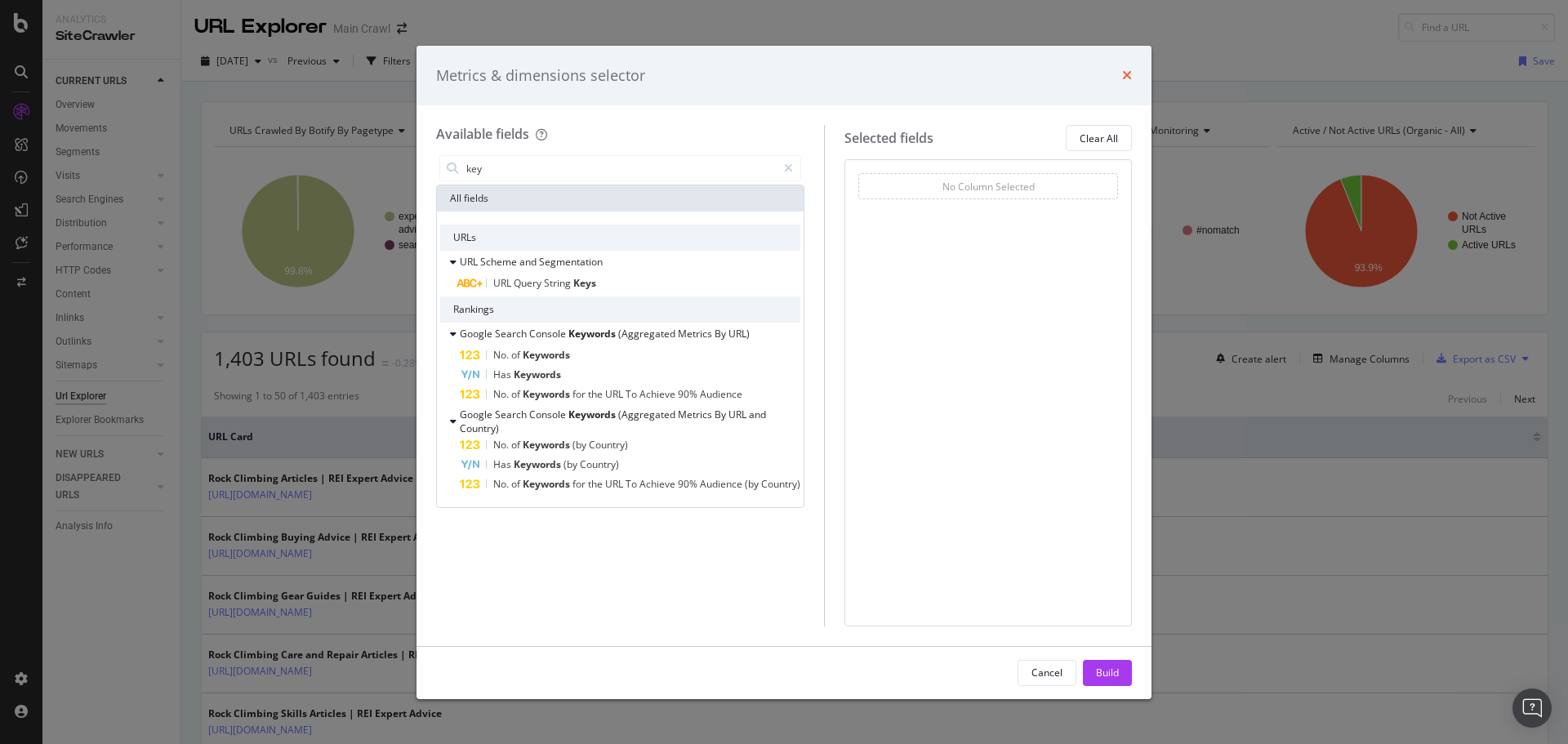
type input "key"
click at [1130, 78] on icon "times" at bounding box center [1127, 74] width 10 height 13
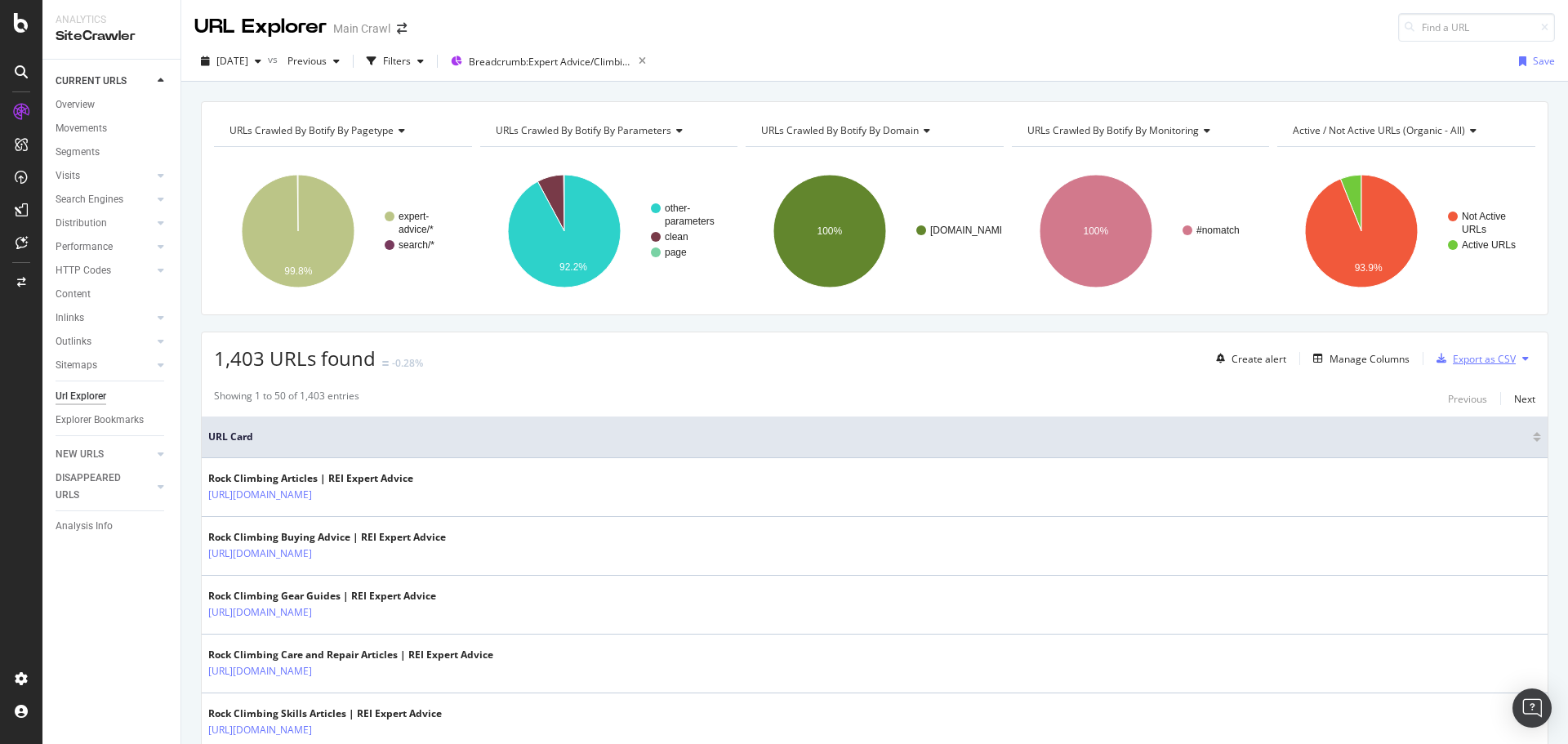
click at [1453, 358] on div "Export as CSV" at bounding box center [1484, 358] width 63 height 14
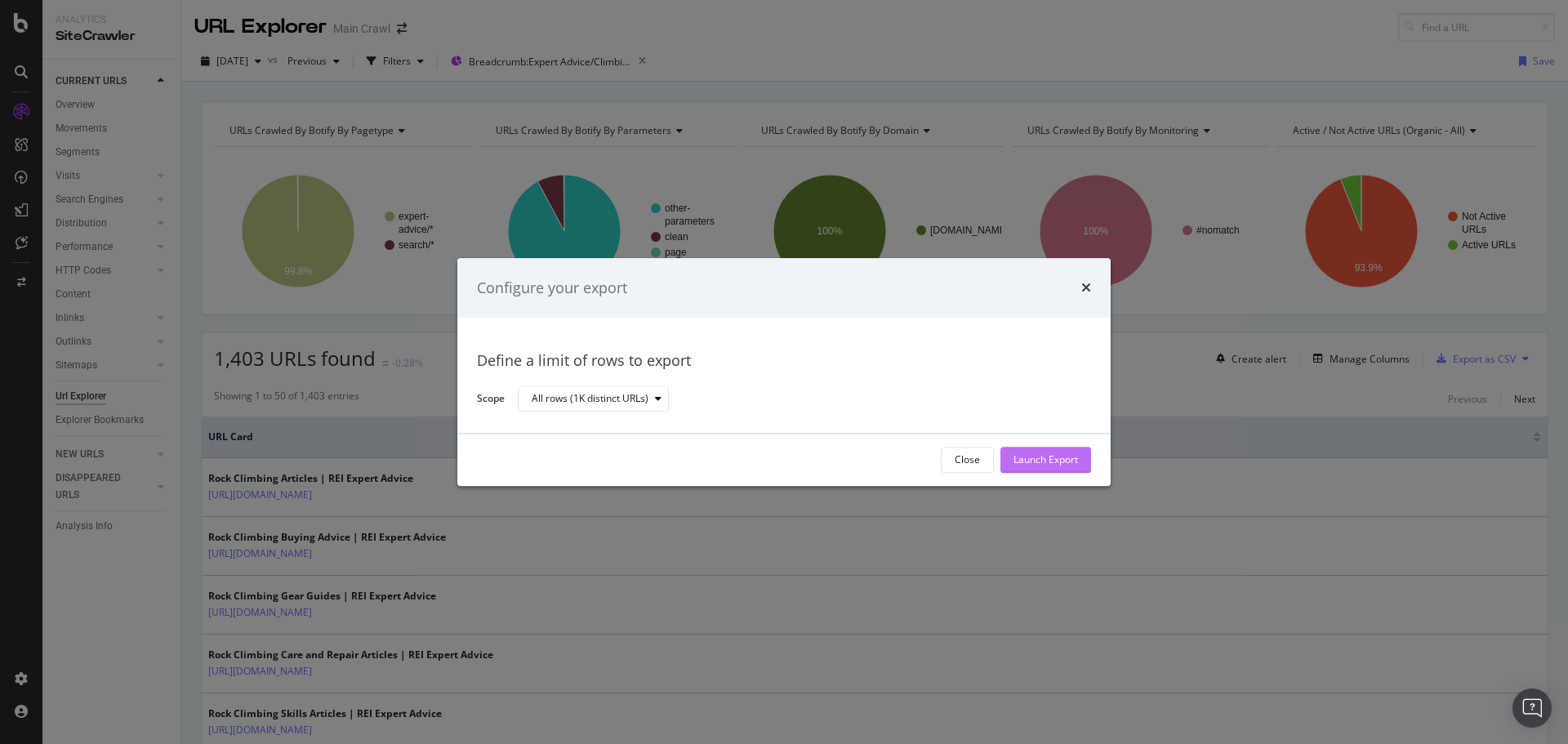
click at [1043, 461] on div "Launch Export" at bounding box center [1045, 460] width 64 height 14
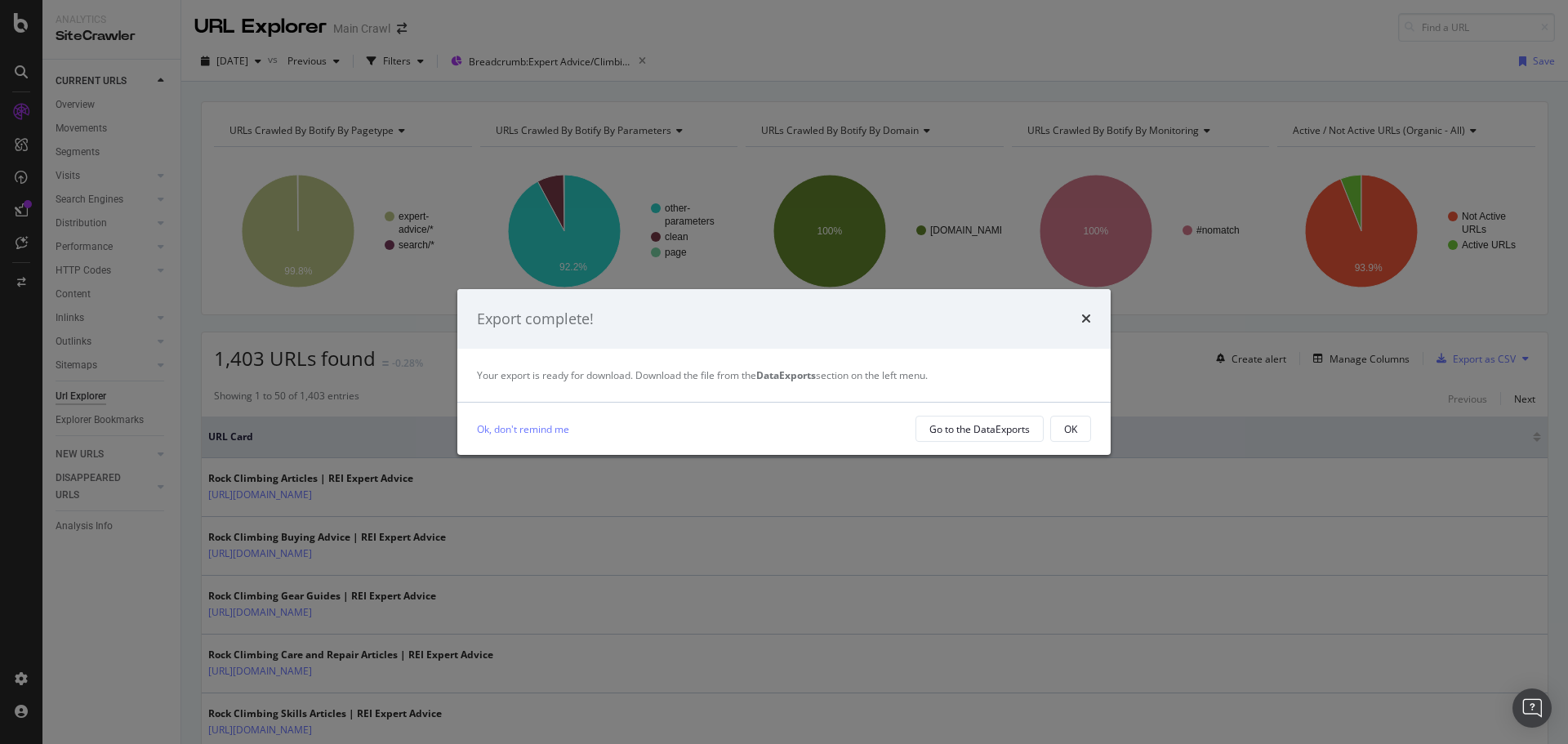
click at [949, 446] on div "Ok, don't remind me Go to the DataExports OK" at bounding box center [784, 428] width 653 height 53
click at [953, 431] on div "Go to the DataExports" at bounding box center [979, 428] width 100 height 14
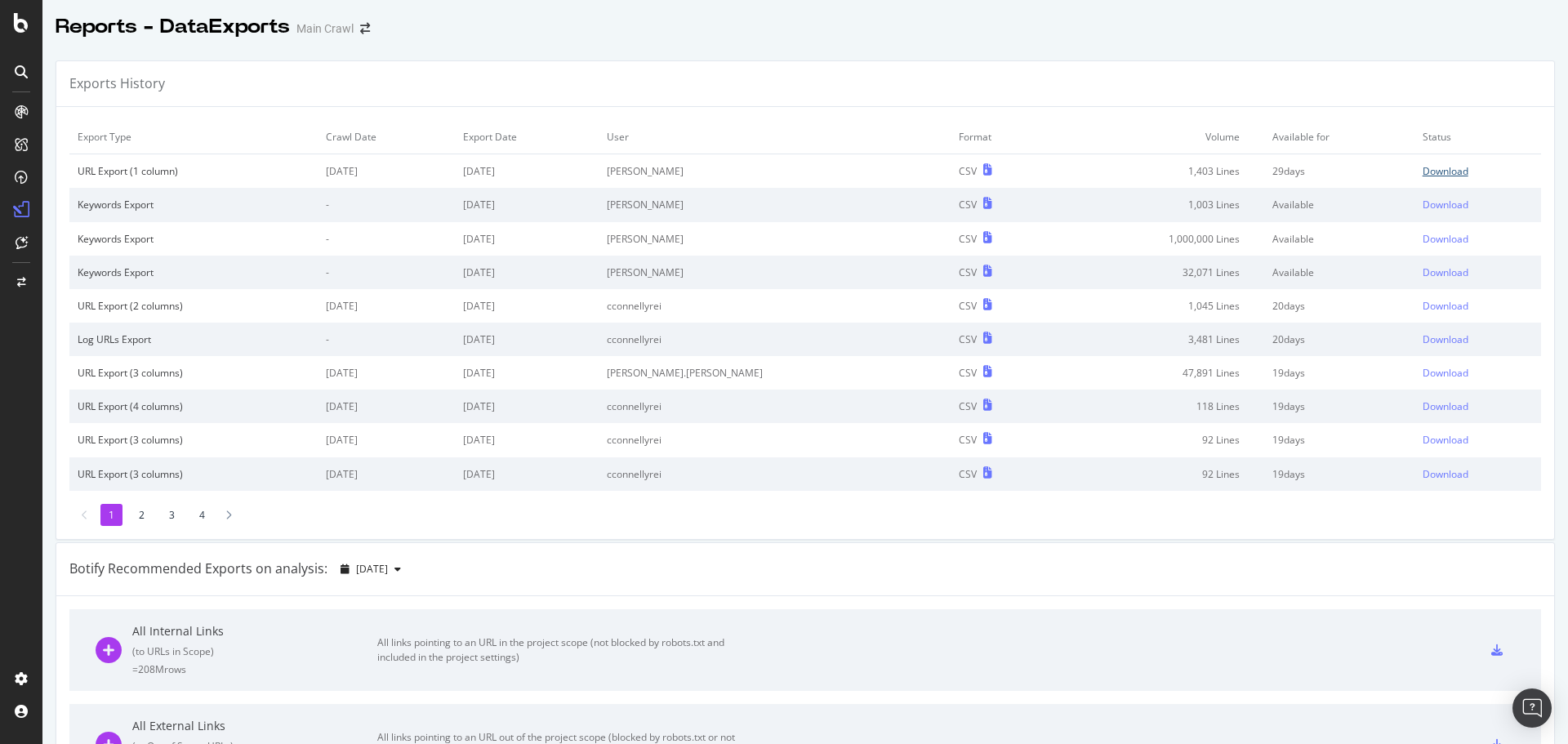
click at [1422, 167] on div "Download" at bounding box center [1444, 171] width 46 height 14
